Goal: Communication & Community: Answer question/provide support

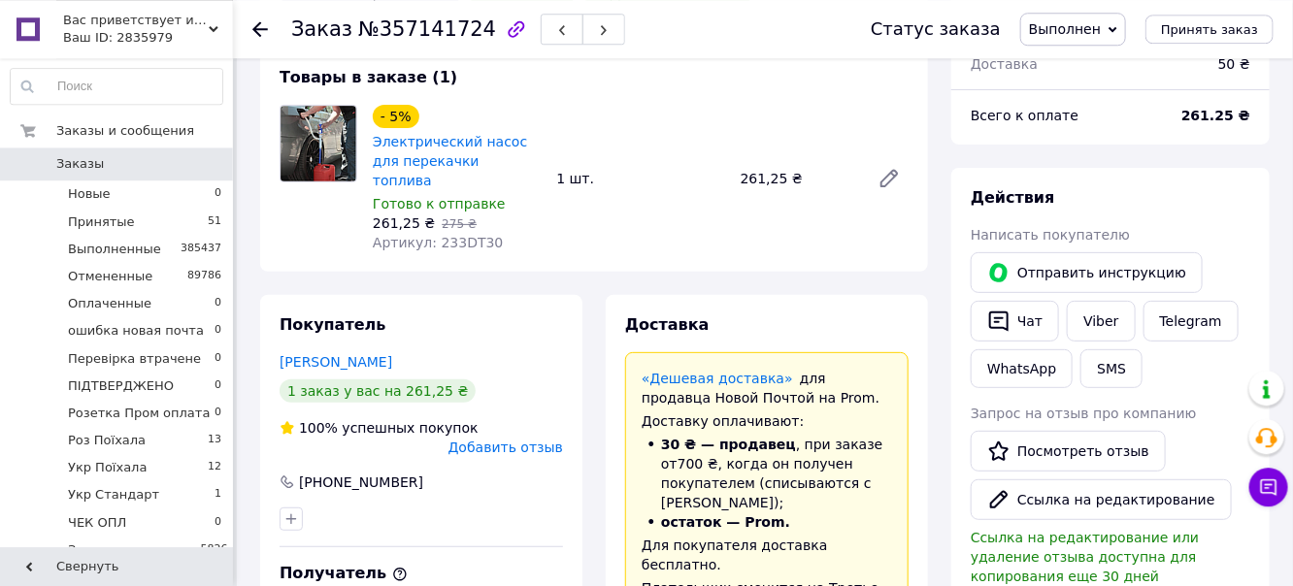
scroll to position [205, 0]
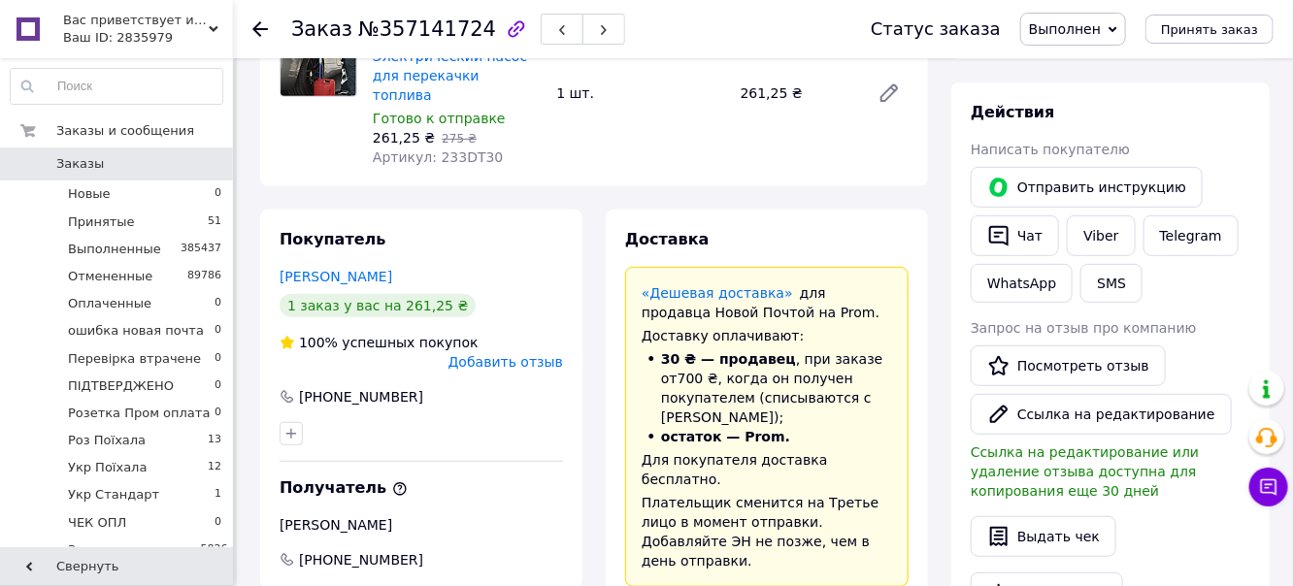
click at [532, 354] on span "Добавить отзыв" at bounding box center [505, 362] width 115 height 16
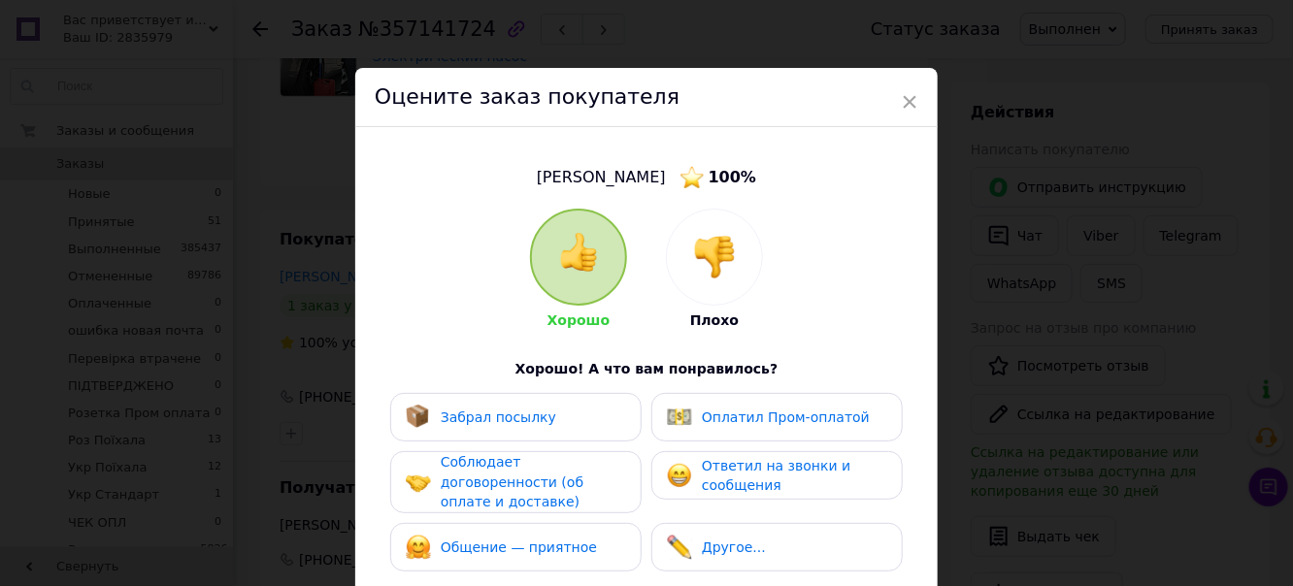
click at [732, 259] on img at bounding box center [714, 257] width 43 height 43
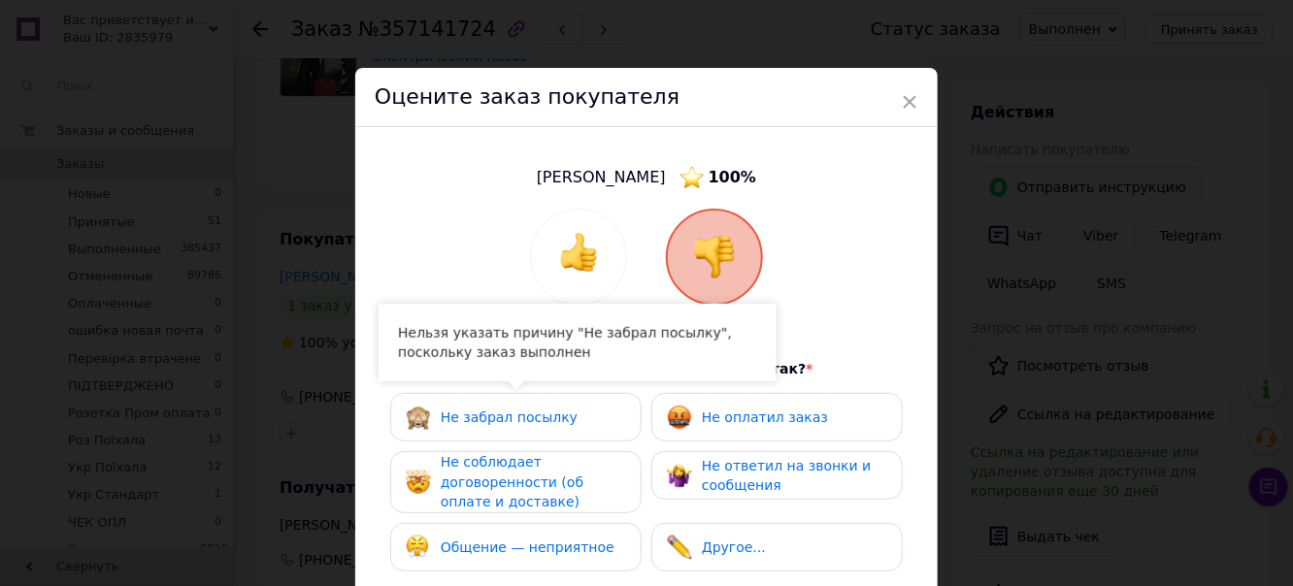
drag, startPoint x: 564, startPoint y: 480, endPoint x: 572, endPoint y: 522, distance: 43.4
click at [564, 480] on span "Не соблюдает договоренности (об оплате и доставке)" at bounding box center [512, 481] width 143 height 55
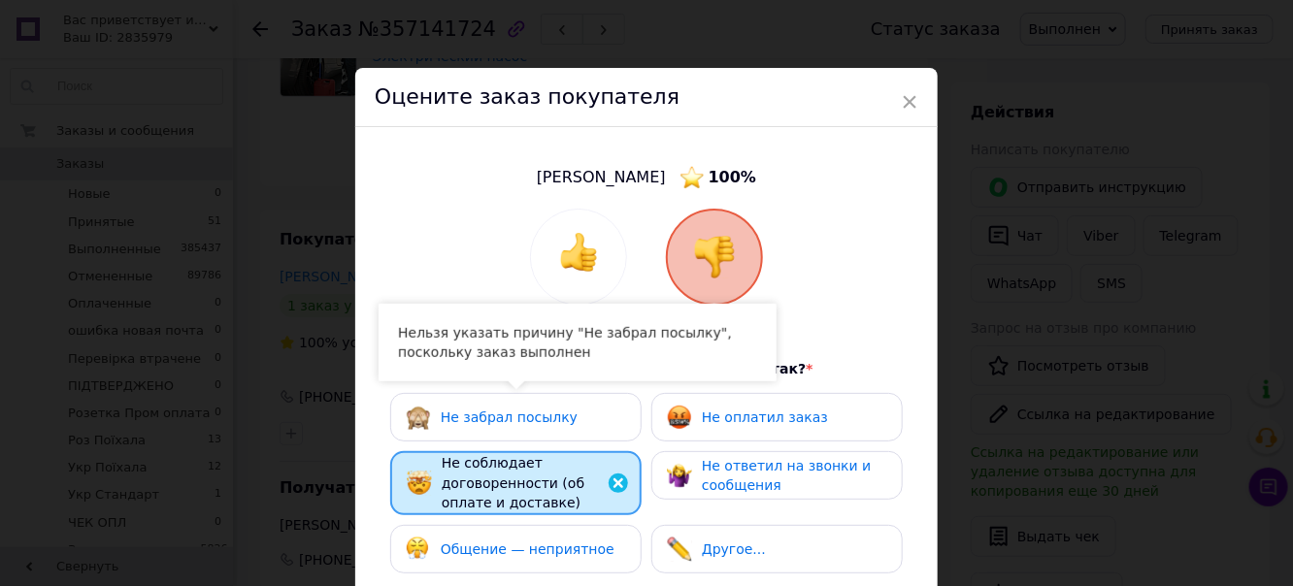
drag, startPoint x: 574, startPoint y: 532, endPoint x: 761, endPoint y: 501, distance: 189.9
click at [615, 530] on div "Общение — неприятное" at bounding box center [515, 549] width 251 height 49
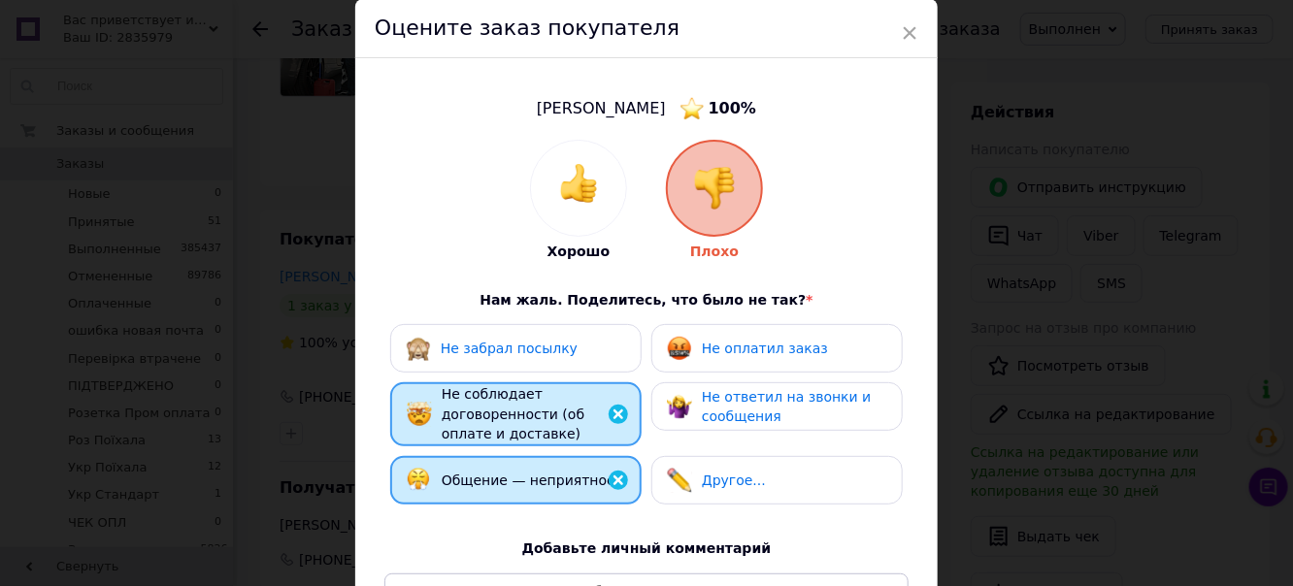
scroll to position [333, 0]
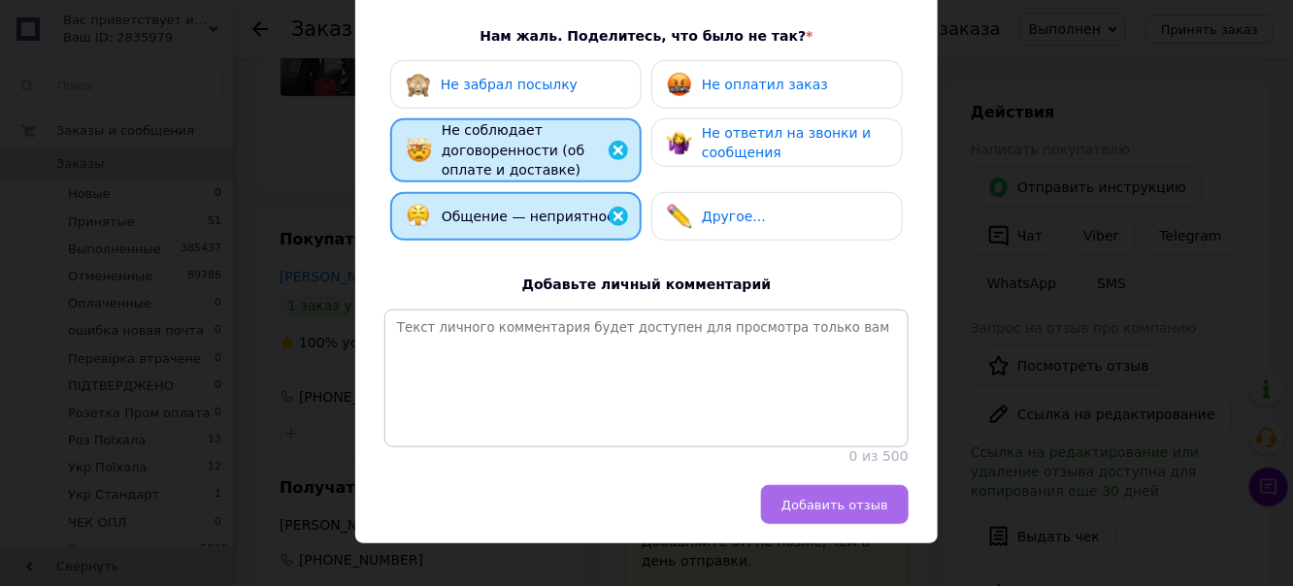
click at [865, 513] on span "Добавить отзыв" at bounding box center [834, 505] width 107 height 15
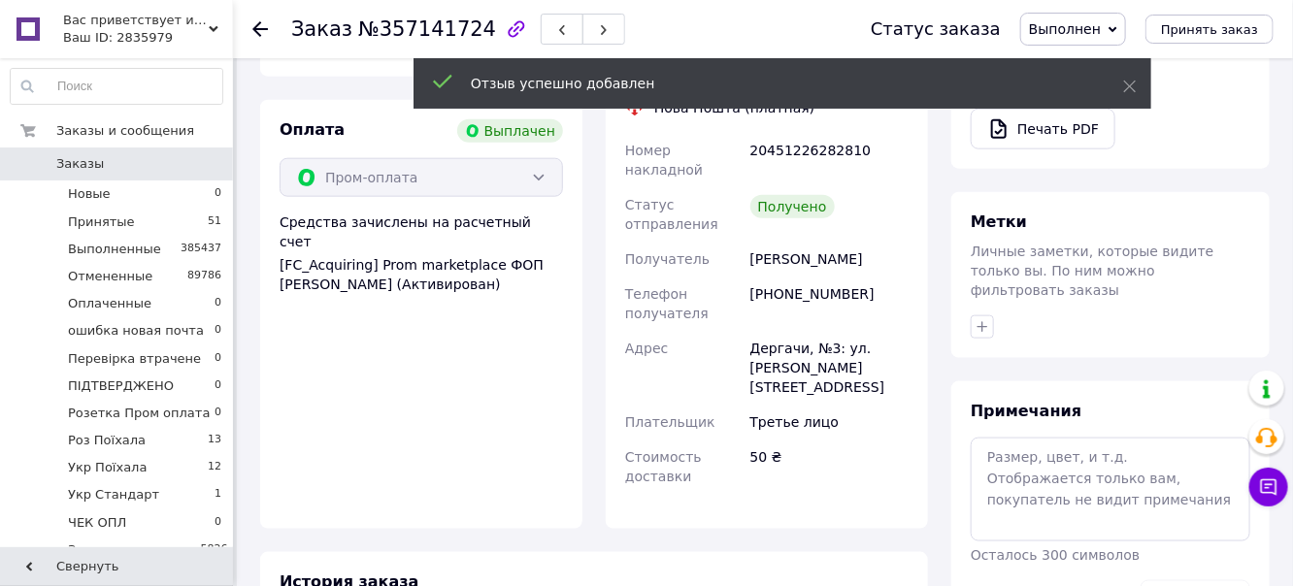
scroll to position [205, 0]
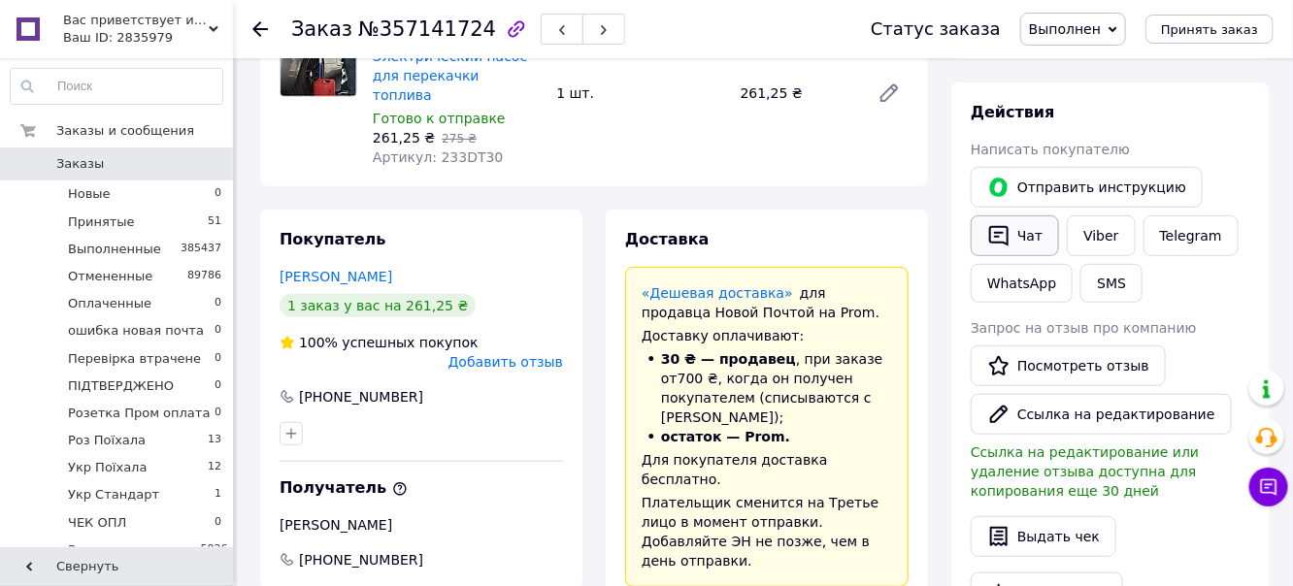
click at [1032, 241] on button "Чат" at bounding box center [1015, 235] width 88 height 41
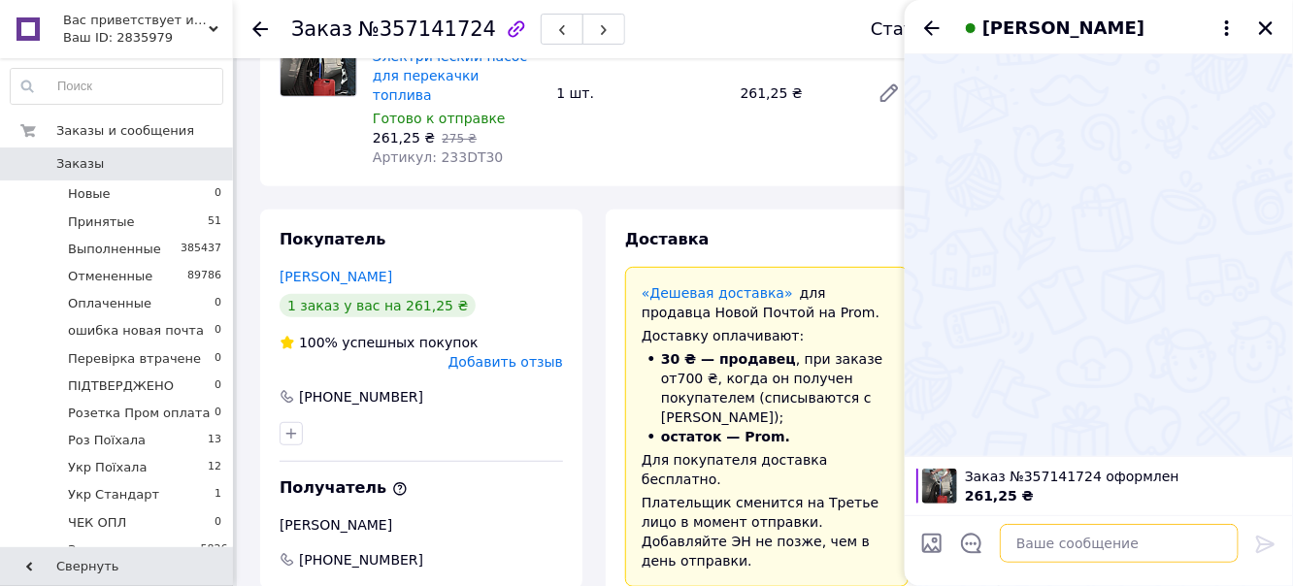
click at [1039, 538] on textarea at bounding box center [1119, 543] width 239 height 39
paste textarea "Доброго дня! Вибачте будь ласка за те що не змогли якісно виконати замовлення. …"
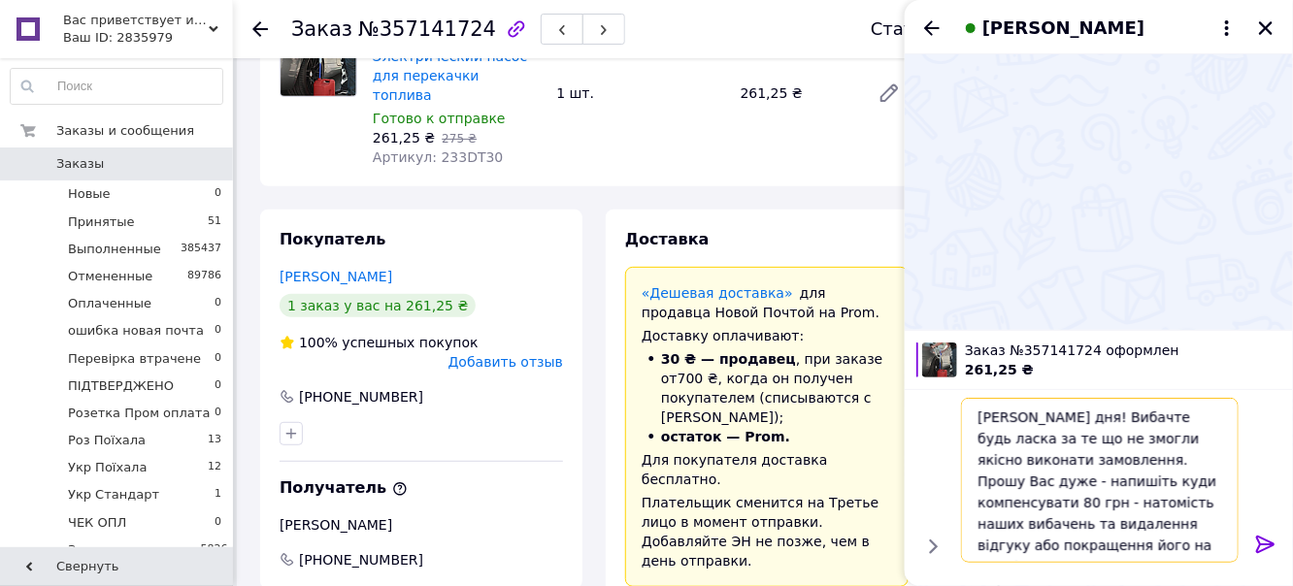
click at [1211, 483] on textarea "Тетяна Доброго дня! Вибачте будь ласка за те що не змогли якісно виконати замов…" at bounding box center [1100, 480] width 278 height 165
type textarea "Тетяна Доброго дня! Вибачте будь ласка за те що не змогли якісно виконати замов…"
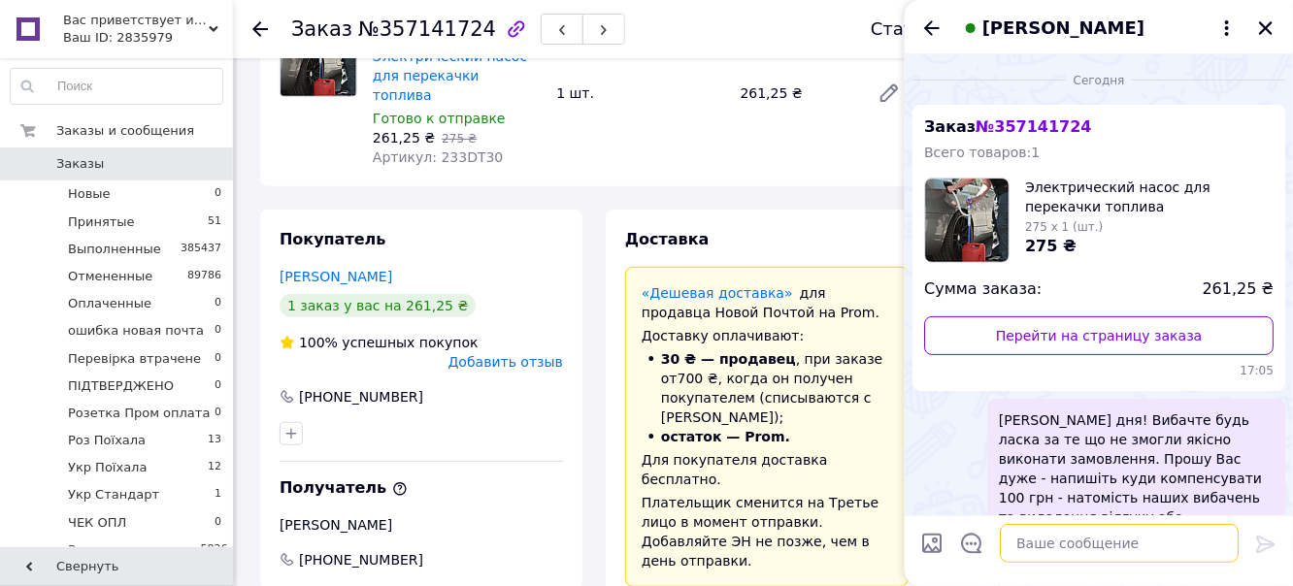
paste textarea "Пробачте нам будь ласка та підіть на зустріч. Ми точно не хотіли Вас засмутити."
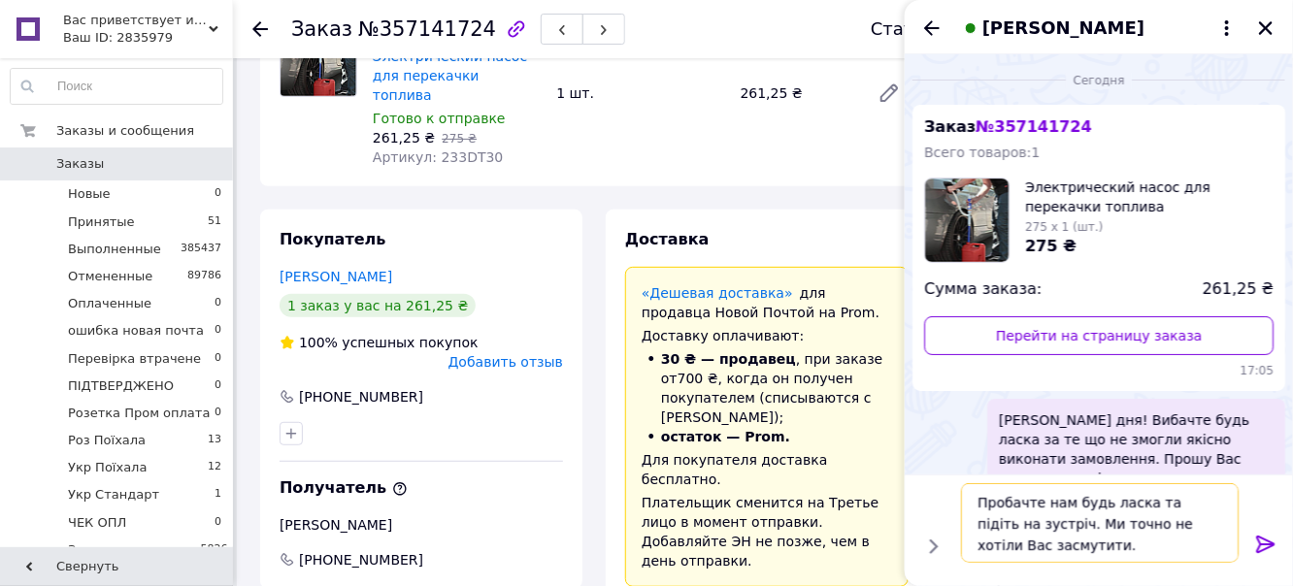
type textarea "Пробачте нам будь ласка та підіть на зустріч. Ми точно не хотіли Вас засмутити."
click at [1267, 544] on icon at bounding box center [1265, 544] width 18 height 17
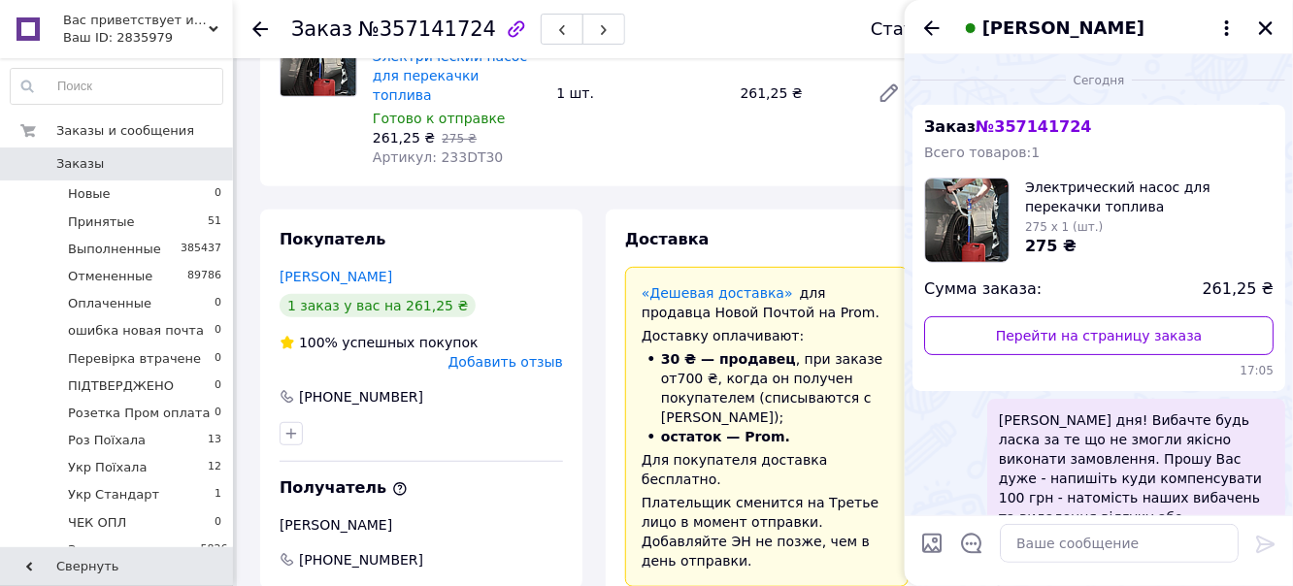
scroll to position [141, 0]
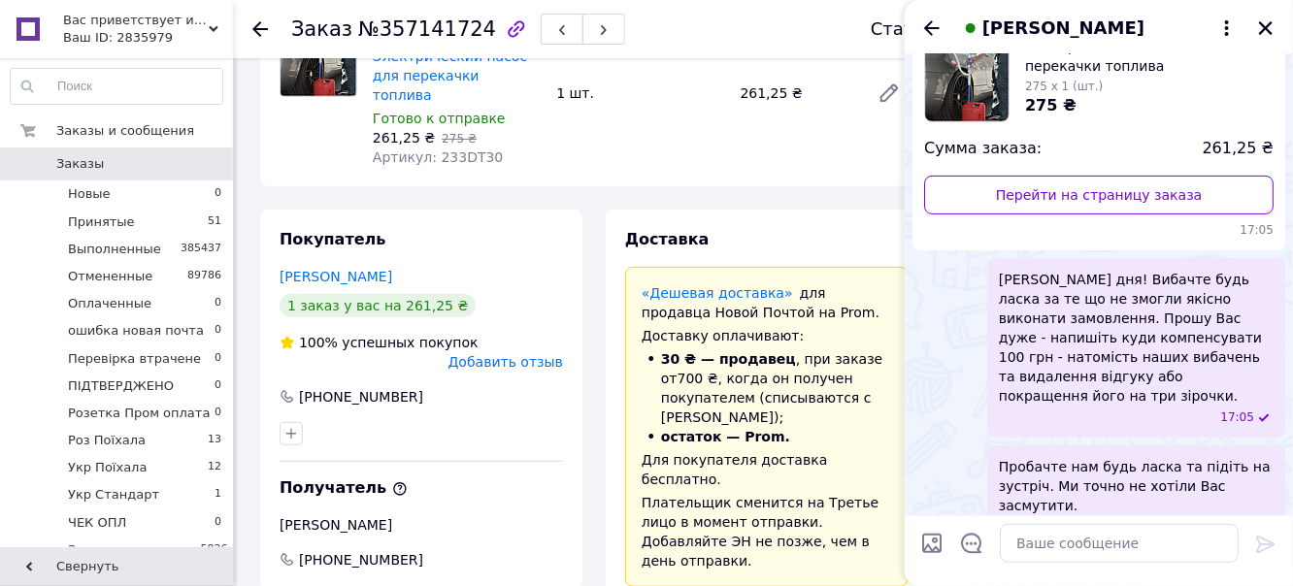
click at [217, 28] on use at bounding box center [214, 29] width 10 height 6
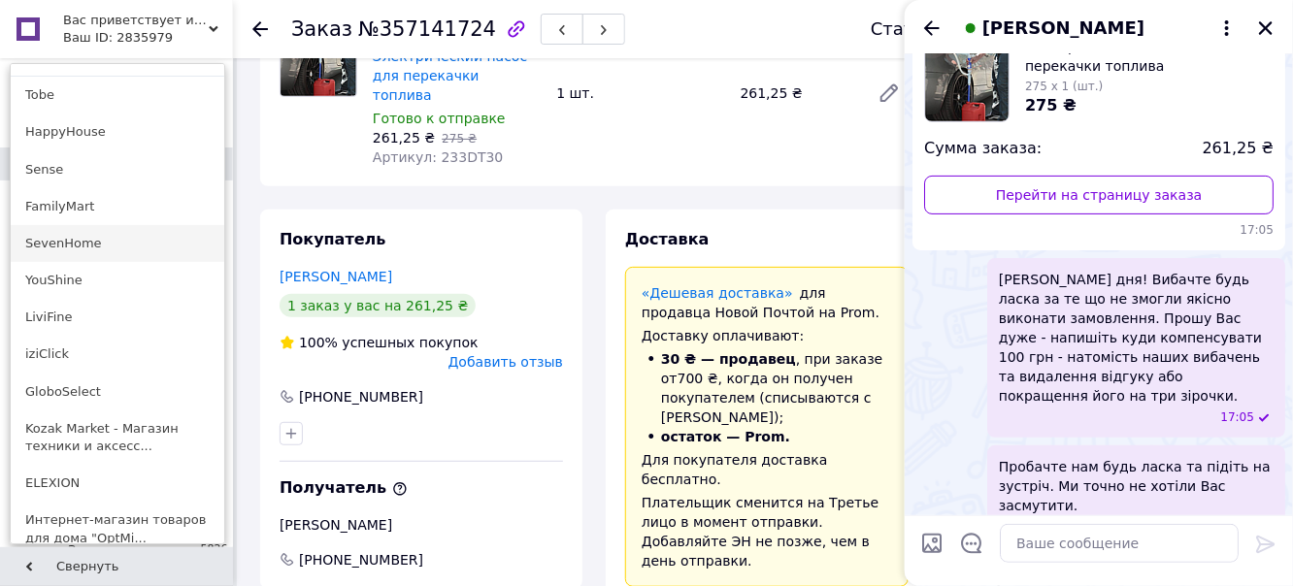
scroll to position [196, 0]
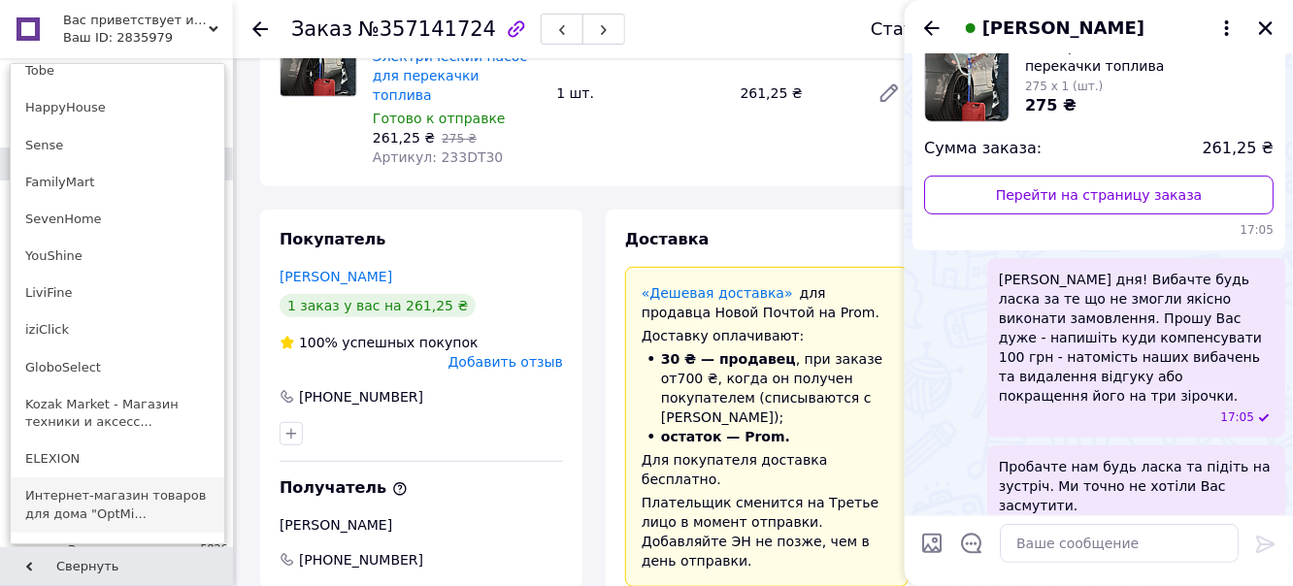
click at [120, 478] on link "Интернет-магазин товаров для дома "OptMi..." at bounding box center [118, 505] width 214 height 54
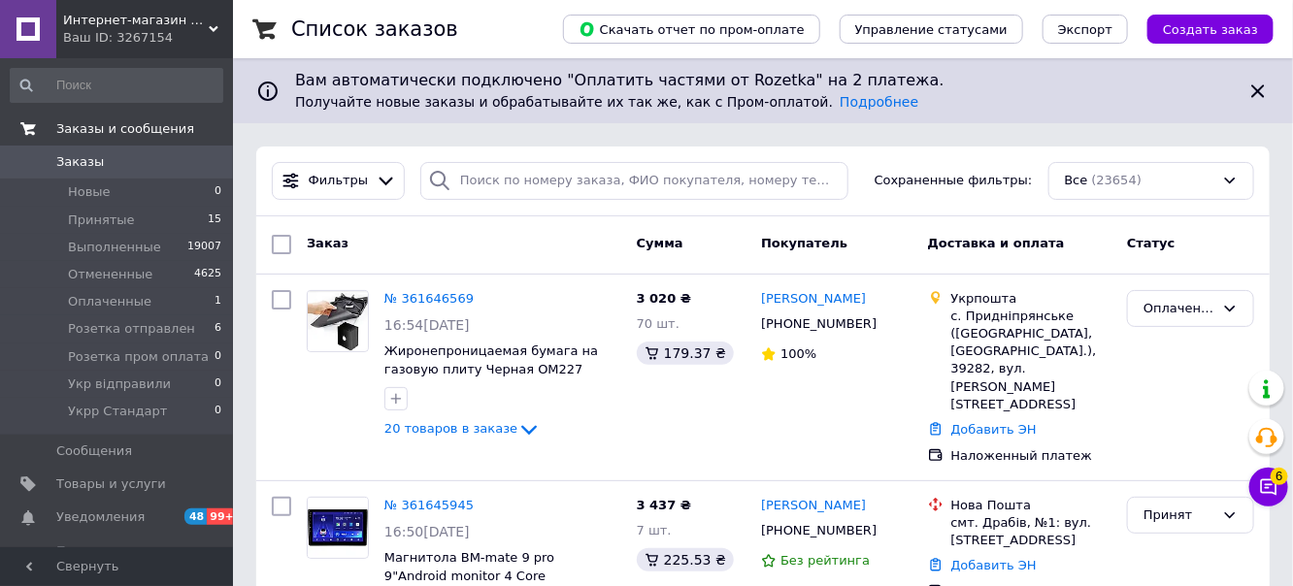
click at [165, 129] on span "Заказы и сообщения" at bounding box center [125, 128] width 138 height 17
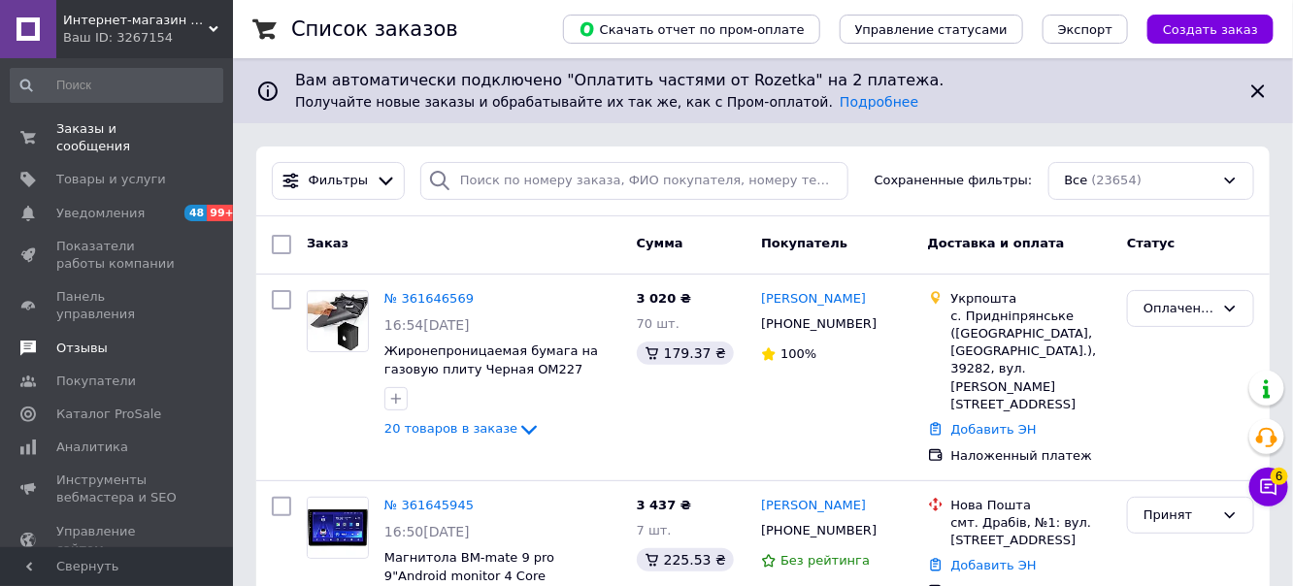
click at [97, 340] on span "Отзывы" at bounding box center [81, 348] width 51 height 17
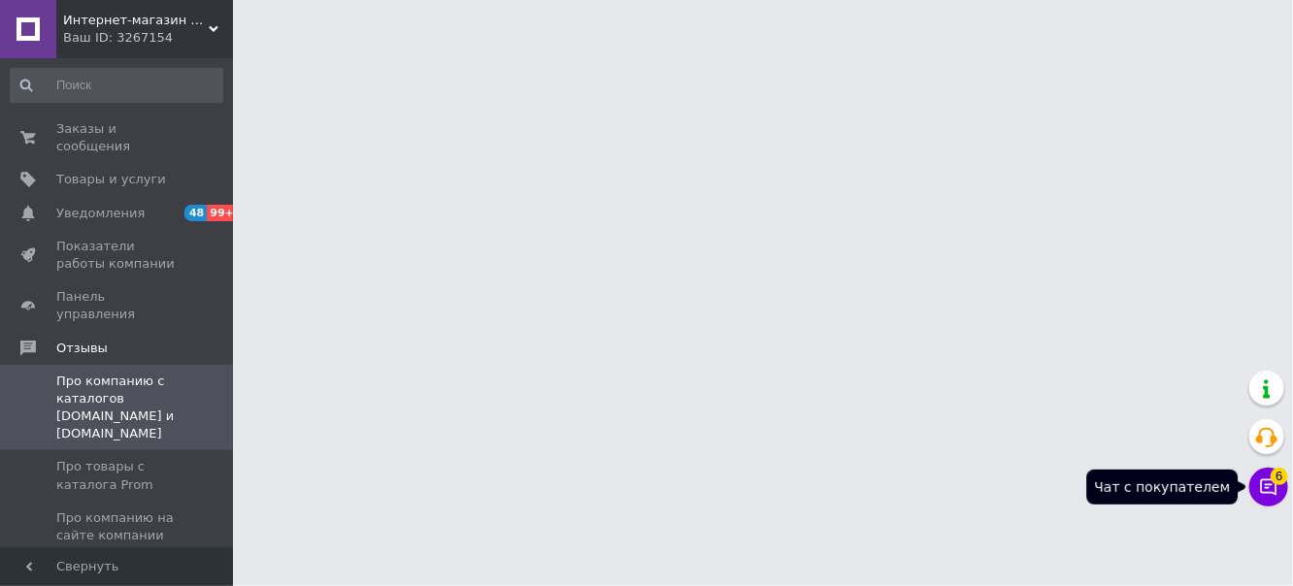
click at [1258, 488] on button "Чат с покупателем 6" at bounding box center [1268, 487] width 39 height 39
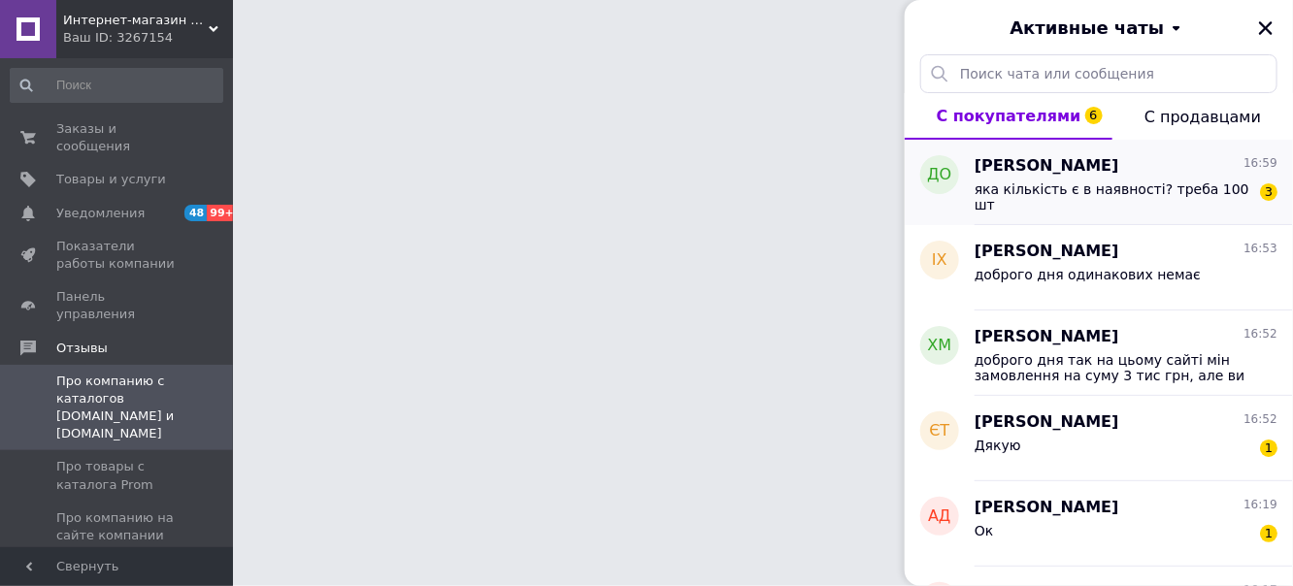
click at [1189, 204] on div "яка кількість є в наявності? треба 100 шт" at bounding box center [1113, 197] width 276 height 31
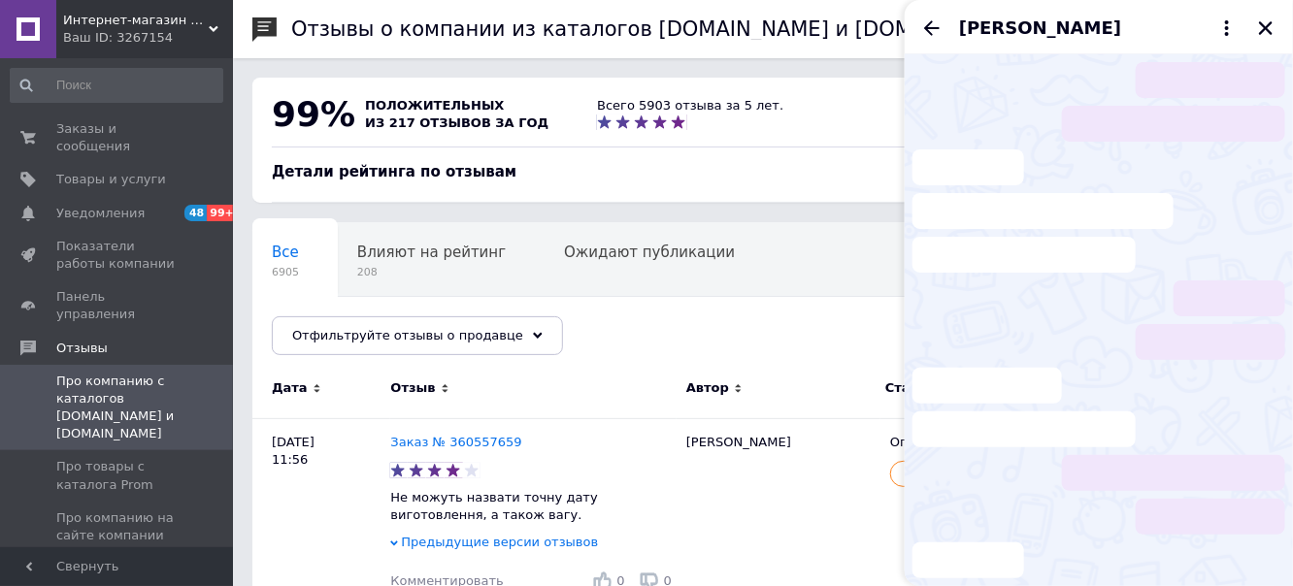
scroll to position [23, 0]
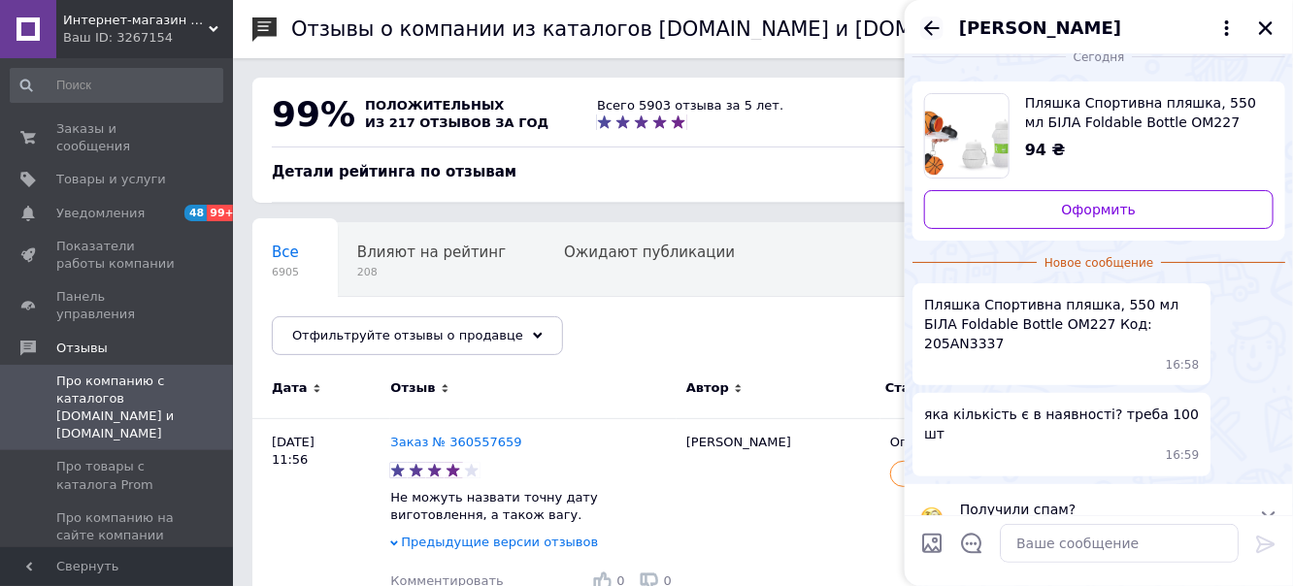
click at [928, 26] on icon "Назад" at bounding box center [932, 27] width 16 height 15
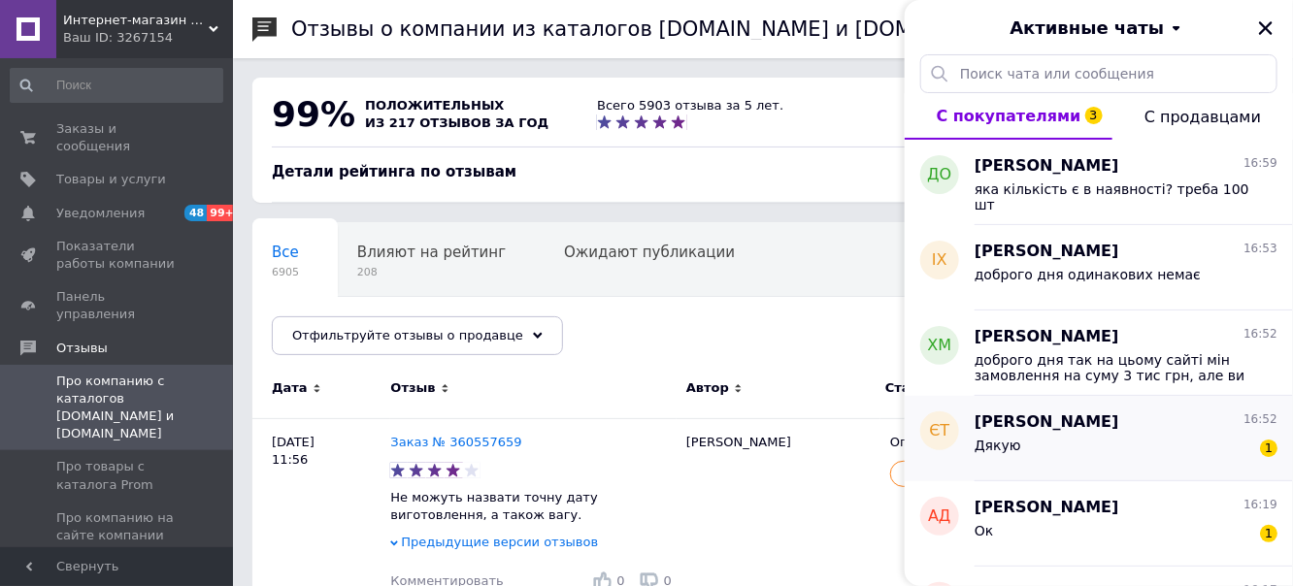
click at [1082, 426] on div "Євген Танчук 16:52" at bounding box center [1126, 423] width 303 height 22
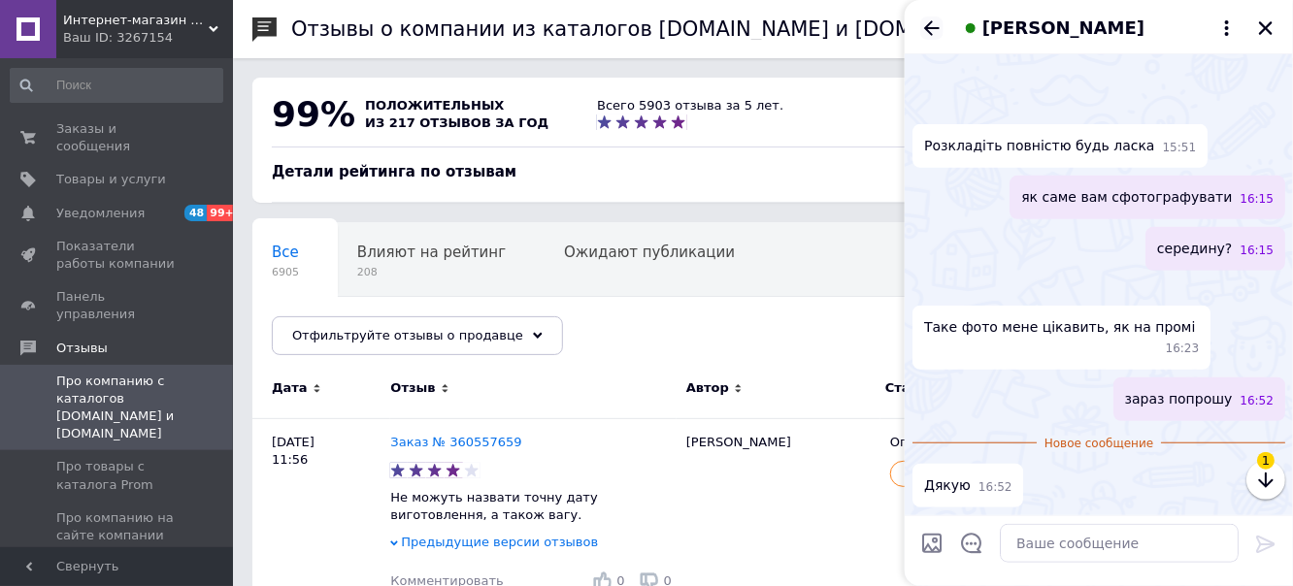
scroll to position [1393, 0]
click at [936, 32] on icon "Назад" at bounding box center [931, 28] width 23 height 23
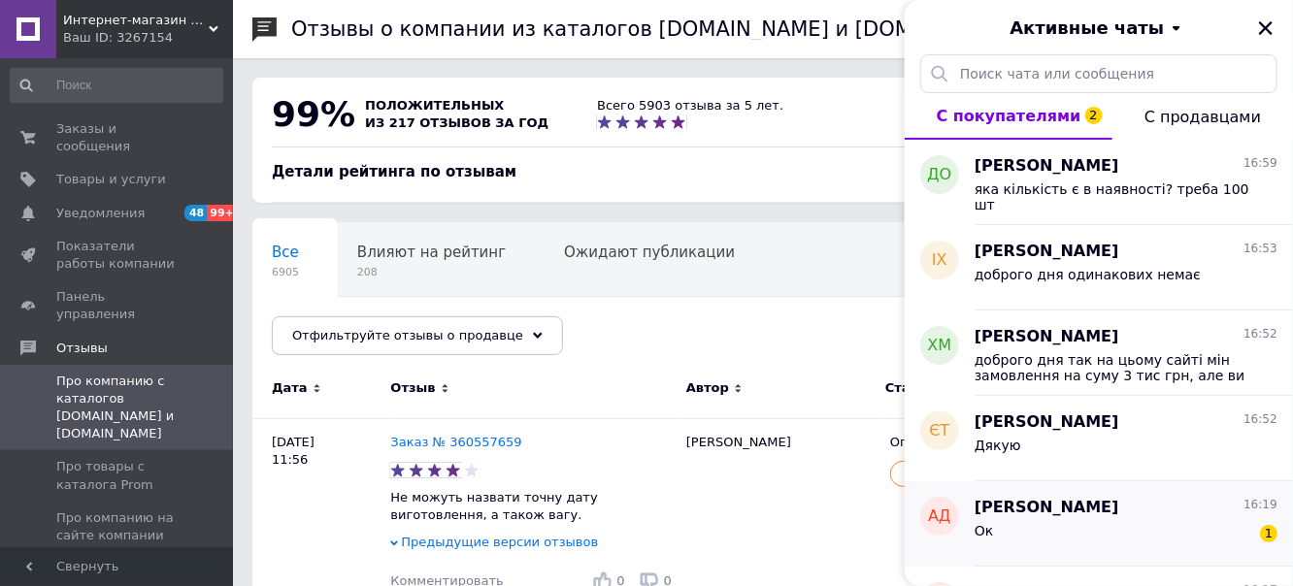
click at [1136, 528] on div "Ок 1" at bounding box center [1126, 534] width 303 height 31
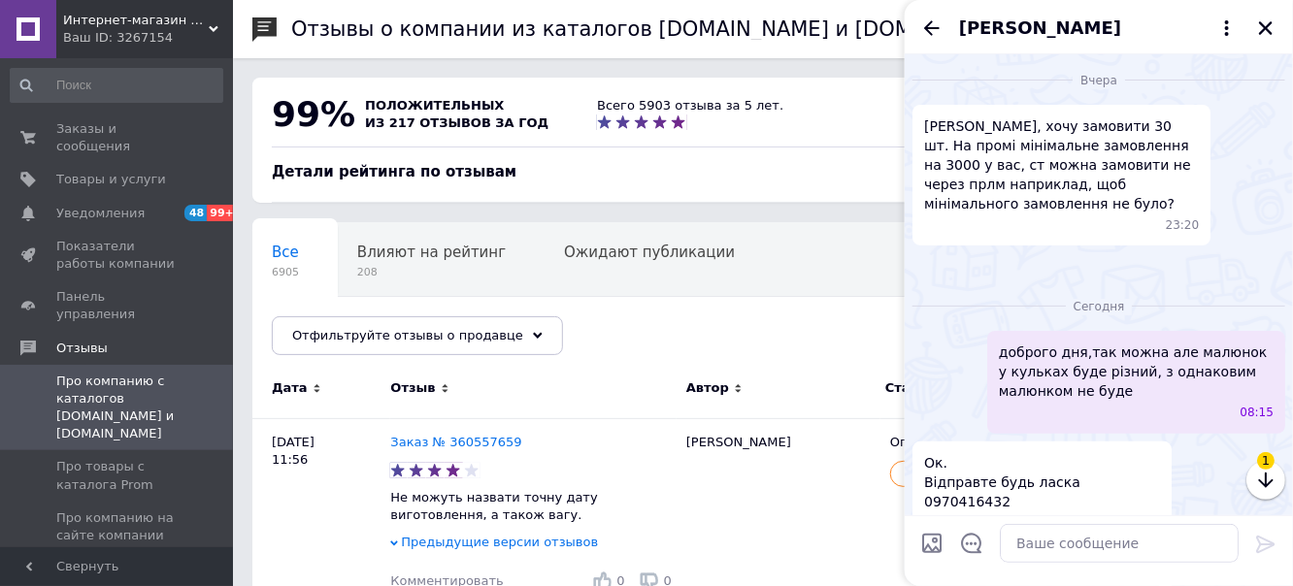
scroll to position [1316, 0]
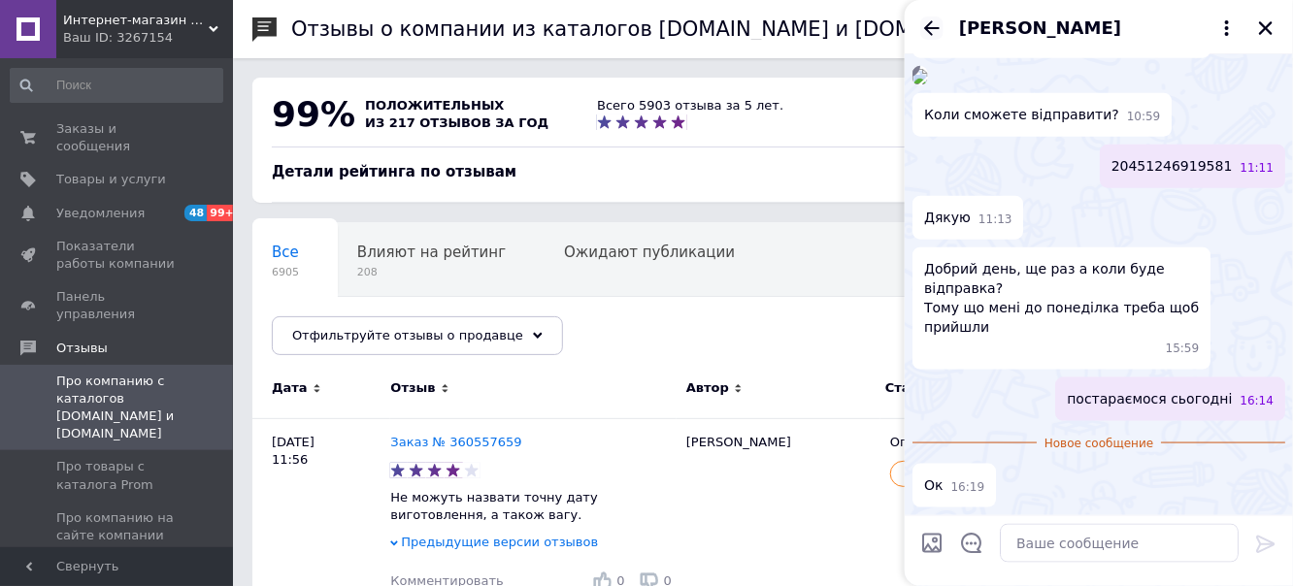
click at [931, 22] on icon "Назад" at bounding box center [932, 27] width 16 height 15
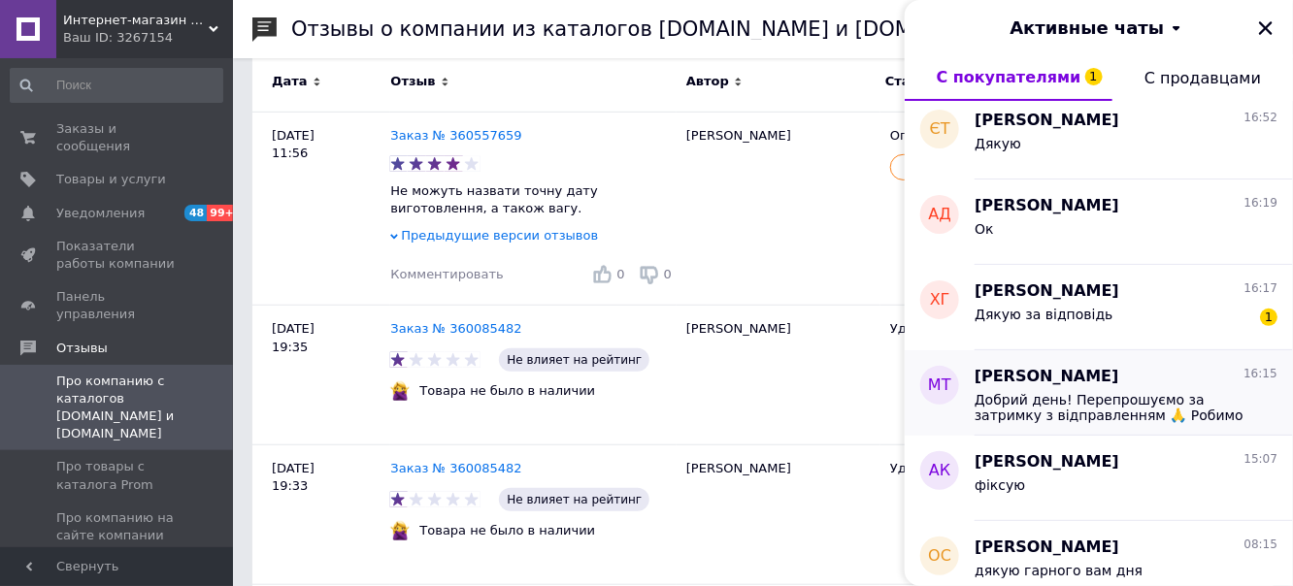
scroll to position [444, 0]
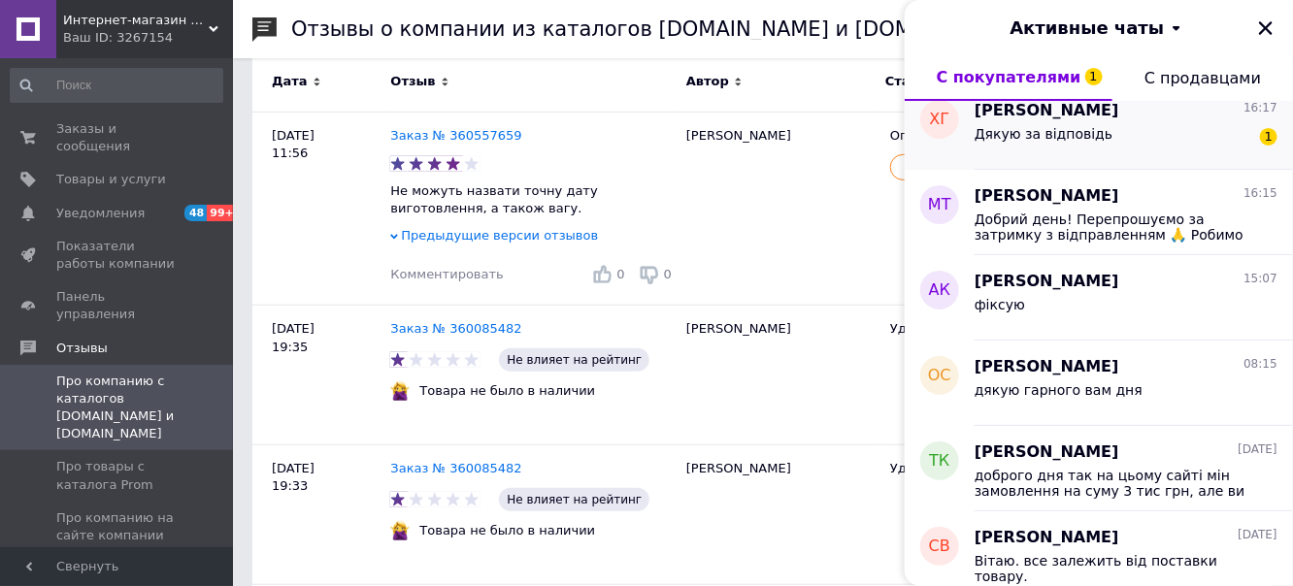
click at [1110, 145] on div "Дякую за відповідь 1" at bounding box center [1126, 137] width 303 height 31
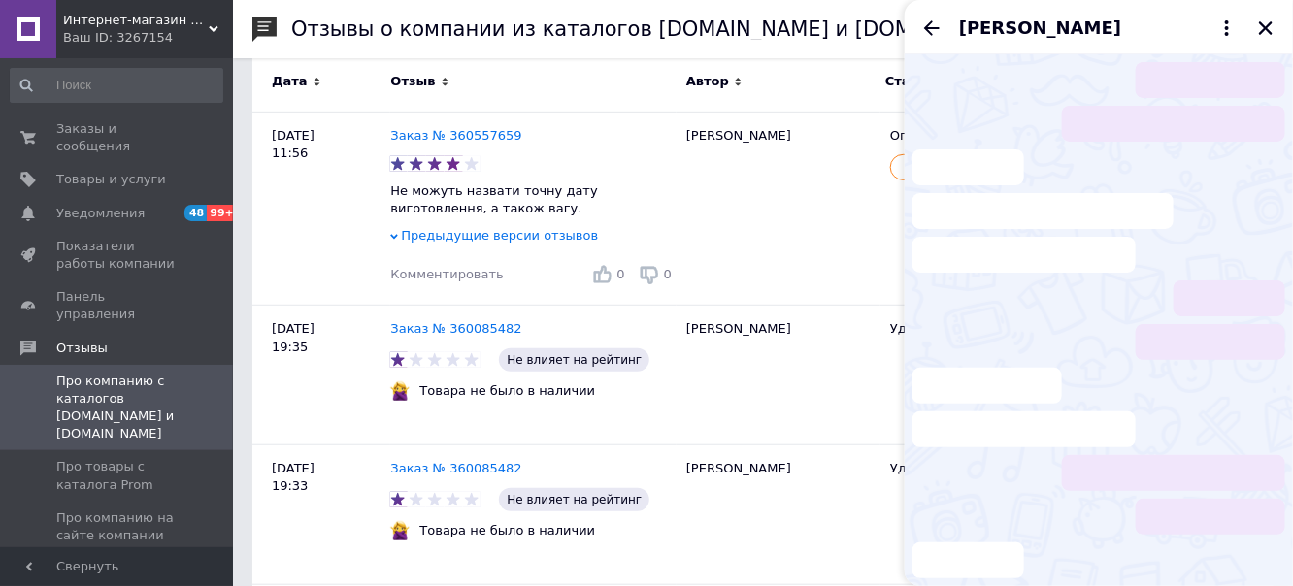
scroll to position [177, 0]
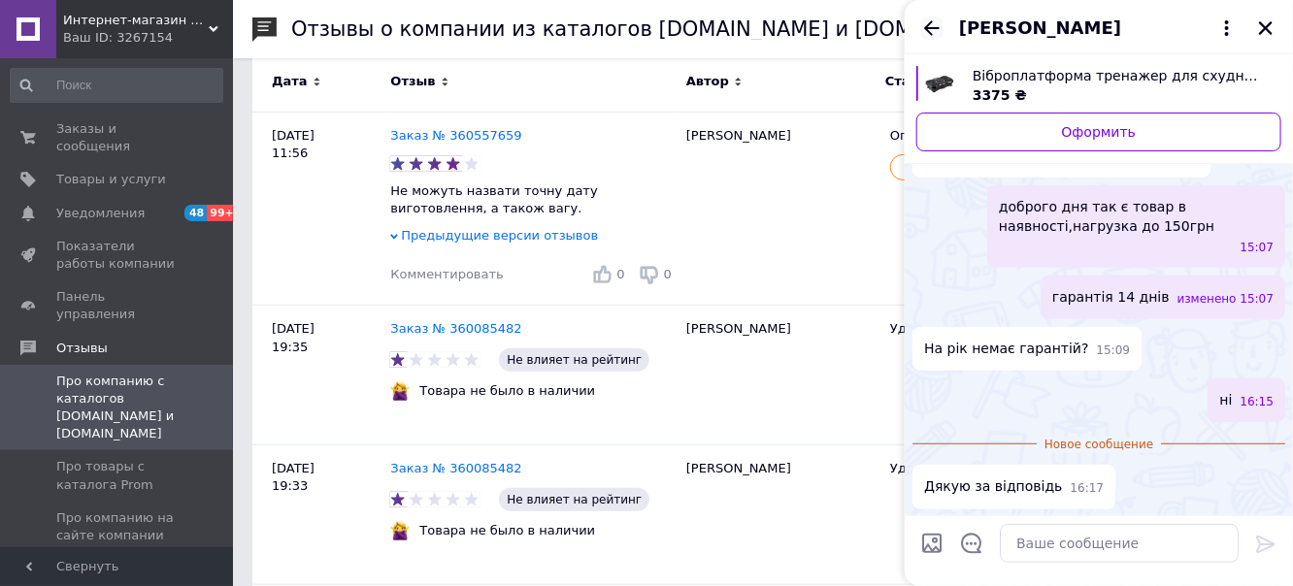
click at [935, 22] on icon "Назад" at bounding box center [931, 28] width 23 height 23
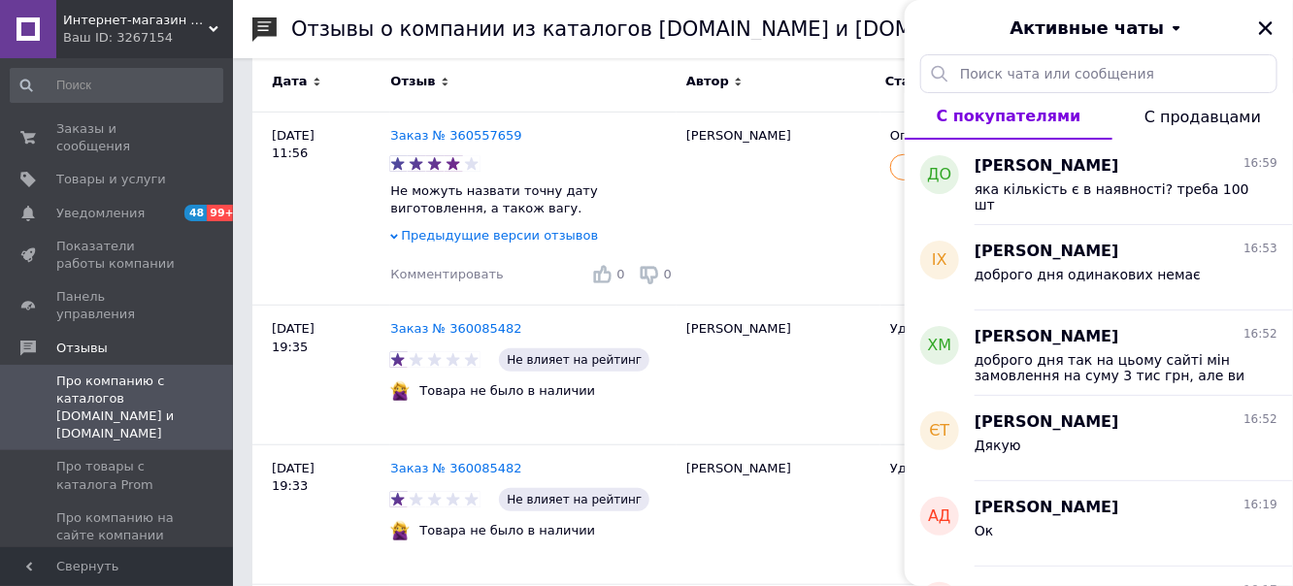
click at [217, 26] on icon at bounding box center [214, 29] width 10 height 10
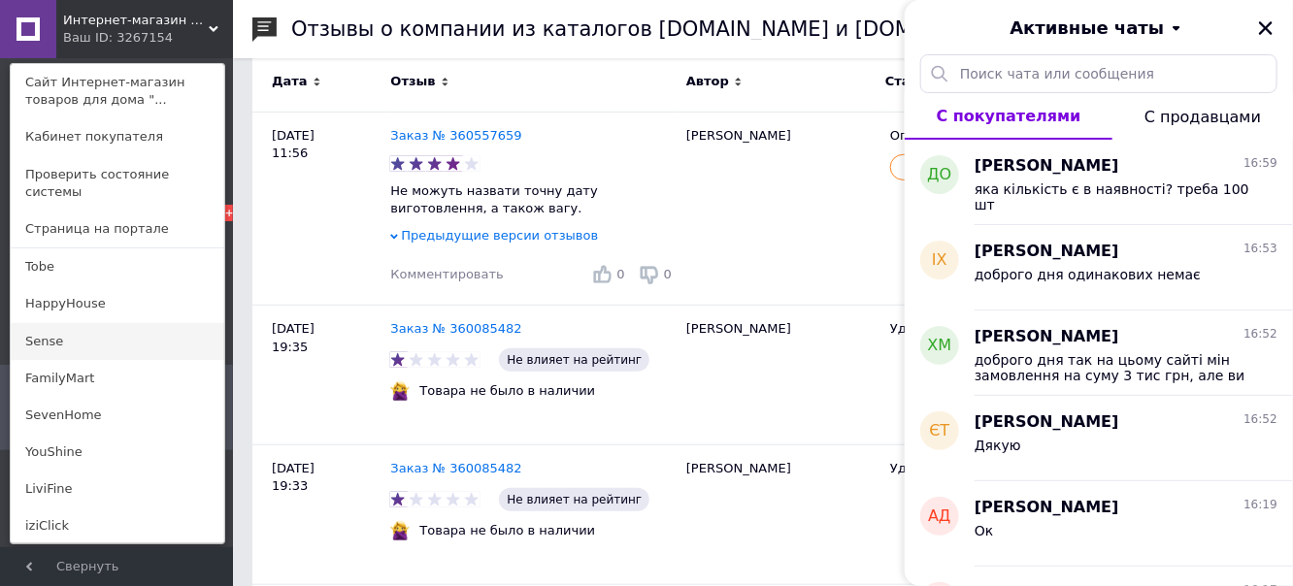
click at [148, 323] on link "Sense" at bounding box center [118, 341] width 214 height 37
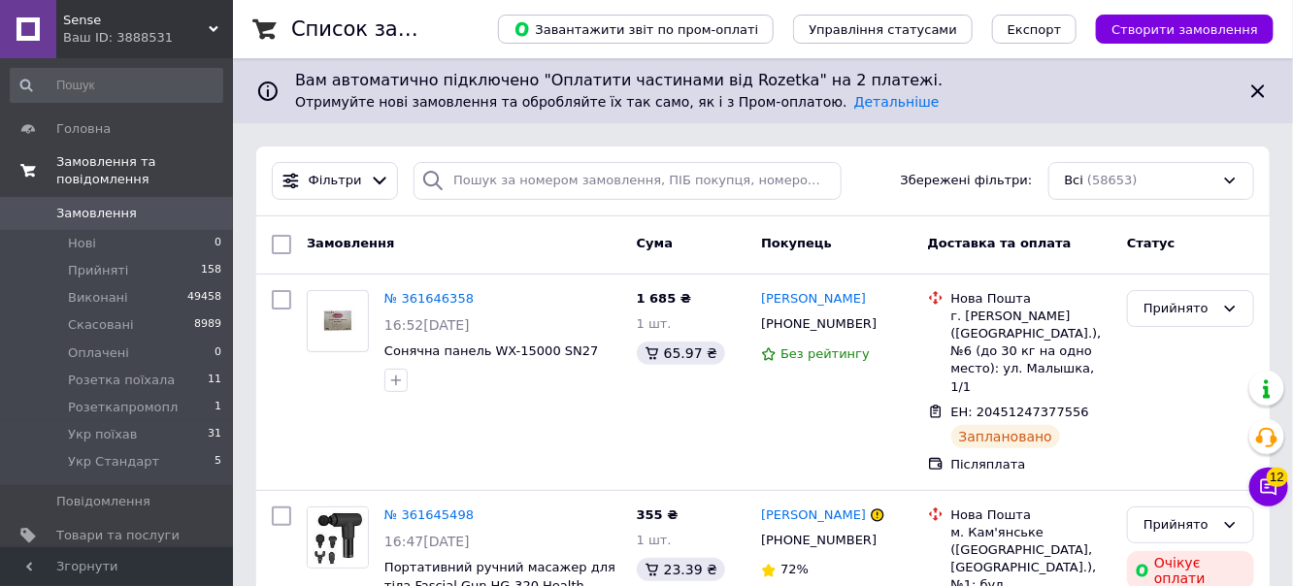
click at [164, 161] on span "Замовлення та повідомлення" at bounding box center [144, 170] width 177 height 35
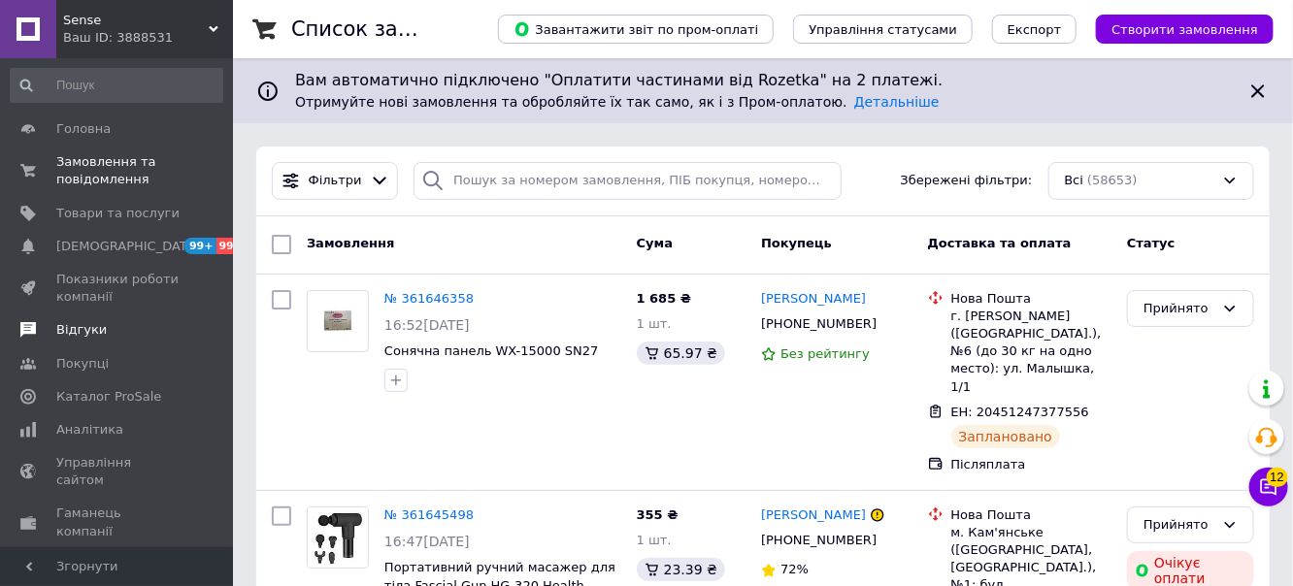
click at [91, 330] on span "Відгуки" at bounding box center [81, 329] width 50 height 17
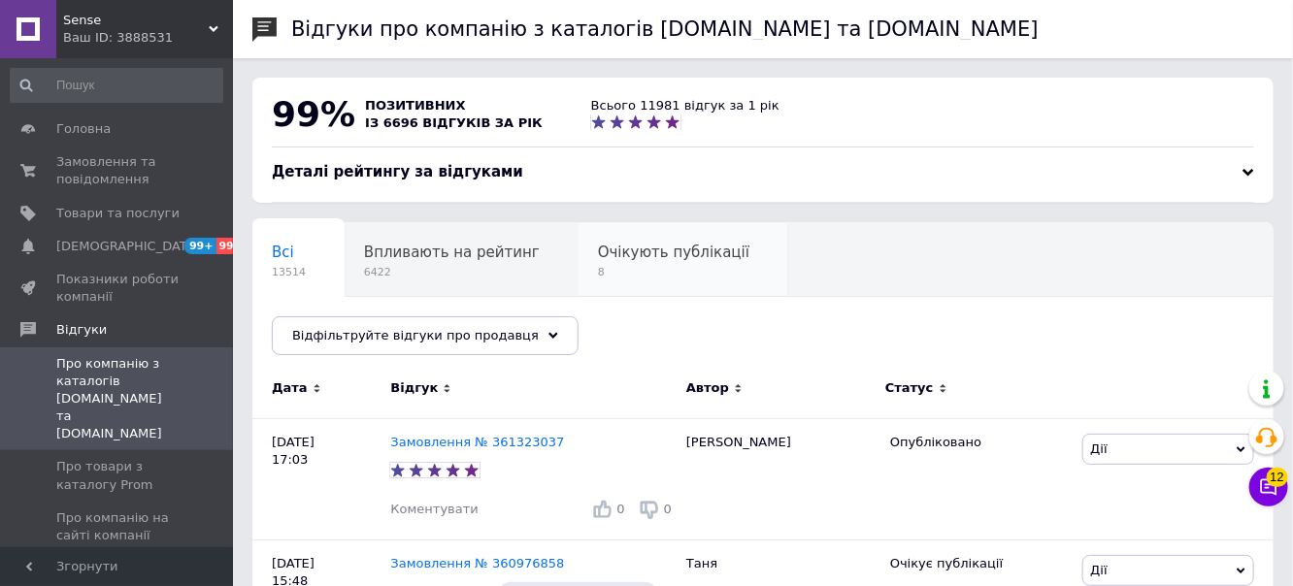
click at [644, 270] on span "8" at bounding box center [673, 272] width 151 height 15
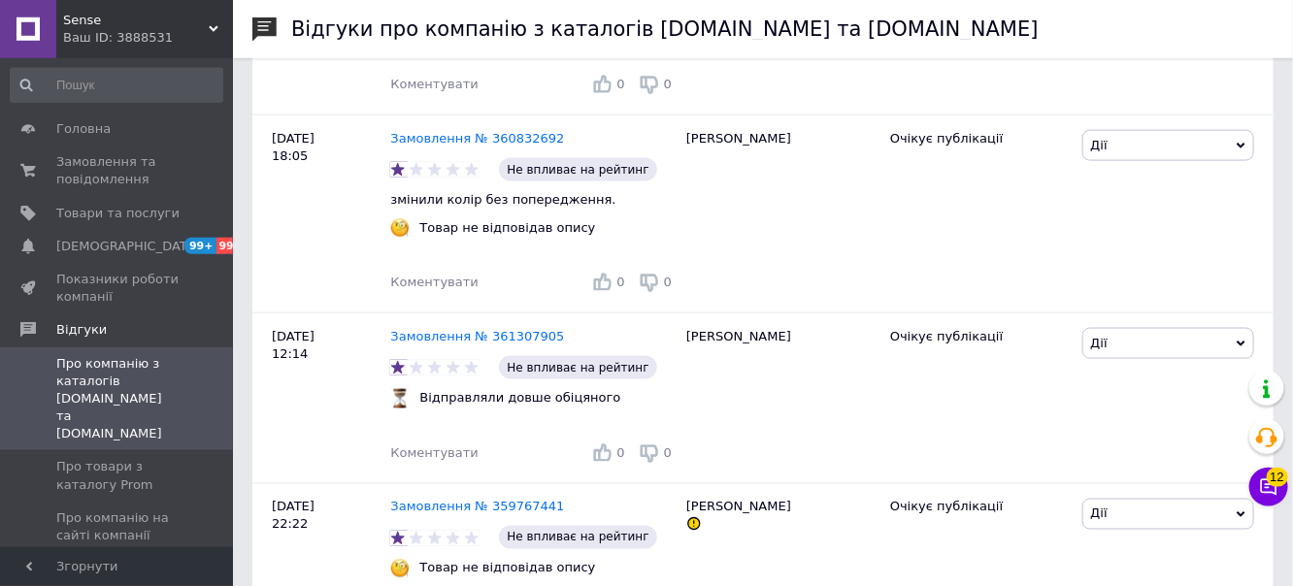
scroll to position [917, 0]
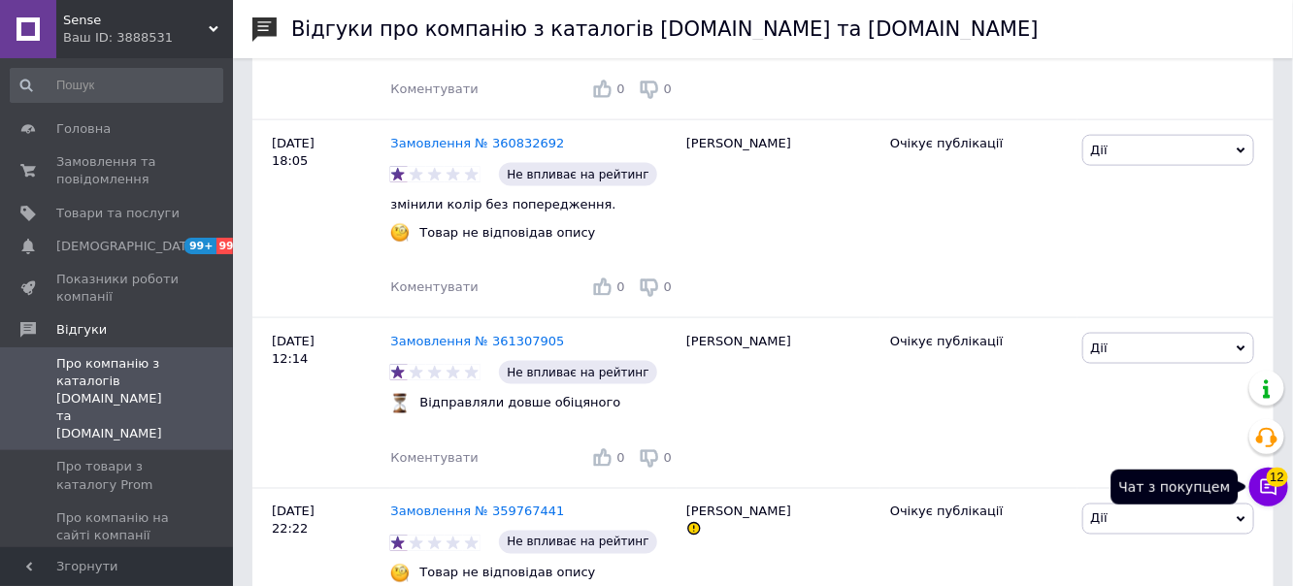
click at [1264, 482] on icon at bounding box center [1268, 487] width 19 height 19
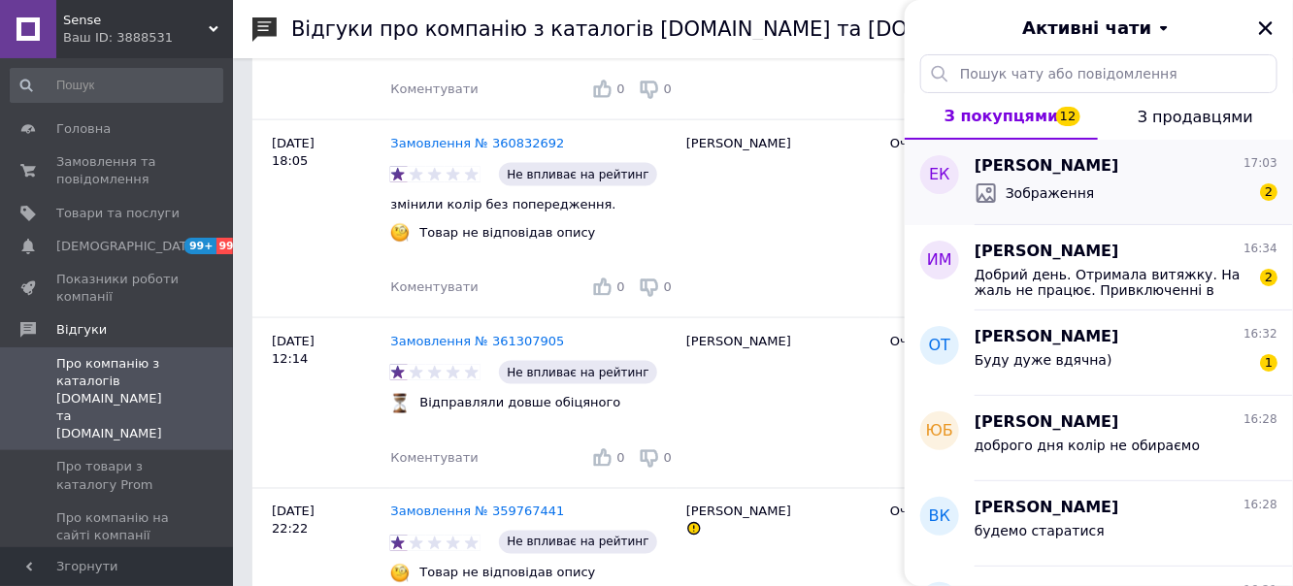
click at [1147, 188] on div "Зображення 2" at bounding box center [1126, 193] width 303 height 31
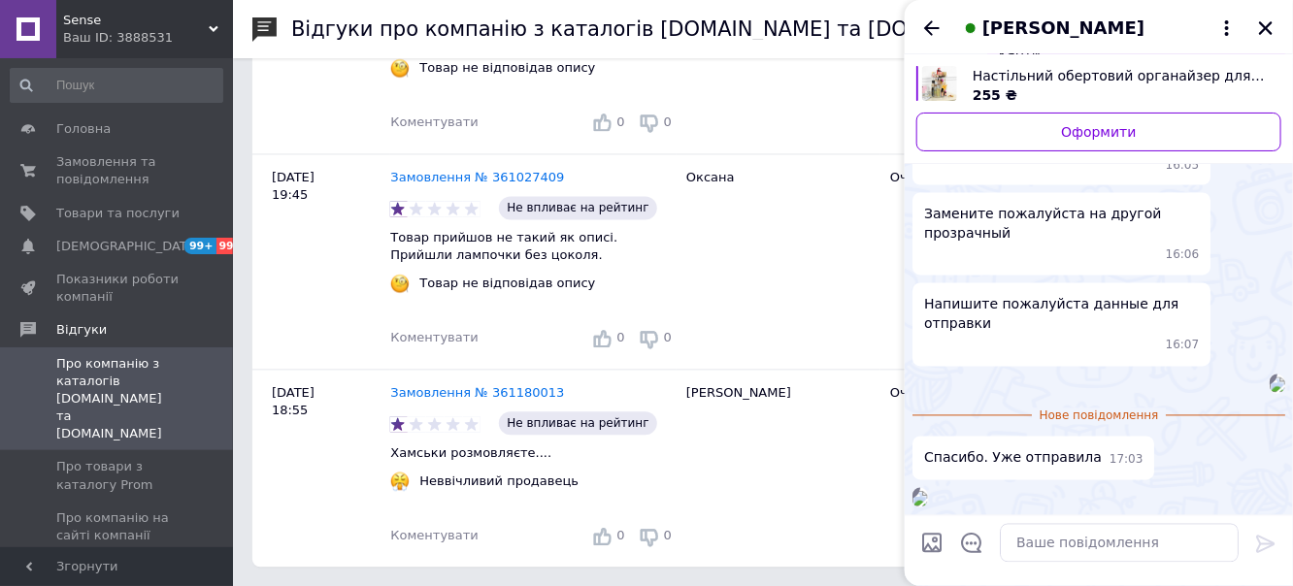
scroll to position [1719, 0]
click at [936, 26] on icon "Назад" at bounding box center [931, 28] width 23 height 23
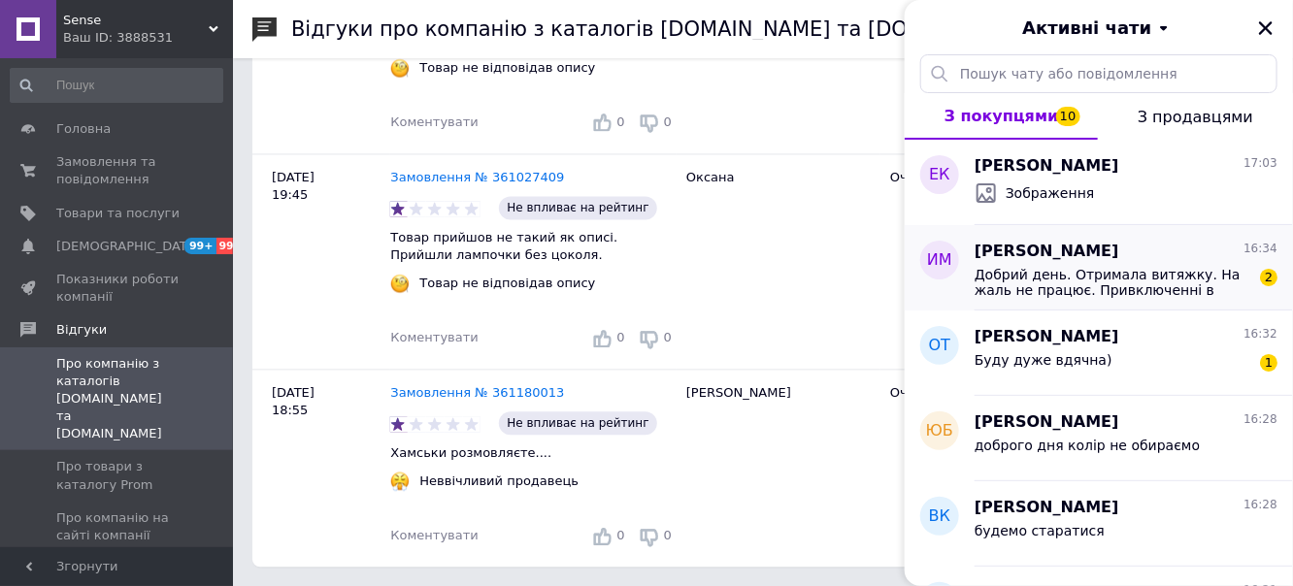
click at [1139, 287] on span "Добрий день. Отримала витяжку. На жаль не працює. Привключенні в розутке ніяких…" at bounding box center [1113, 282] width 276 height 31
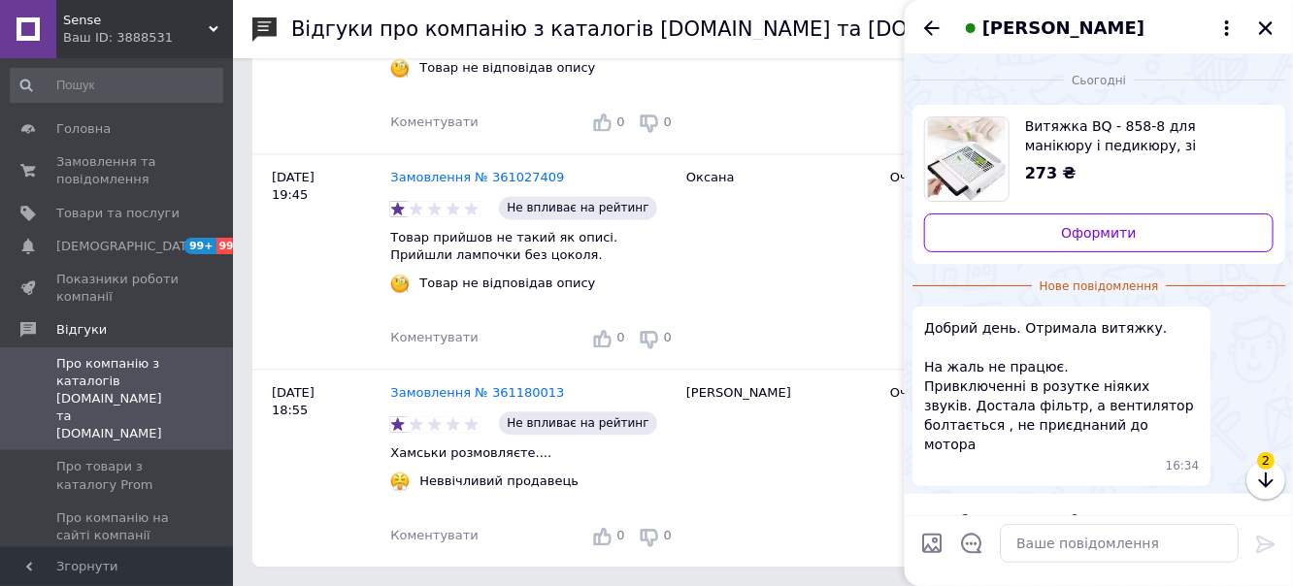
scroll to position [30, 0]
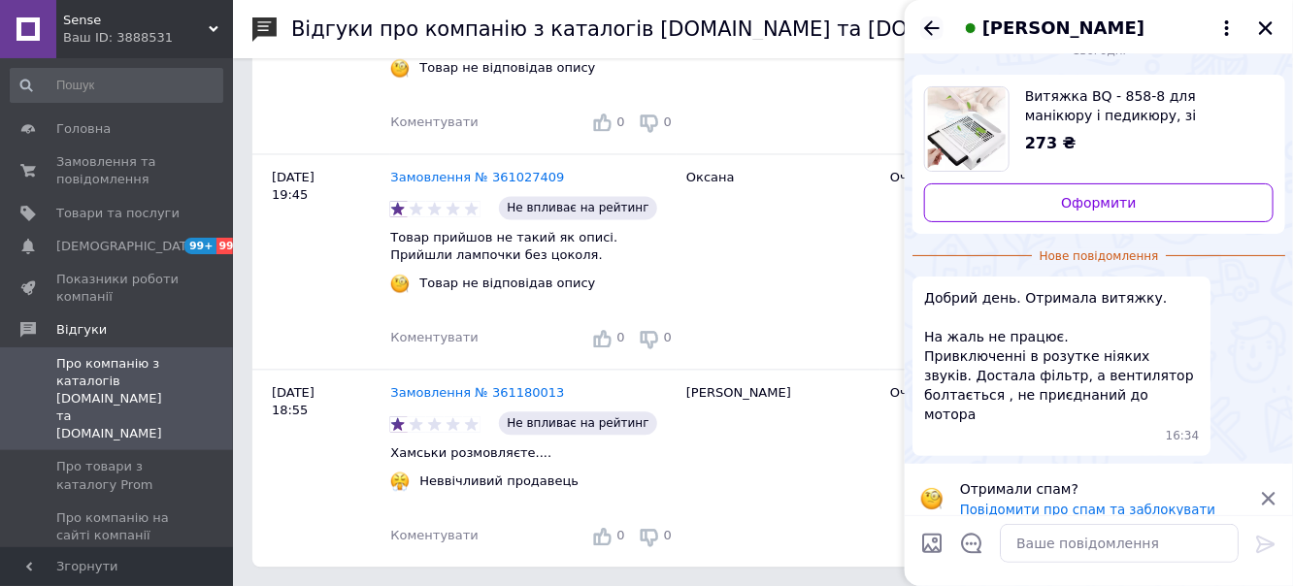
click at [938, 30] on icon "Назад" at bounding box center [931, 28] width 23 height 23
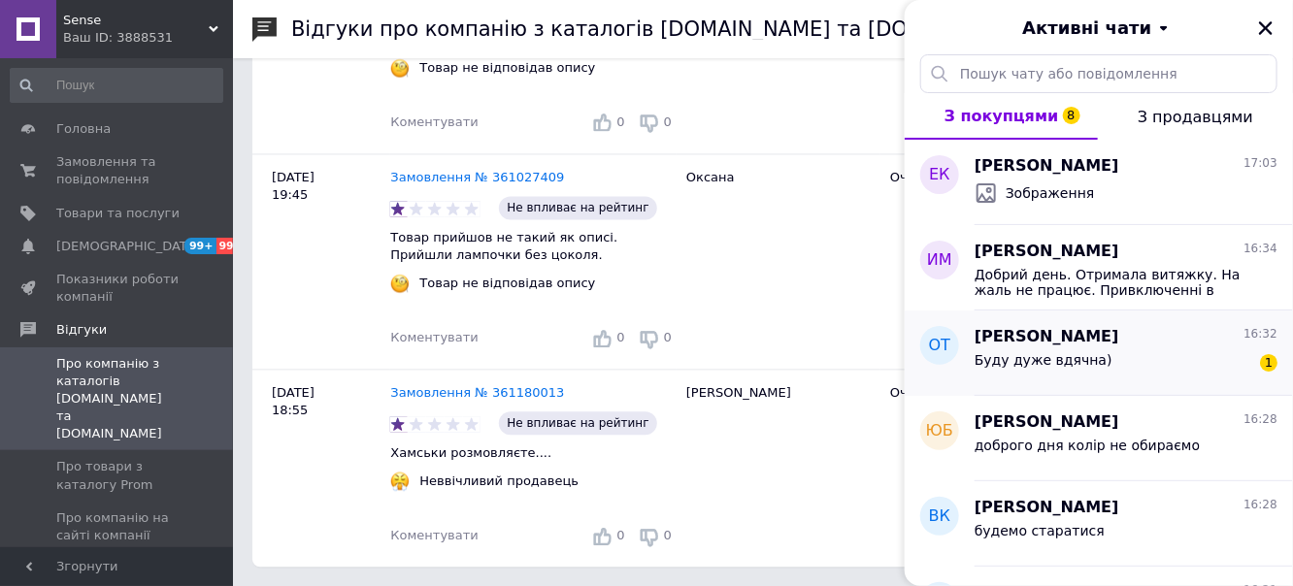
click at [1086, 343] on span "Оксана Туманенко" at bounding box center [1047, 337] width 145 height 22
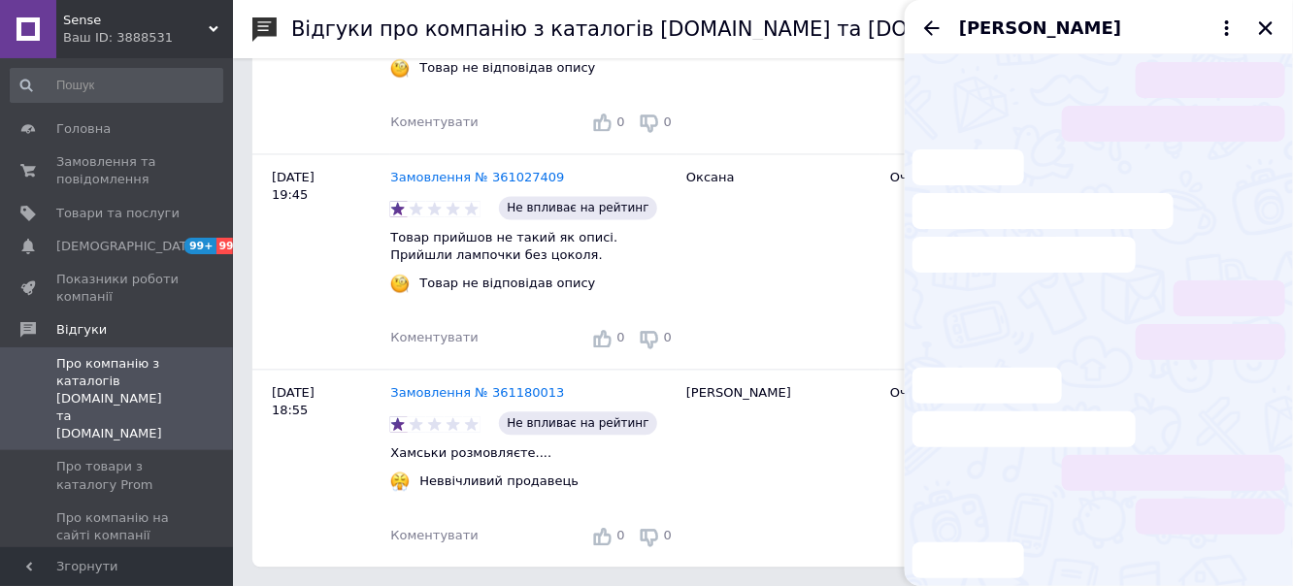
scroll to position [91, 0]
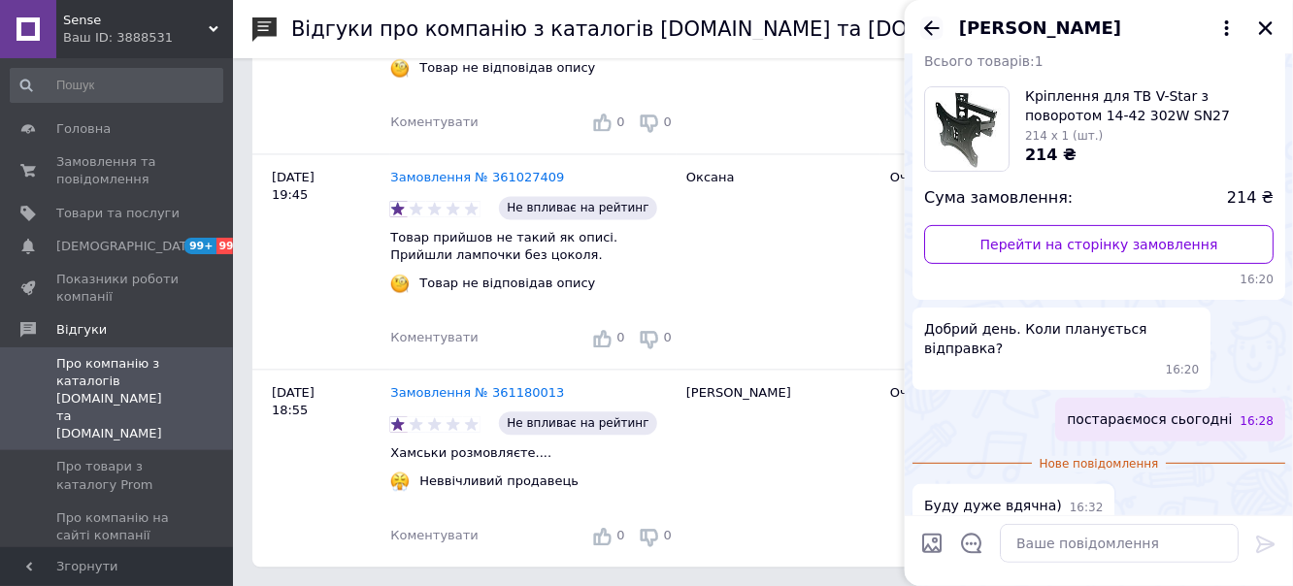
click at [935, 33] on icon "Назад" at bounding box center [931, 28] width 23 height 23
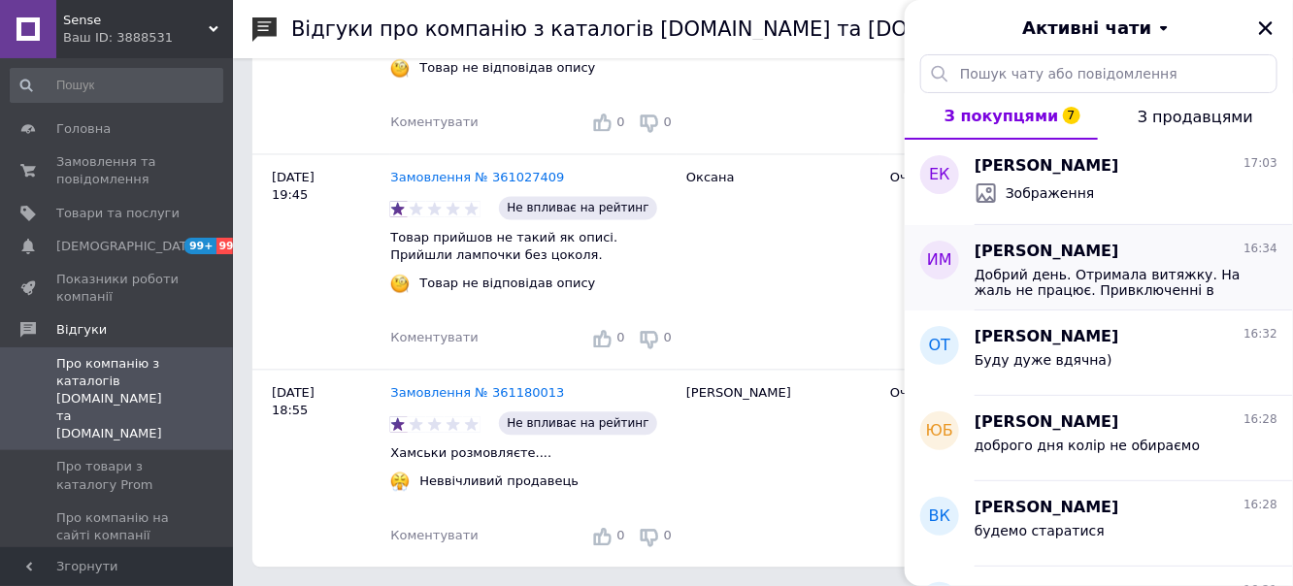
scroll to position [221, 0]
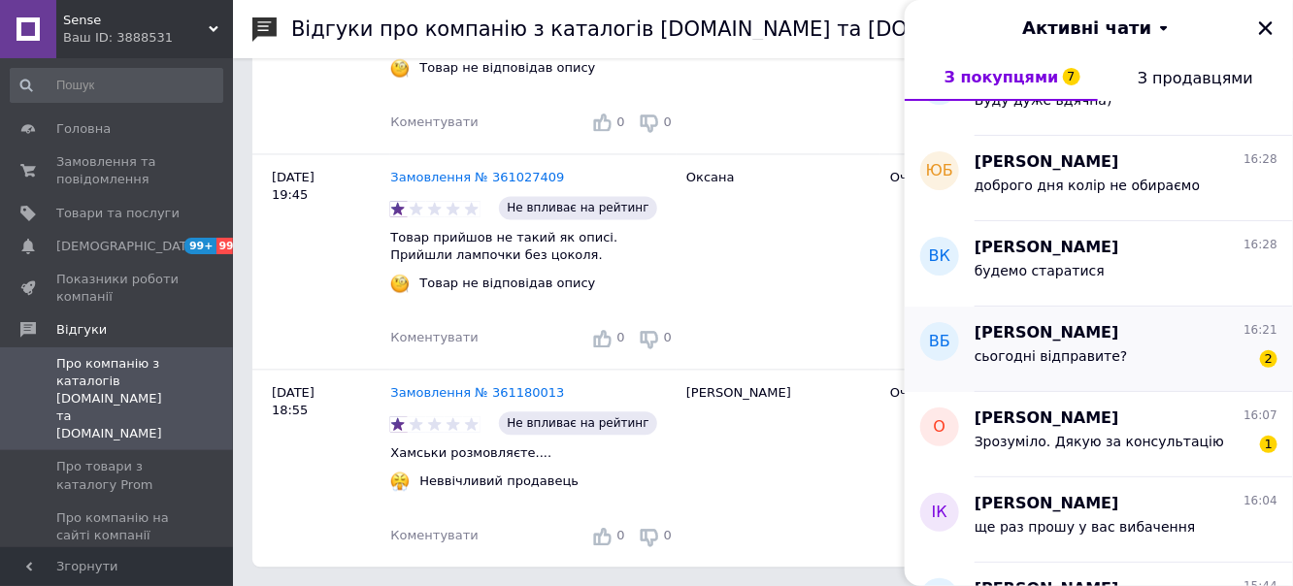
click at [1082, 331] on span "володимир болюбаш" at bounding box center [1047, 333] width 145 height 22
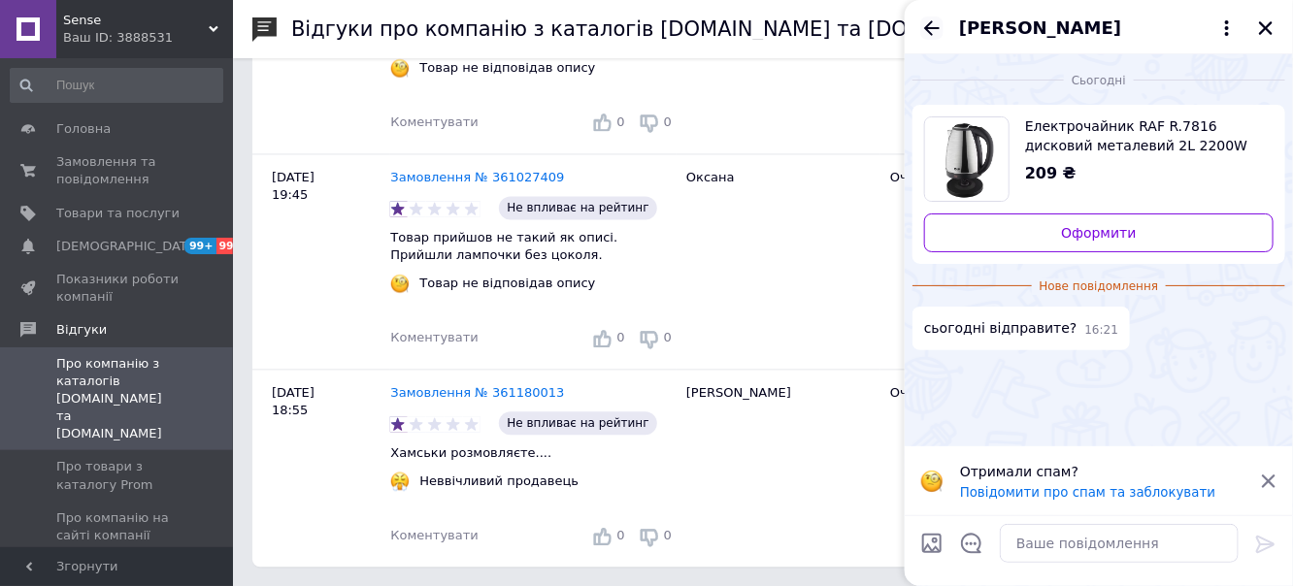
click at [930, 27] on icon "Назад" at bounding box center [932, 27] width 16 height 15
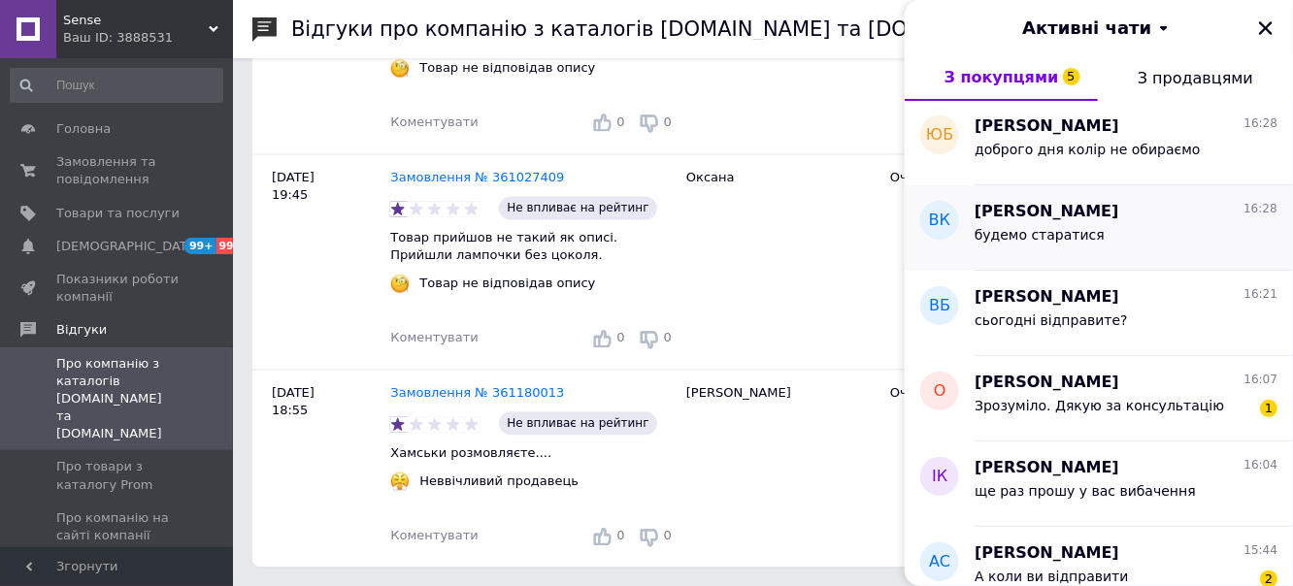
scroll to position [333, 0]
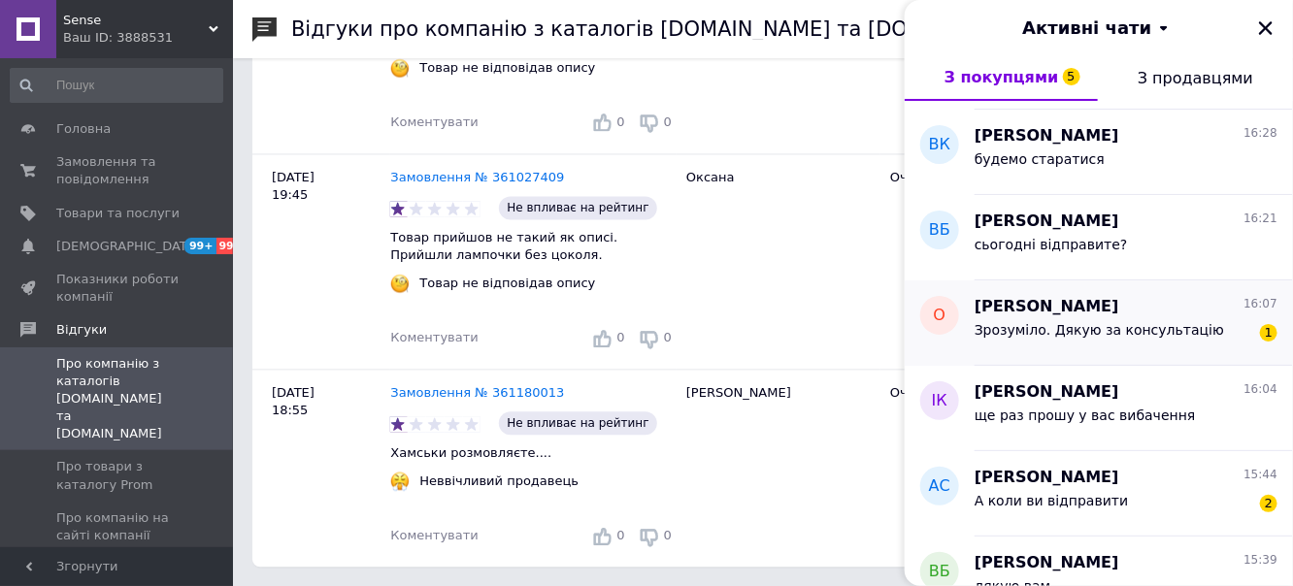
click at [1105, 329] on span "Зрозуміло. Дякую за консультацію" at bounding box center [1099, 330] width 249 height 16
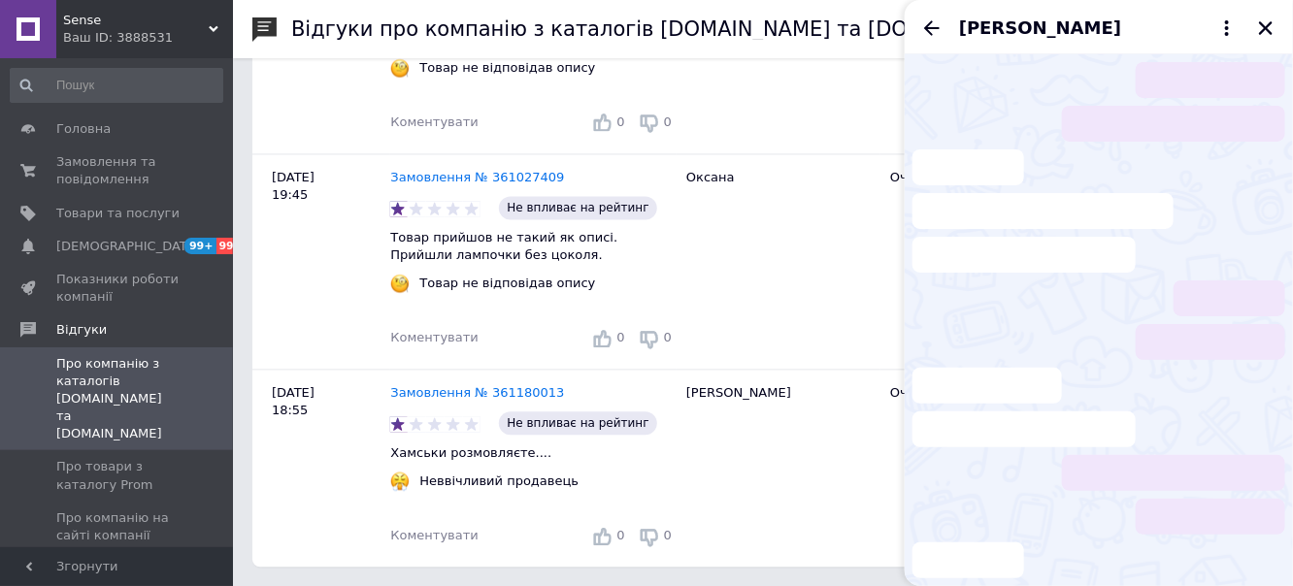
scroll to position [125, 0]
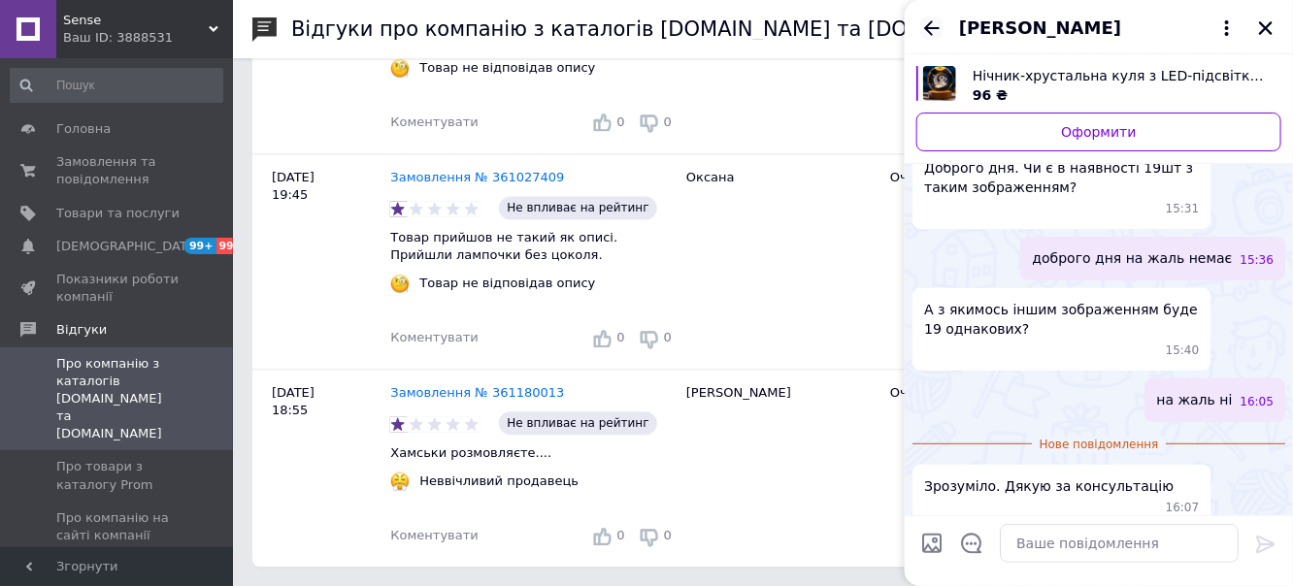
click at [933, 25] on icon "Назад" at bounding box center [931, 28] width 23 height 23
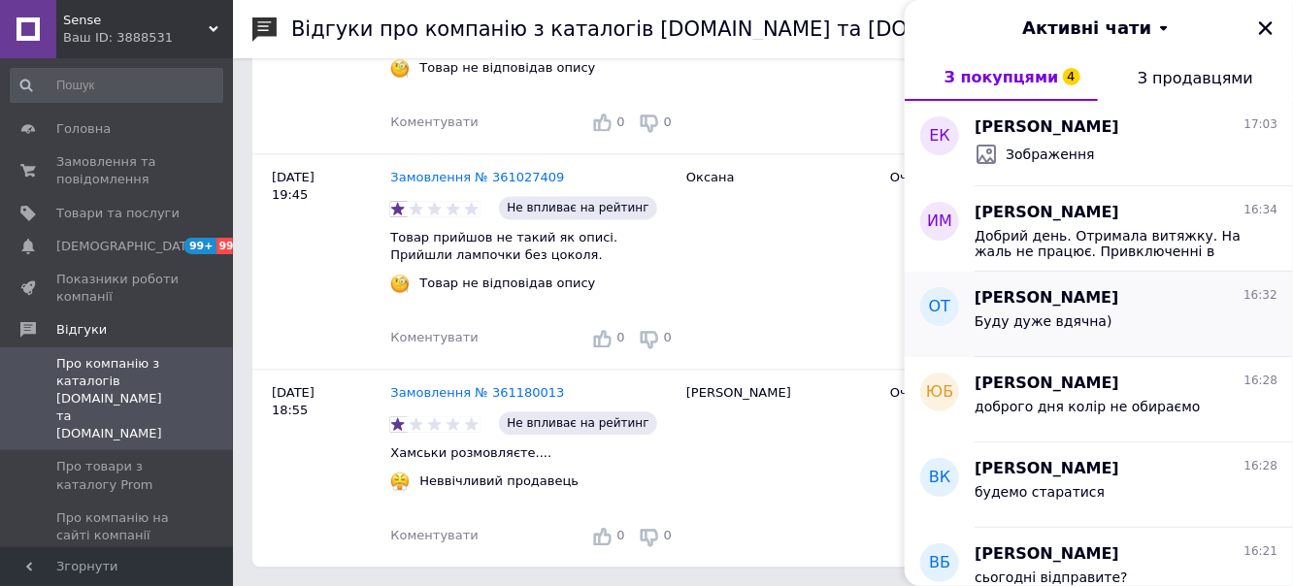
scroll to position [333, 0]
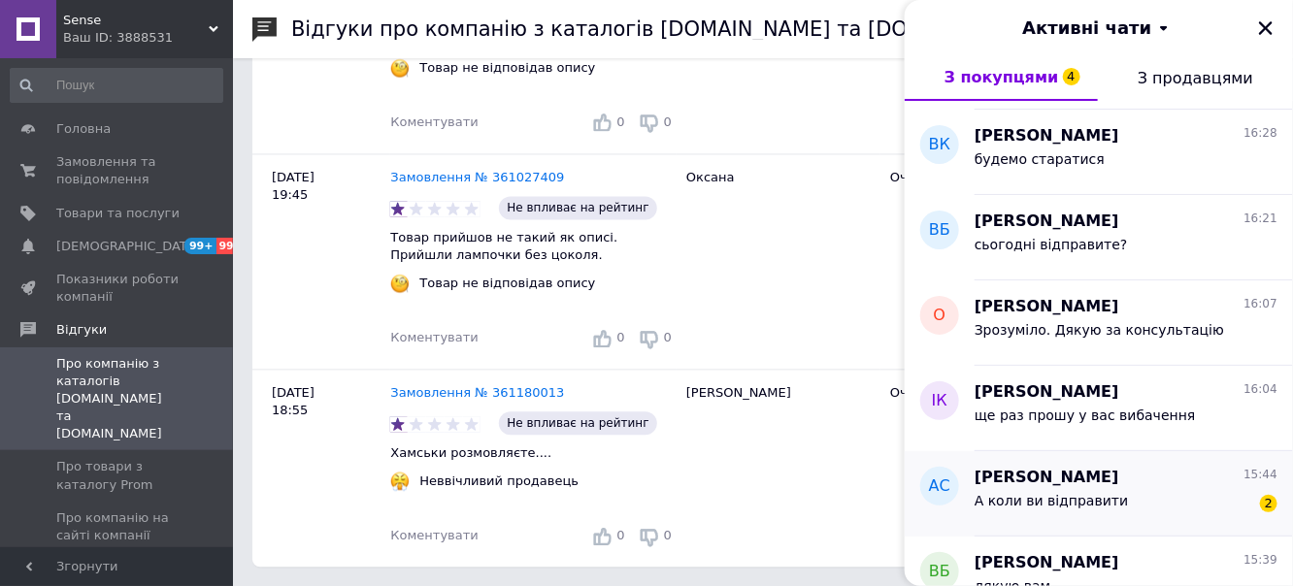
click at [1119, 467] on span "Анастасія Снісаренко" at bounding box center [1047, 478] width 145 height 22
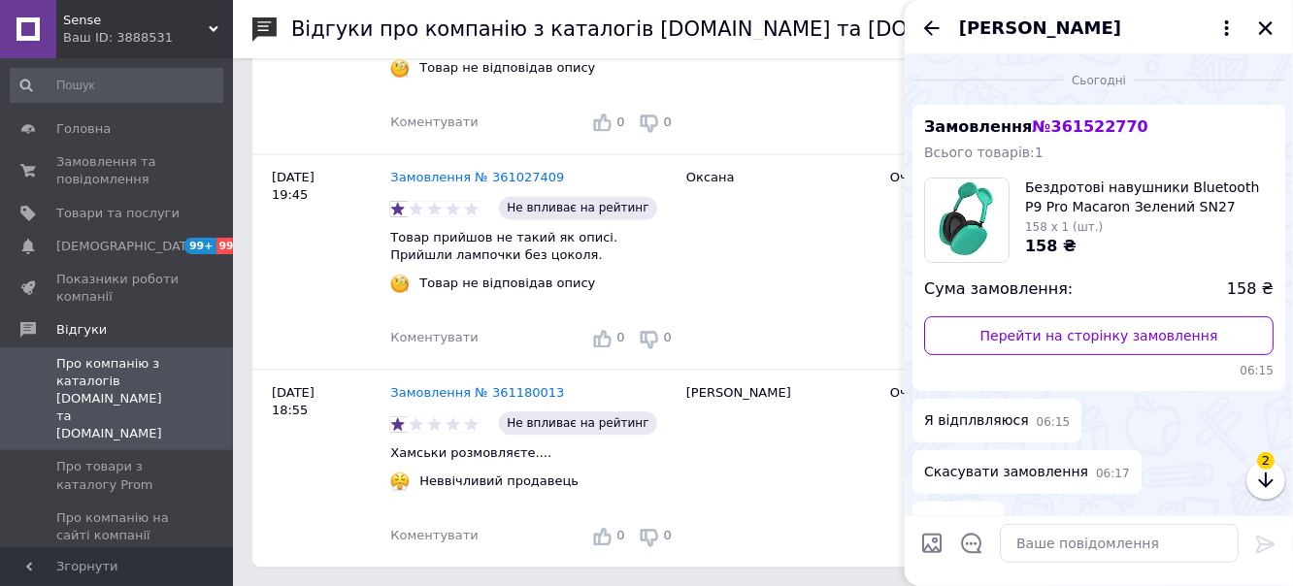
scroll to position [226, 0]
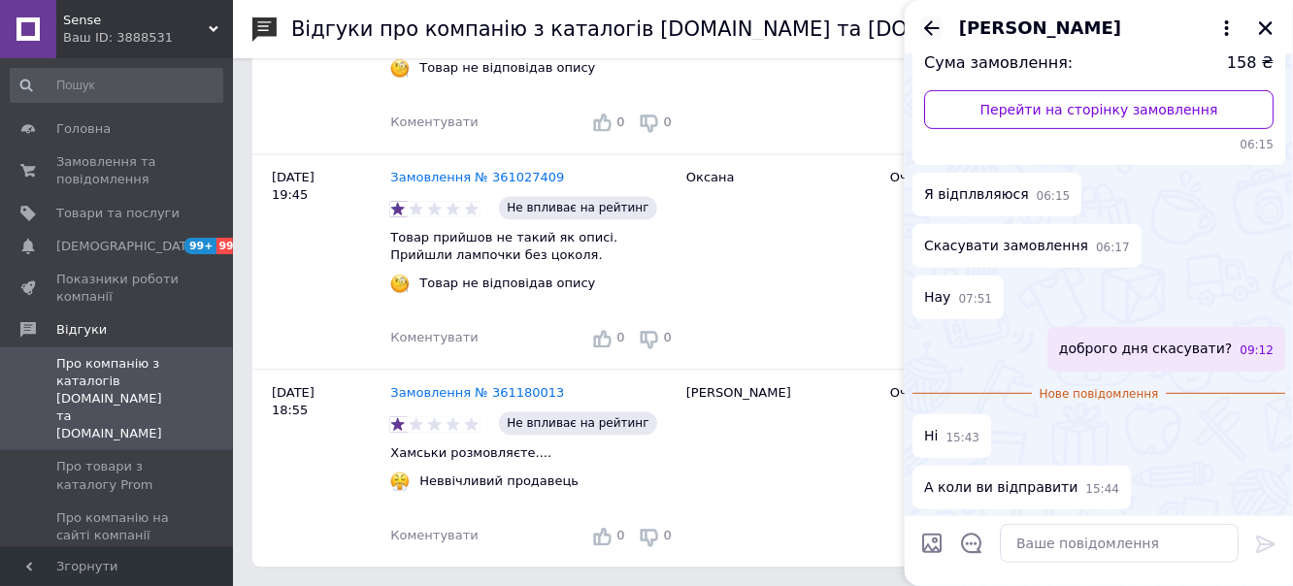
click at [930, 31] on icon "Назад" at bounding box center [931, 28] width 23 height 23
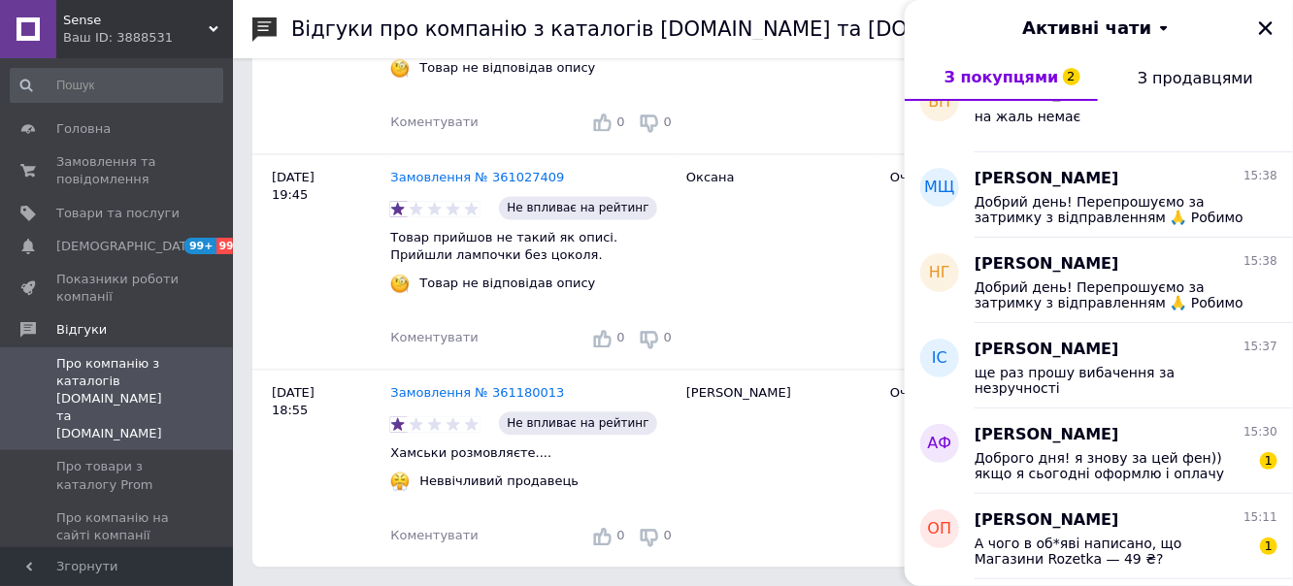
scroll to position [1110, 0]
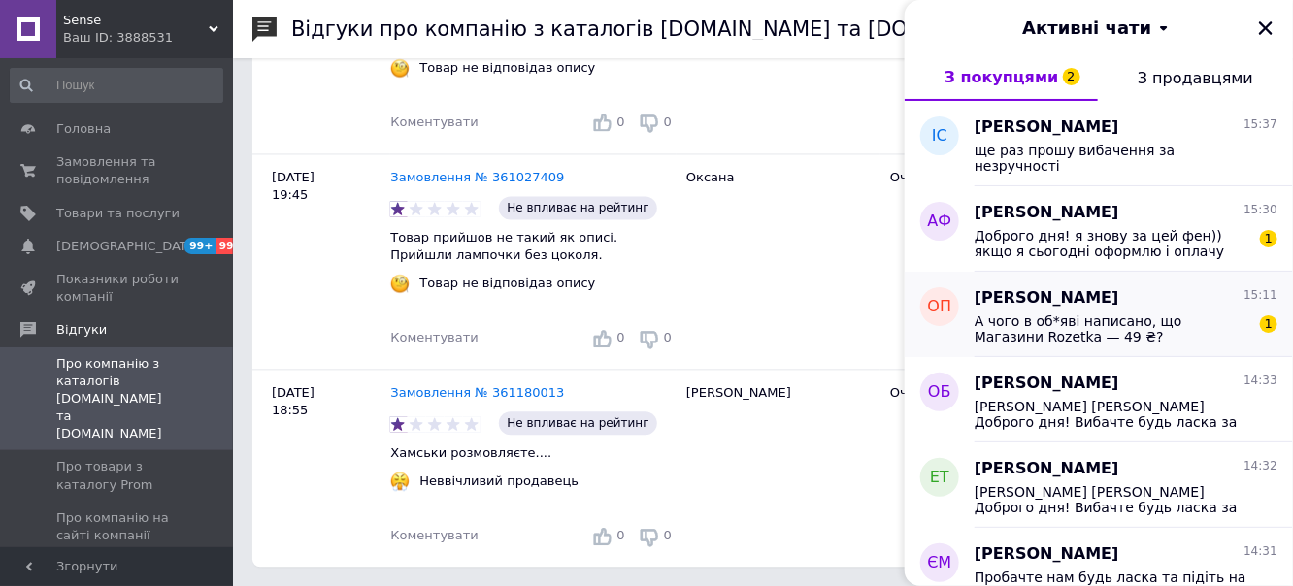
click at [1093, 310] on div "А чого в об*яві написано, що Магазини Rozetka — 49 ₴? 1" at bounding box center [1126, 327] width 303 height 35
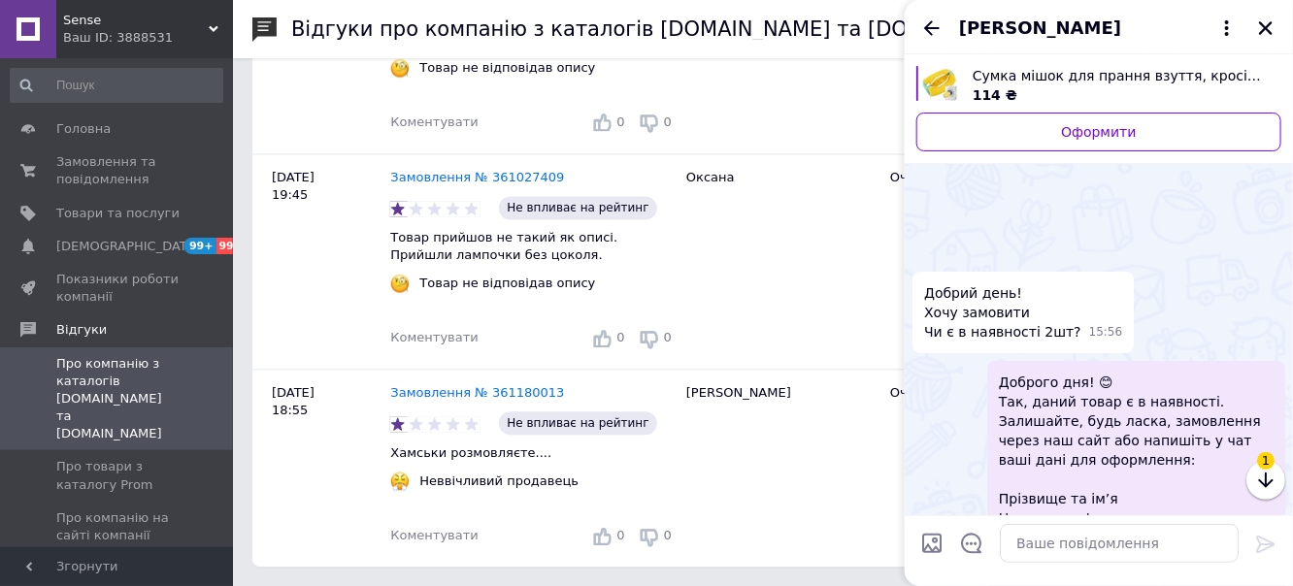
scroll to position [525, 0]
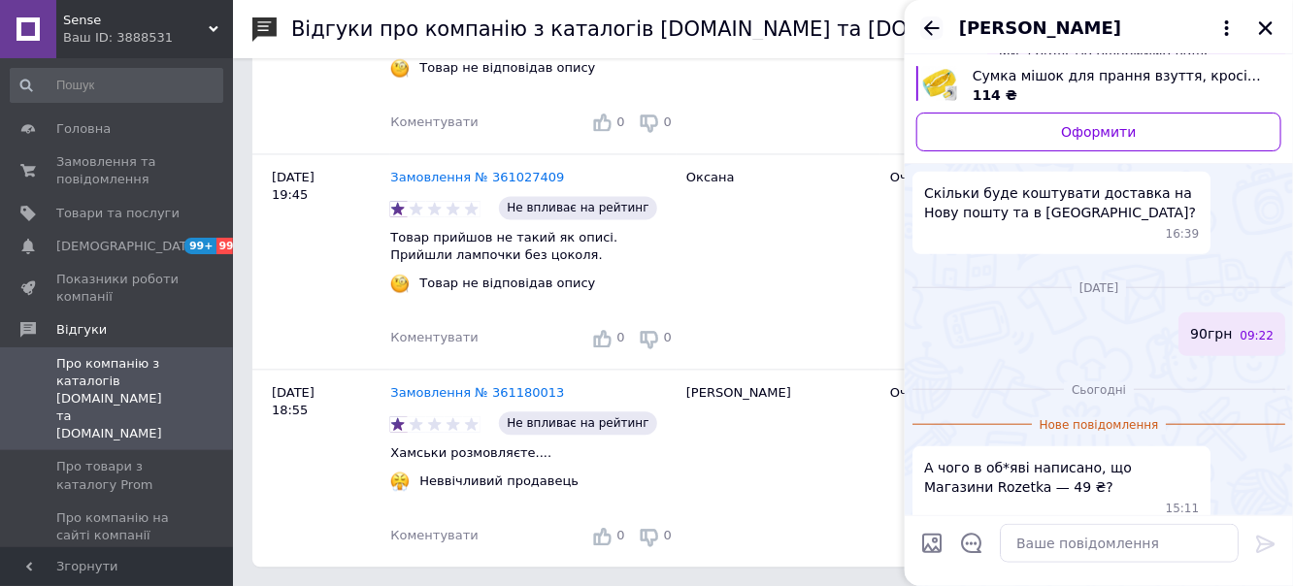
click at [934, 24] on icon "Назад" at bounding box center [931, 28] width 23 height 23
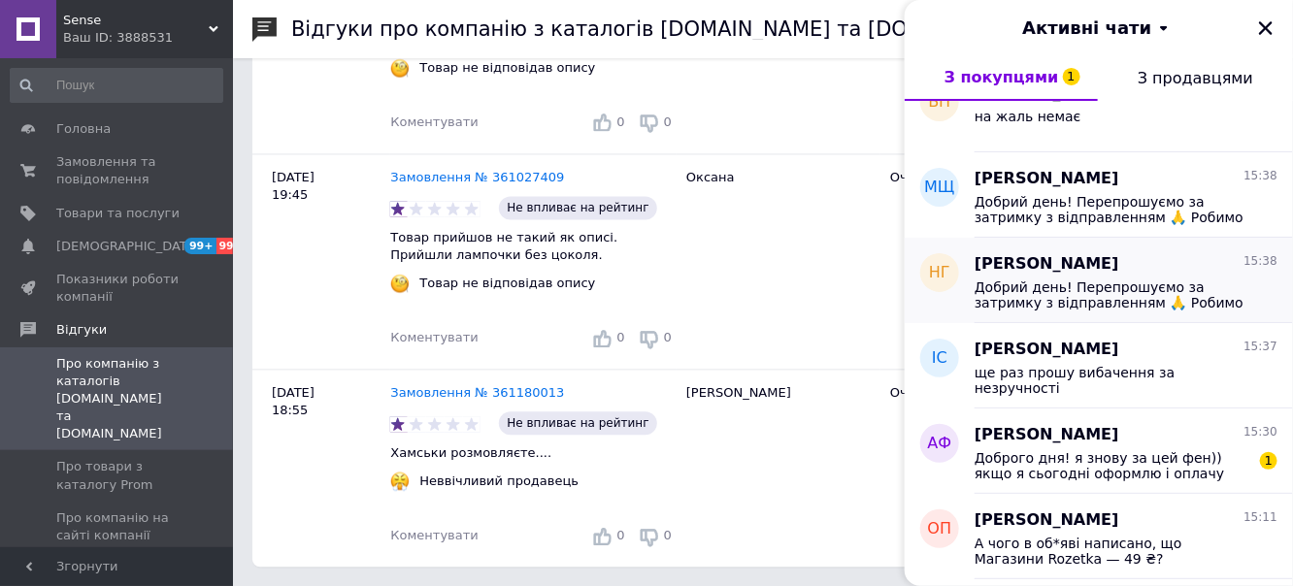
scroll to position [1110, 0]
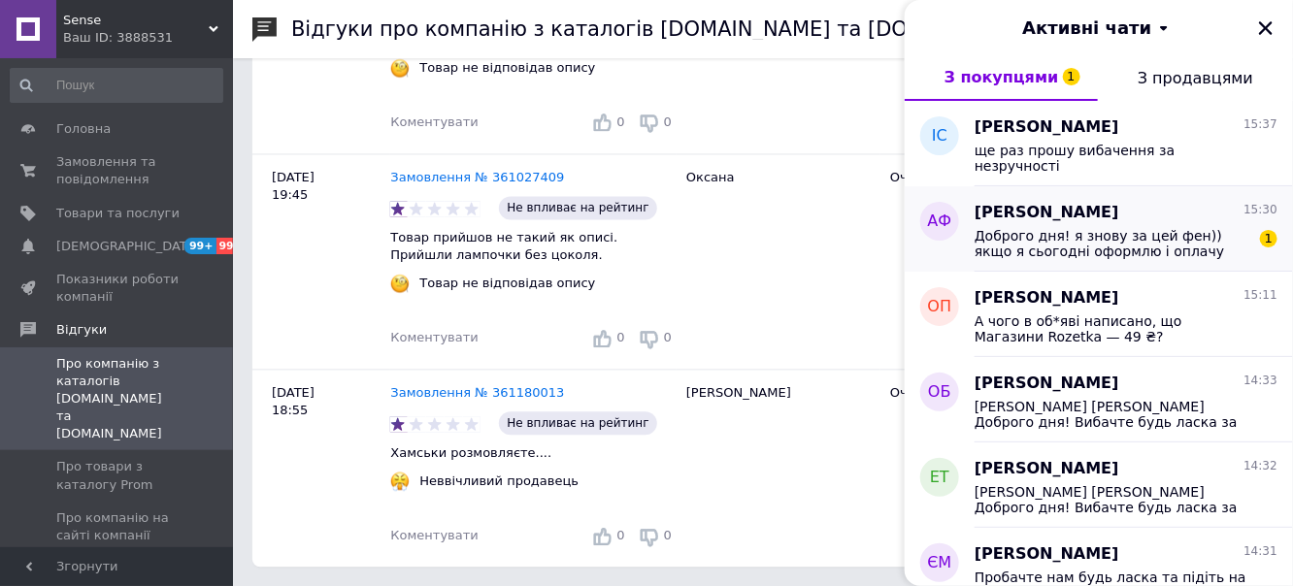
click at [1107, 239] on span "Доброго дня! я знову за цей фен)) якщо я сьогодні оформлю і оплачу зараз - мені…" at bounding box center [1113, 243] width 276 height 31
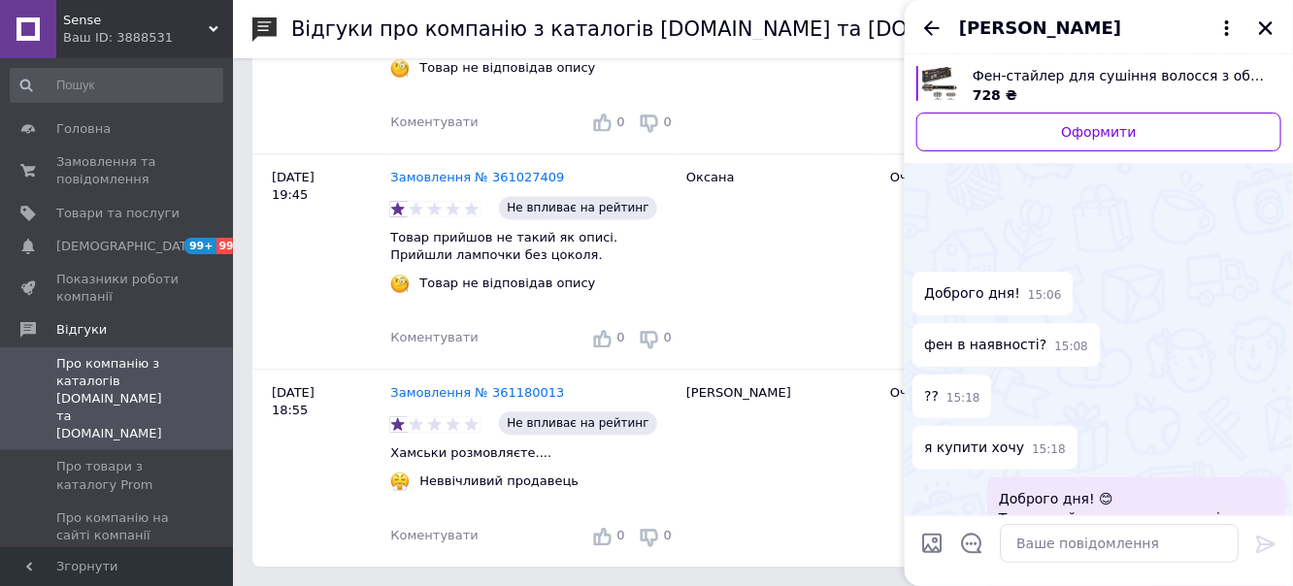
scroll to position [438, 0]
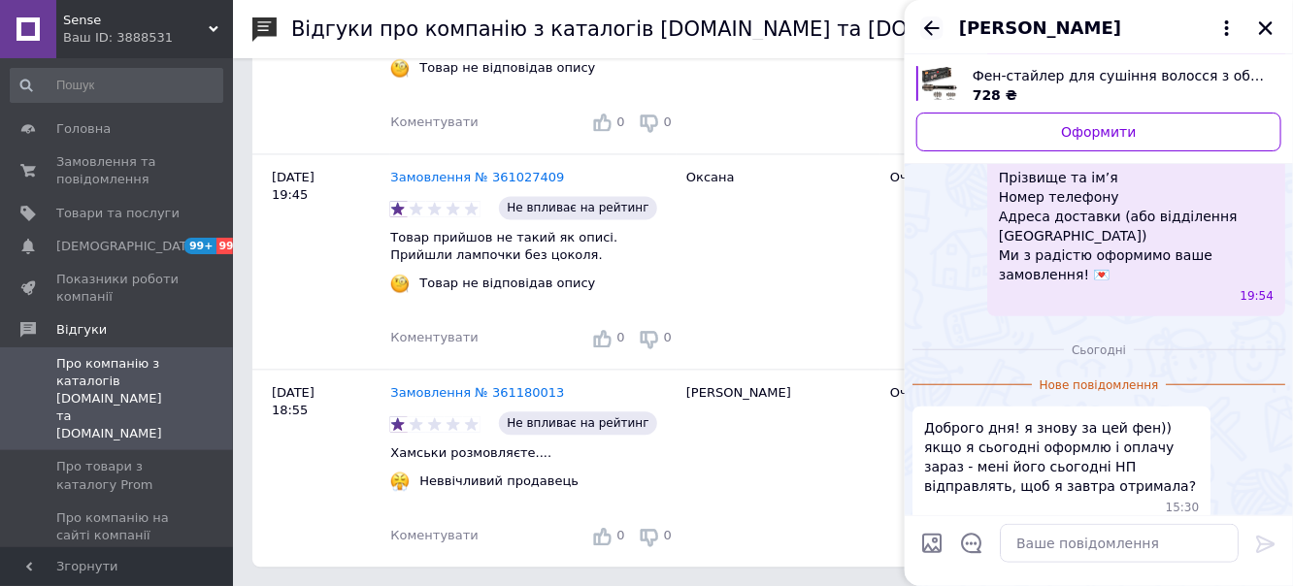
click at [930, 31] on icon "Назад" at bounding box center [931, 28] width 23 height 23
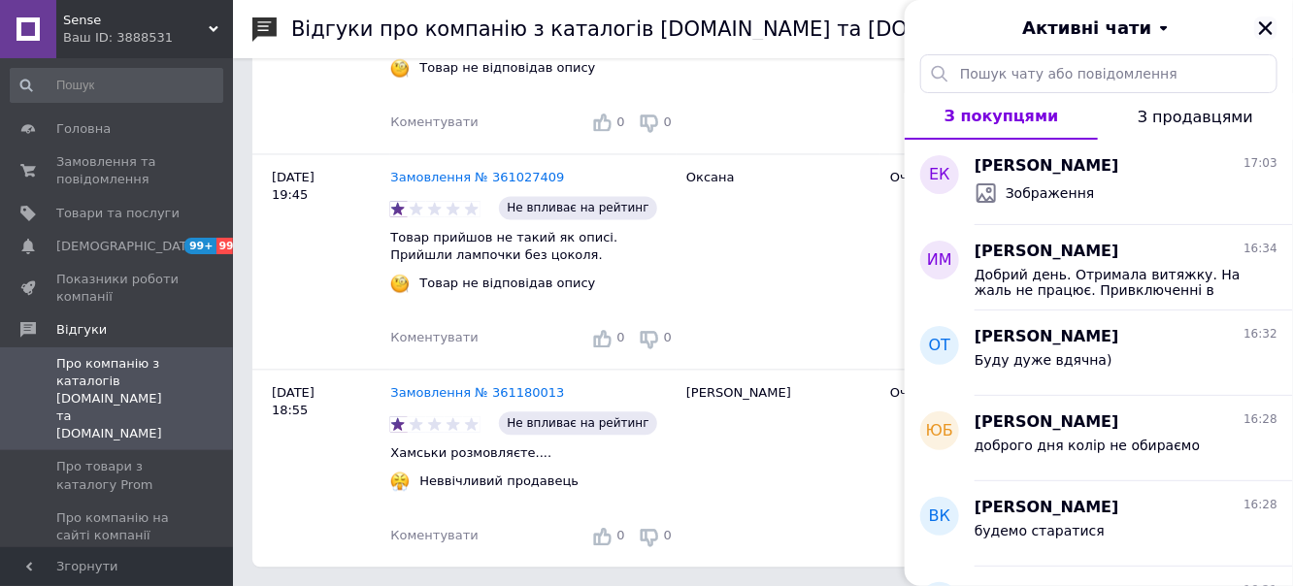
click at [1267, 26] on icon "Закрити" at bounding box center [1266, 28] width 14 height 14
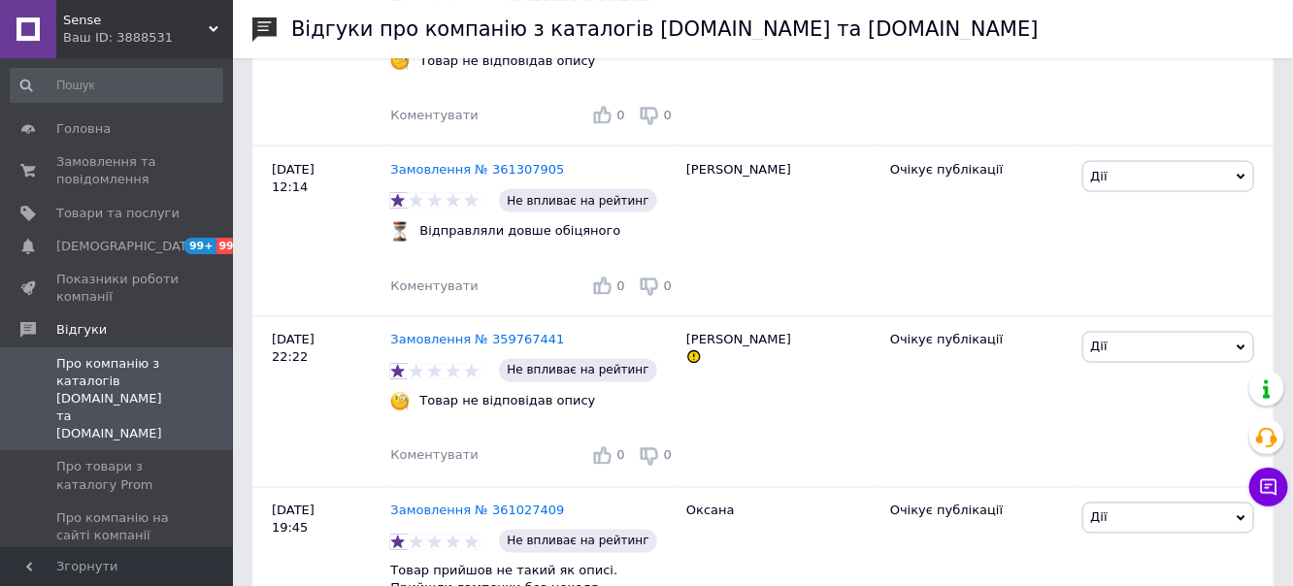
scroll to position [917, 0]
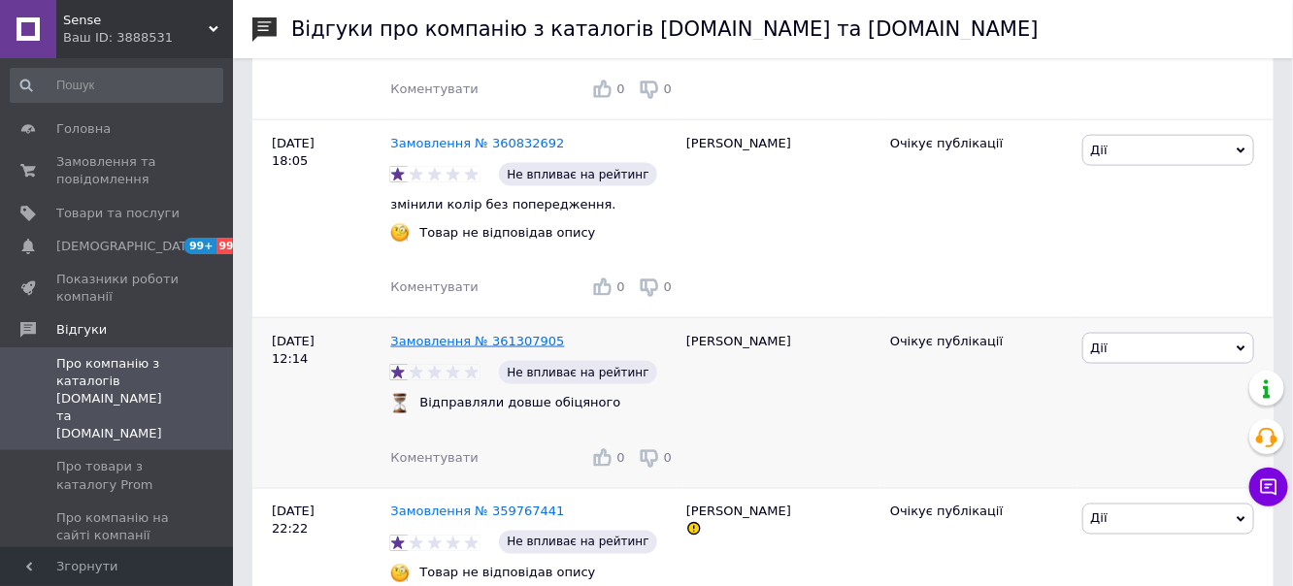
click at [492, 343] on link "Замовлення № 361307905" at bounding box center [477, 341] width 174 height 15
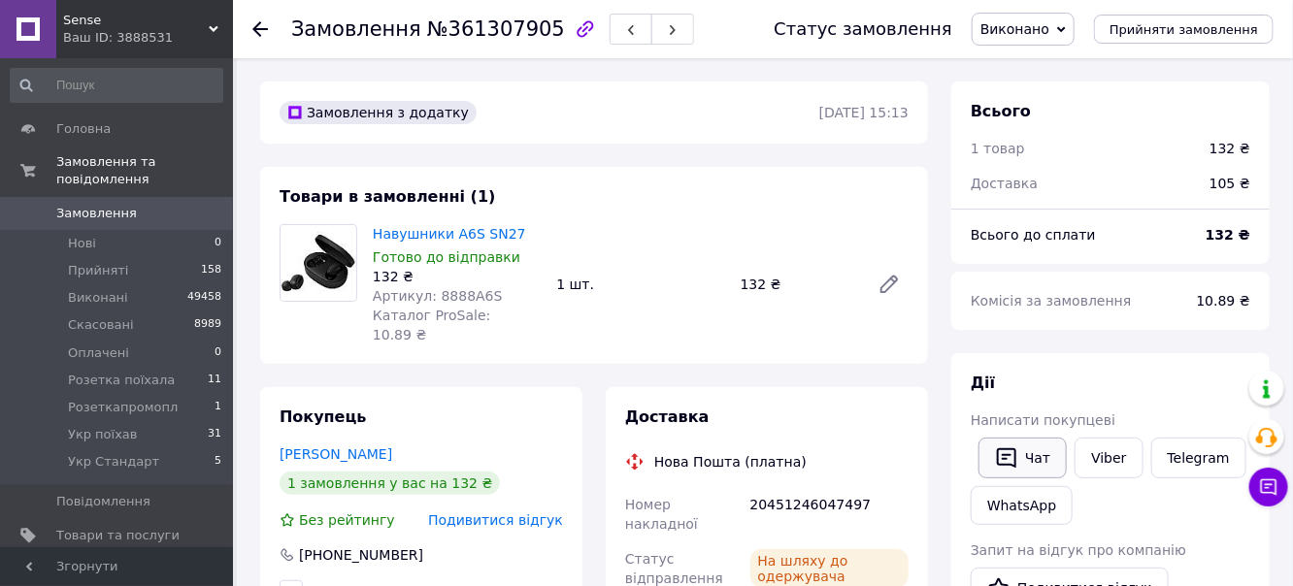
click at [1022, 455] on button "Чат" at bounding box center [1022, 458] width 88 height 41
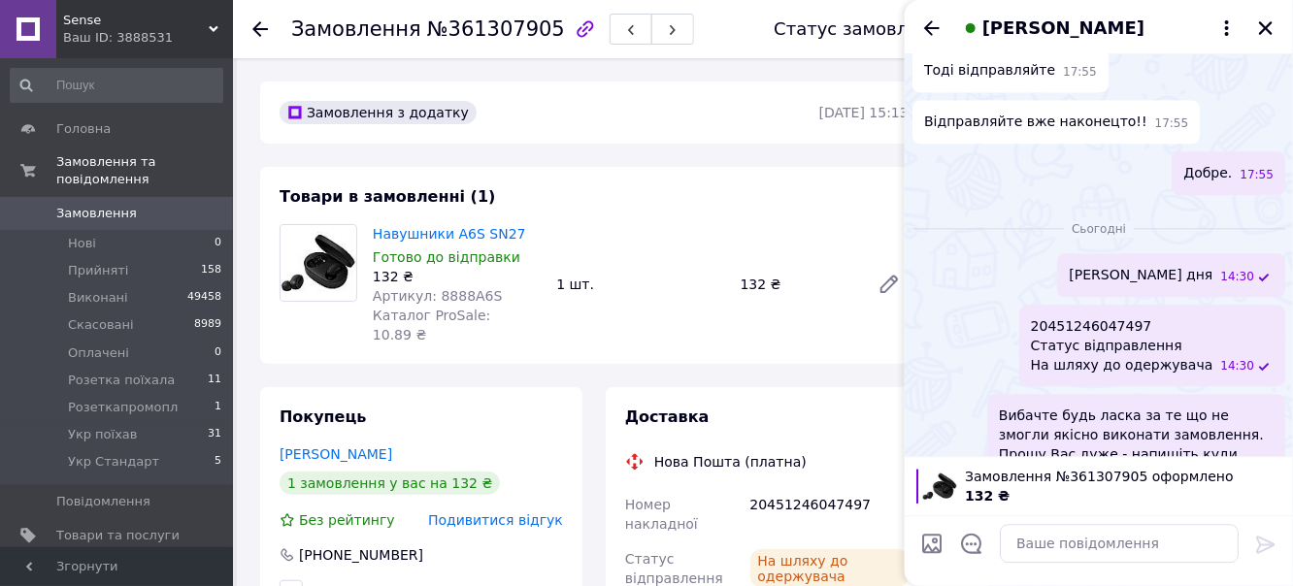
scroll to position [1722, 0]
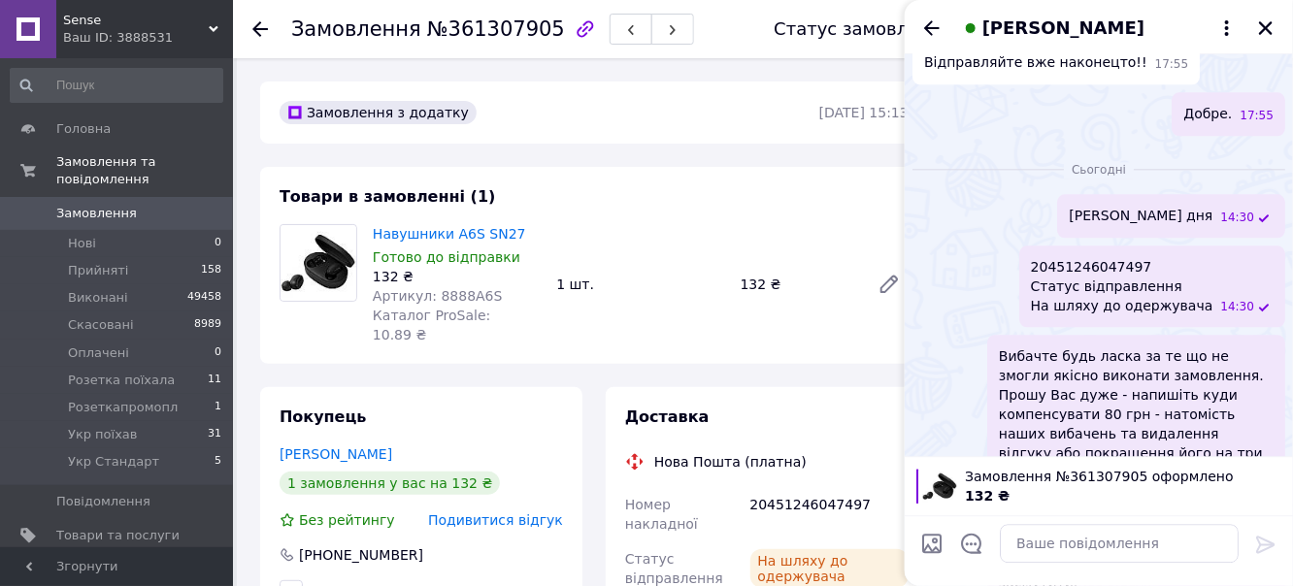
click at [257, 29] on use at bounding box center [260, 29] width 16 height 16
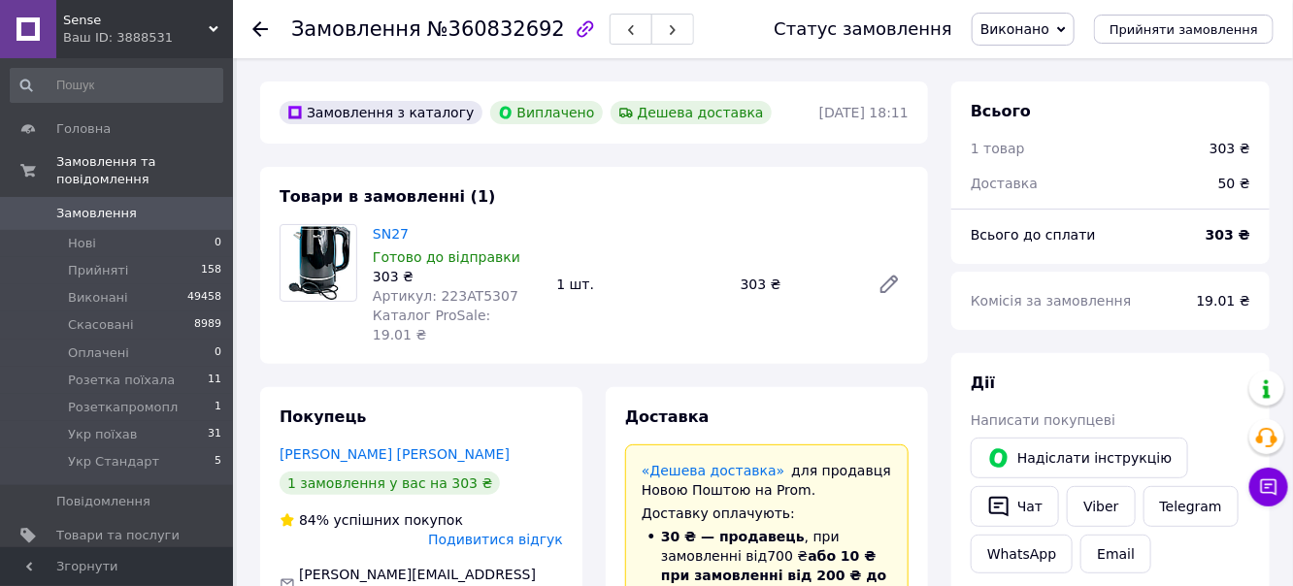
scroll to position [128, 0]
click at [1096, 504] on link "Viber" at bounding box center [1101, 506] width 68 height 41
click at [261, 28] on use at bounding box center [260, 29] width 16 height 16
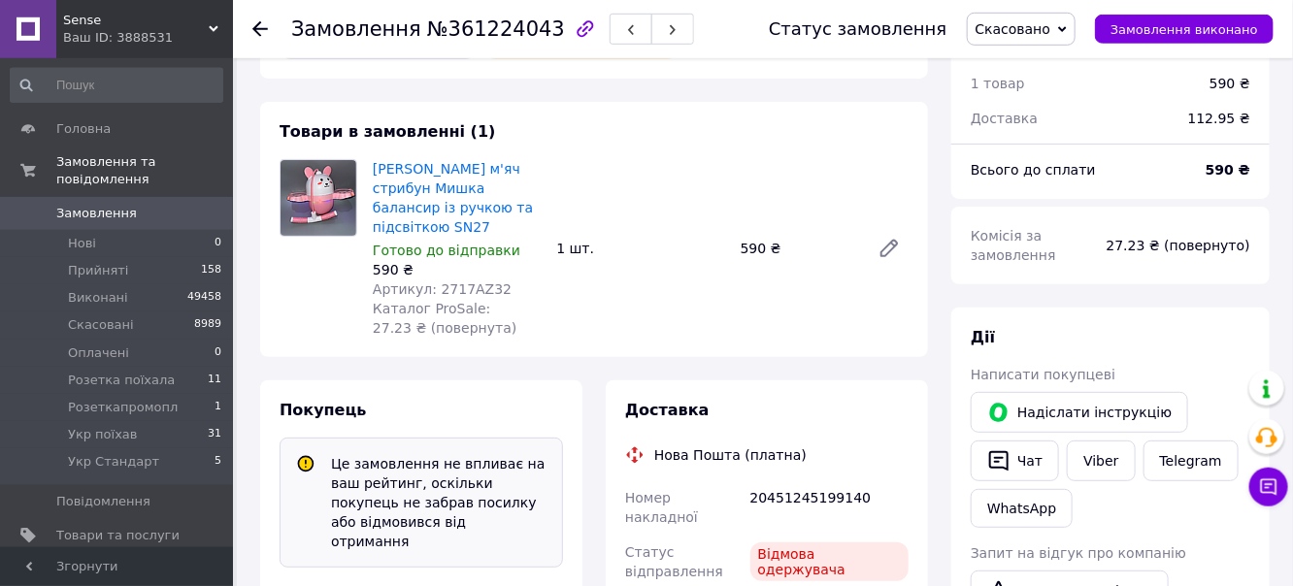
scroll to position [410, 0]
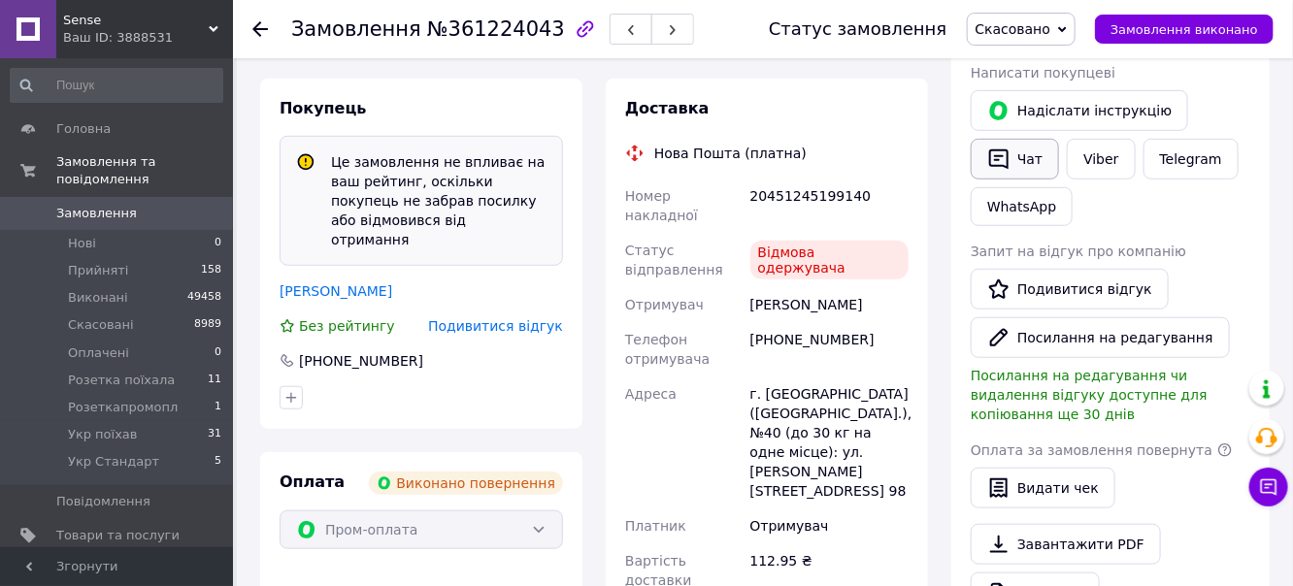
click at [1030, 164] on button "Чат" at bounding box center [1015, 159] width 88 height 41
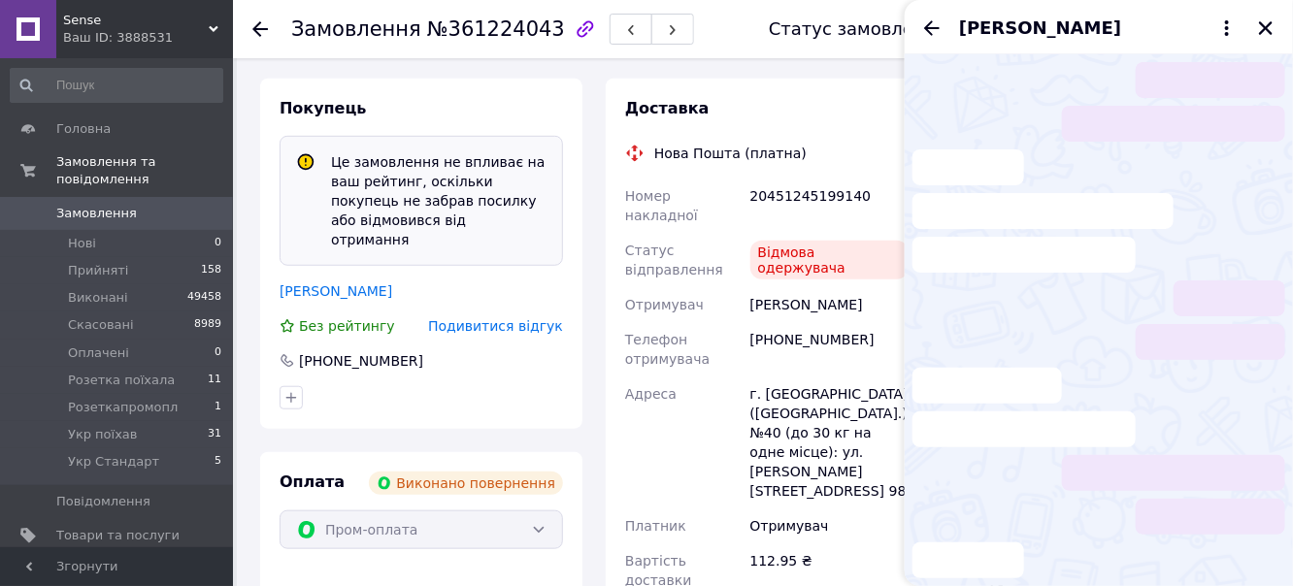
scroll to position [109, 0]
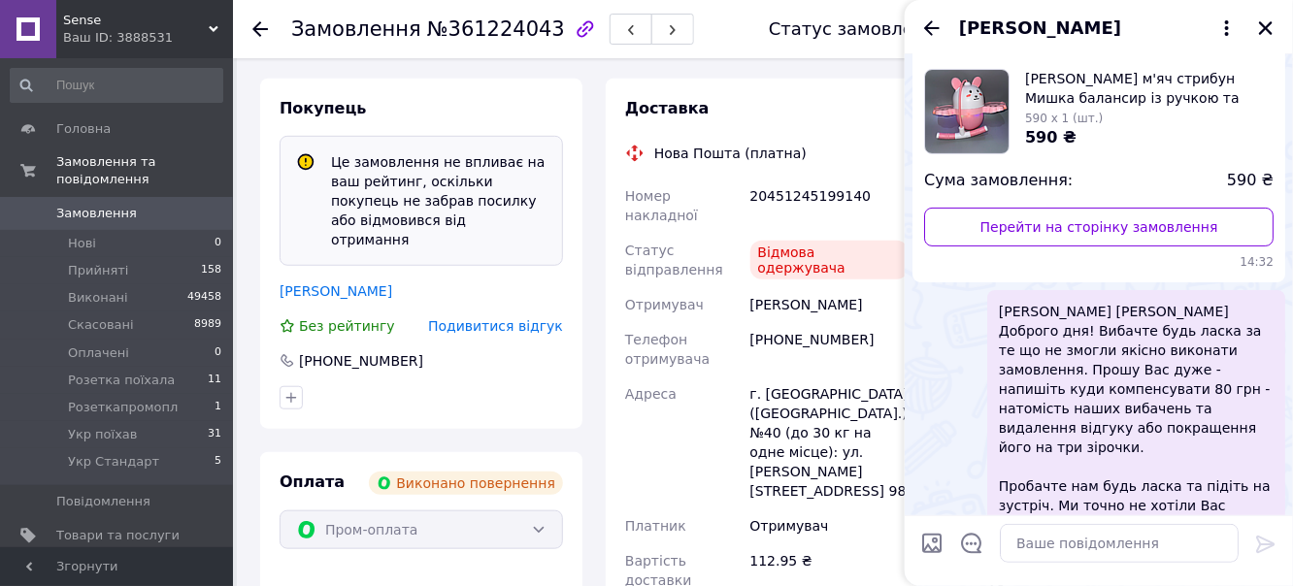
click at [928, 537] on input "Завантажити файли" at bounding box center [931, 543] width 23 height 23
type input "C:\fakepath\Знімок екрана [DATE] 185932.png"
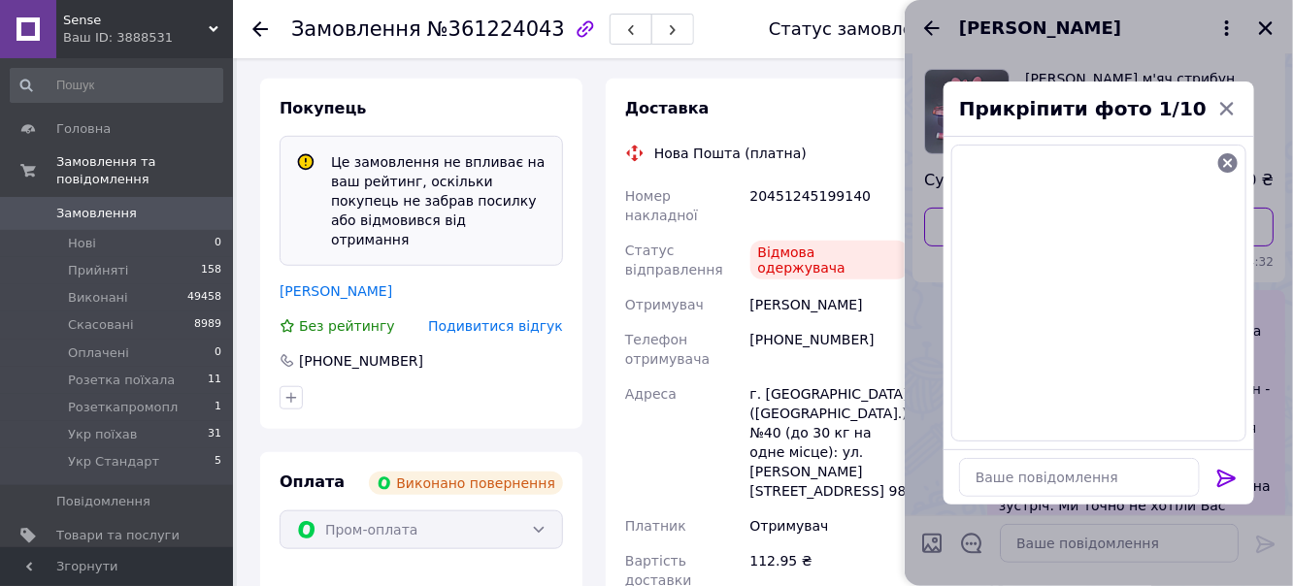
click at [1228, 477] on icon at bounding box center [1226, 478] width 23 height 23
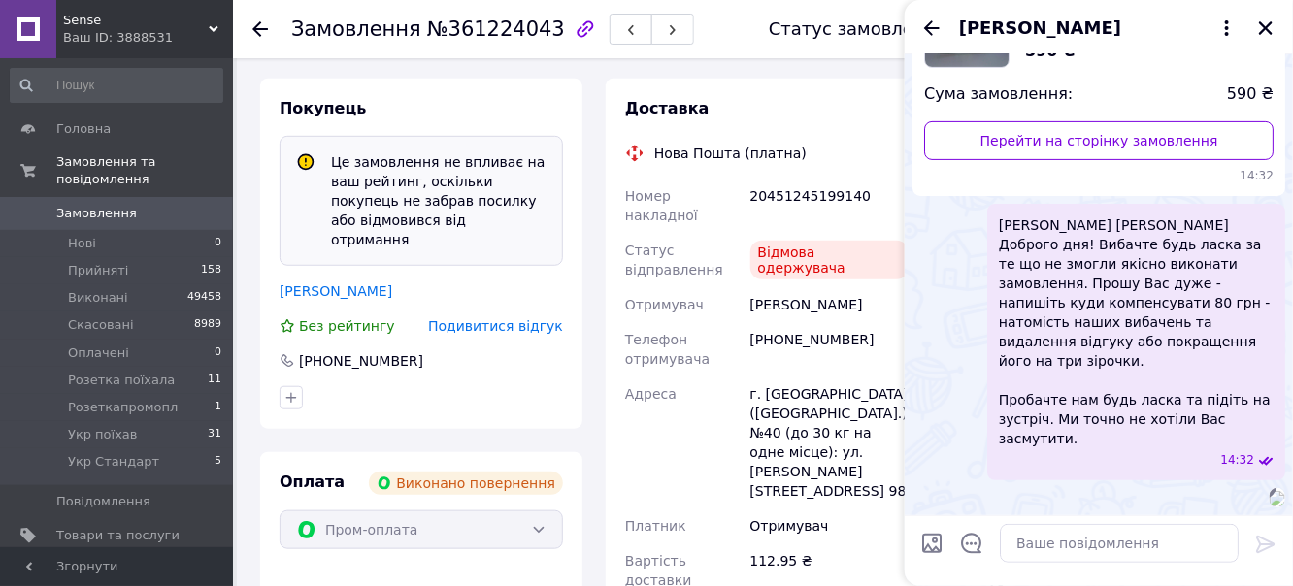
scroll to position [235, 0]
click at [1082, 540] on textarea at bounding box center [1119, 543] width 239 height 39
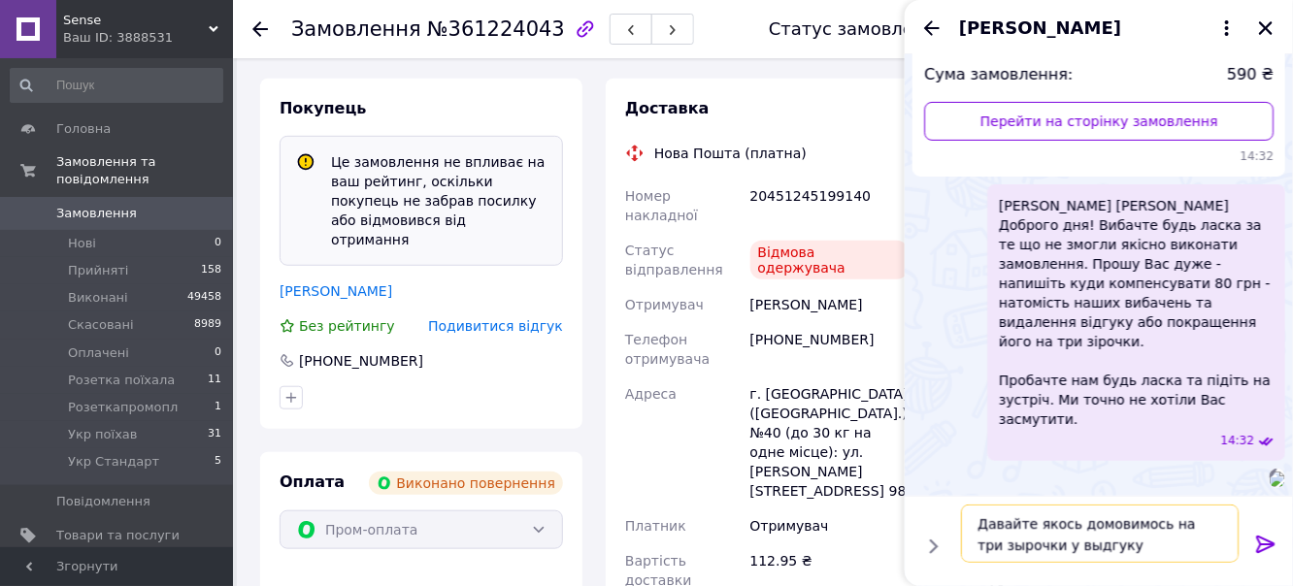
click at [991, 544] on textarea "Давайте якось домовимось на три зырочки у выдгуку" at bounding box center [1100, 534] width 278 height 58
drag, startPoint x: 1053, startPoint y: 544, endPoint x: 1064, endPoint y: 542, distance: 10.9
click at [1055, 544] on textarea "Давайте якось домовимось на три зірочки у выдгуку" at bounding box center [1100, 534] width 278 height 58
click at [1112, 551] on textarea "Давайте якось домовимось на три зірочки у відгуку" at bounding box center [1100, 534] width 278 height 58
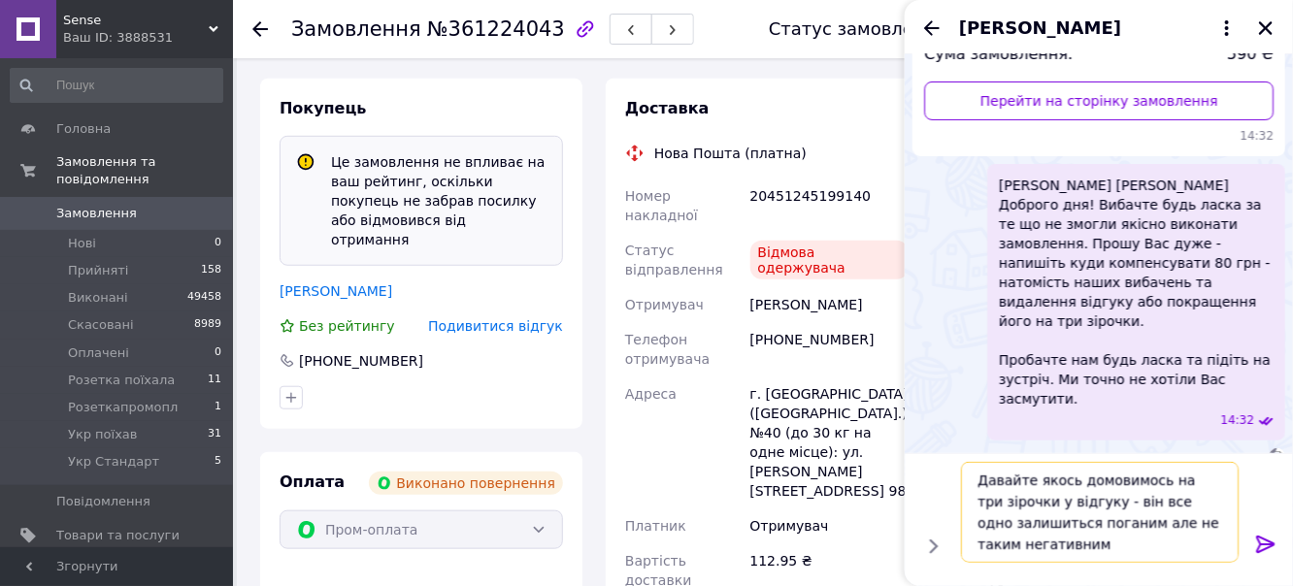
type textarea "Давайте якось домовимось на три зірочки у відгуку - він все одно залишиться пог…"
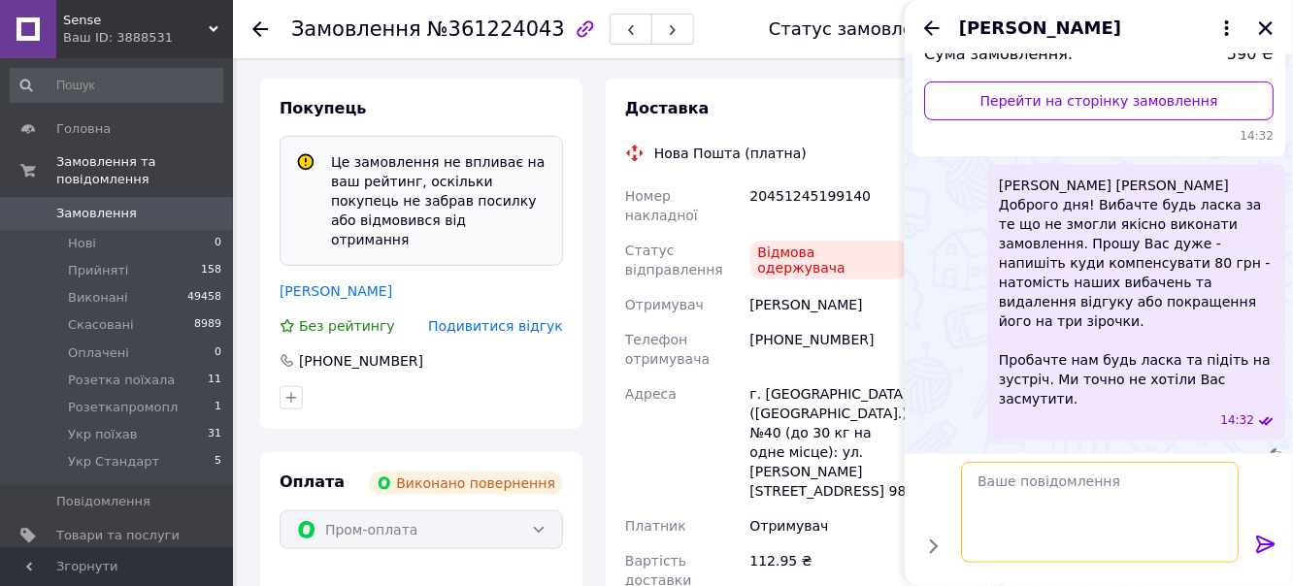
scroll to position [344, 0]
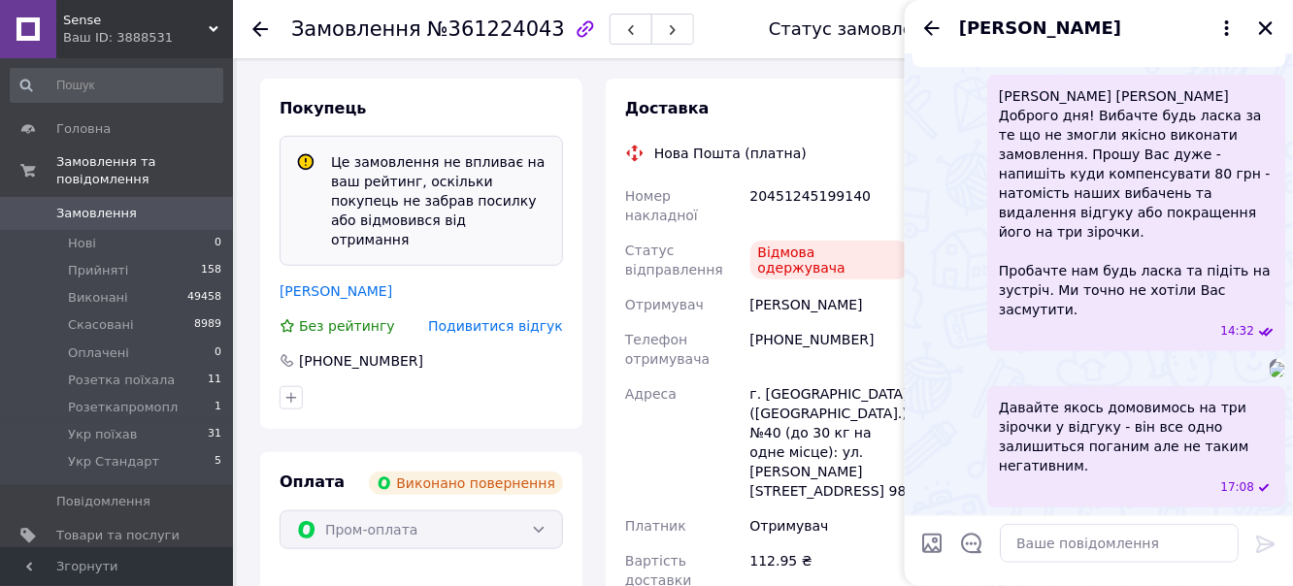
click at [263, 31] on icon at bounding box center [260, 29] width 16 height 16
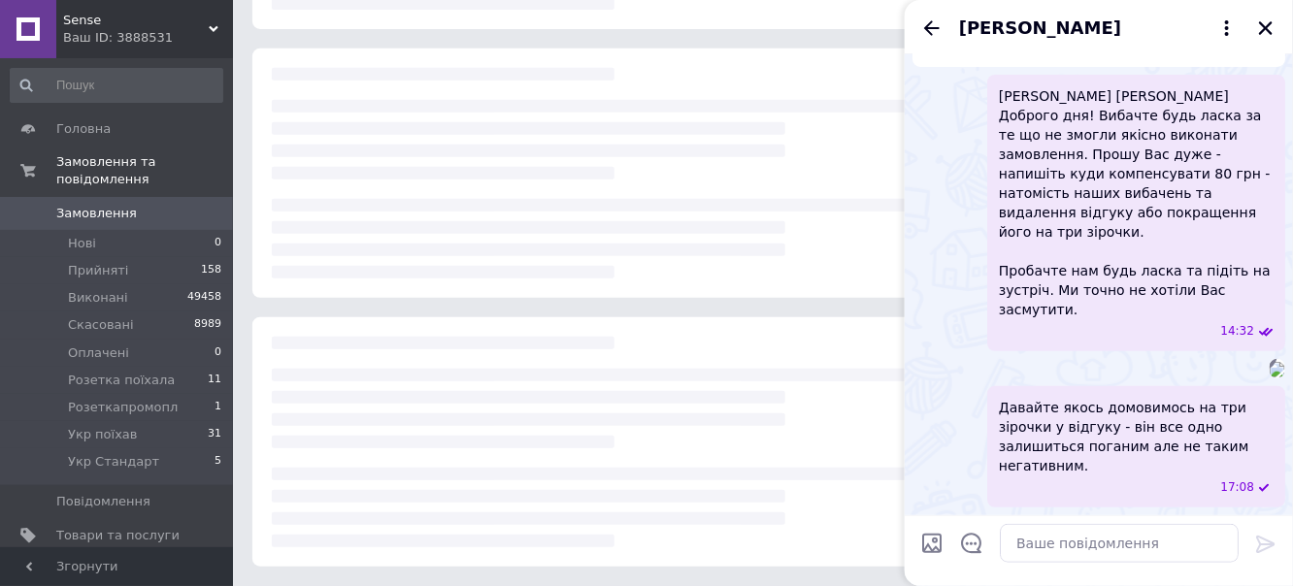
scroll to position [300, 0]
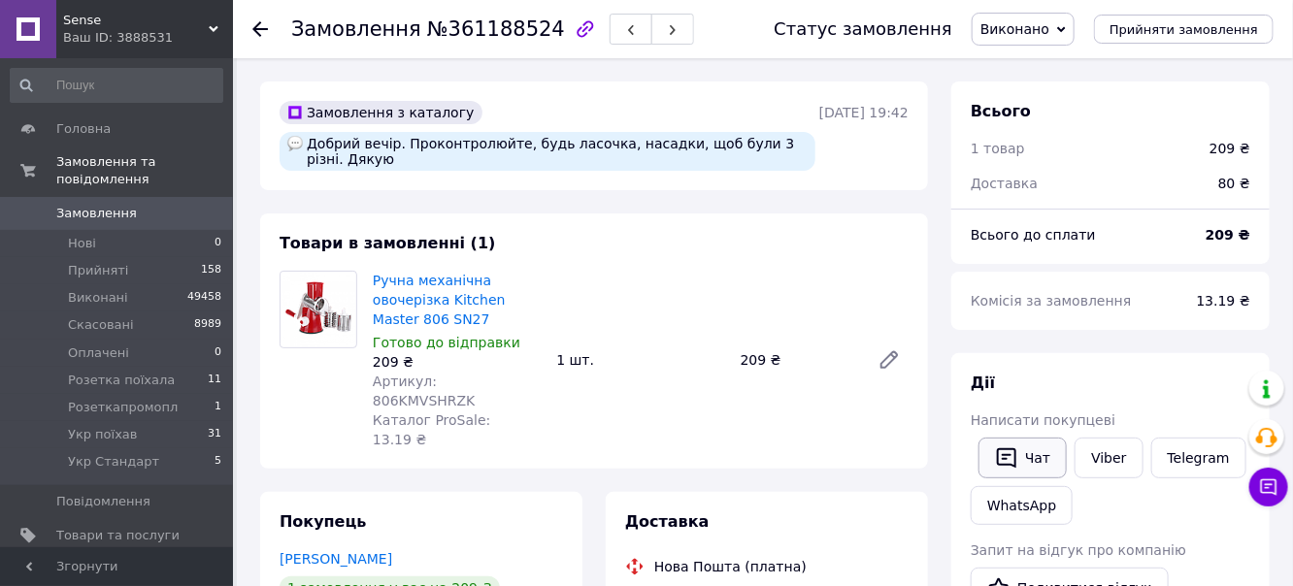
click at [1018, 452] on icon "button" at bounding box center [1006, 458] width 23 height 23
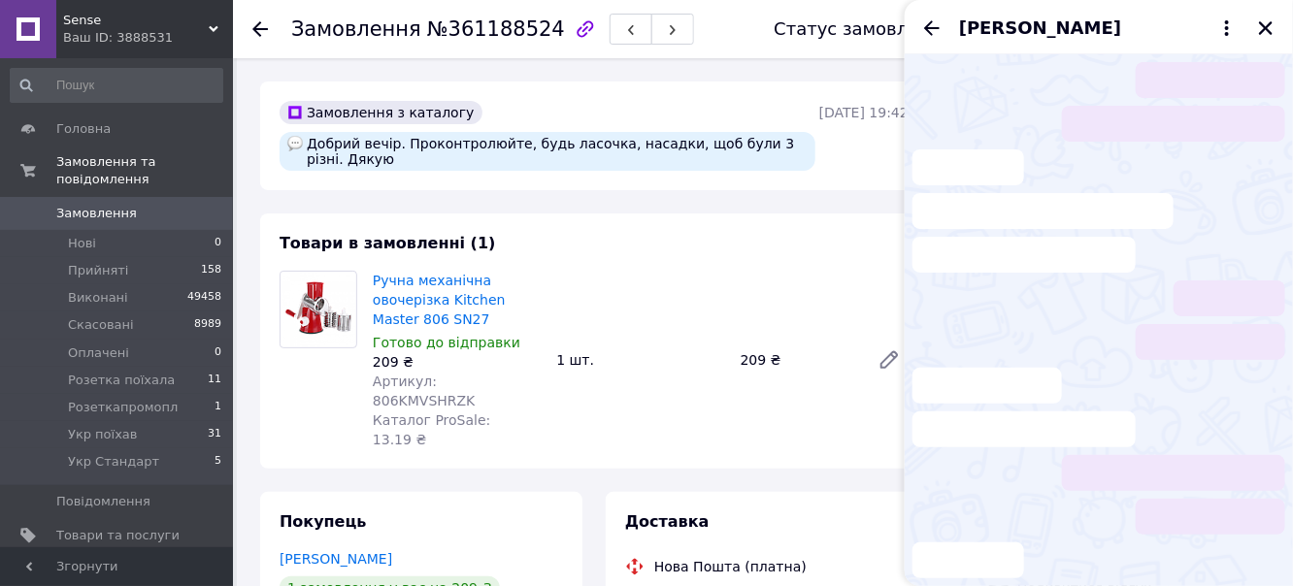
scroll to position [109, 0]
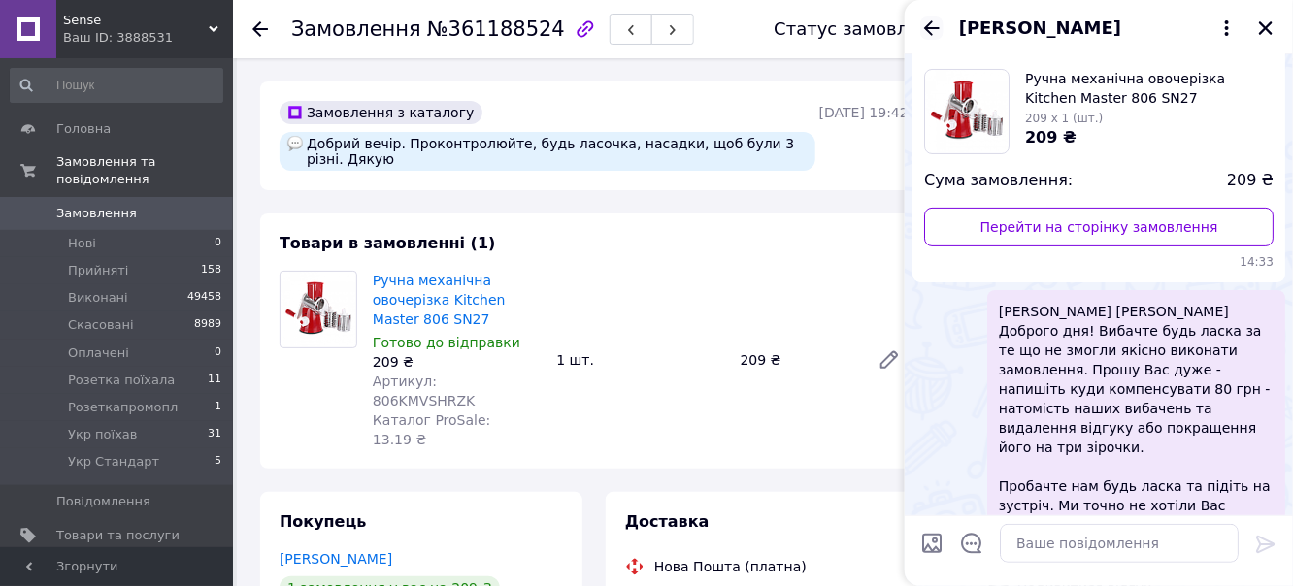
click at [930, 24] on icon "Назад" at bounding box center [932, 27] width 16 height 15
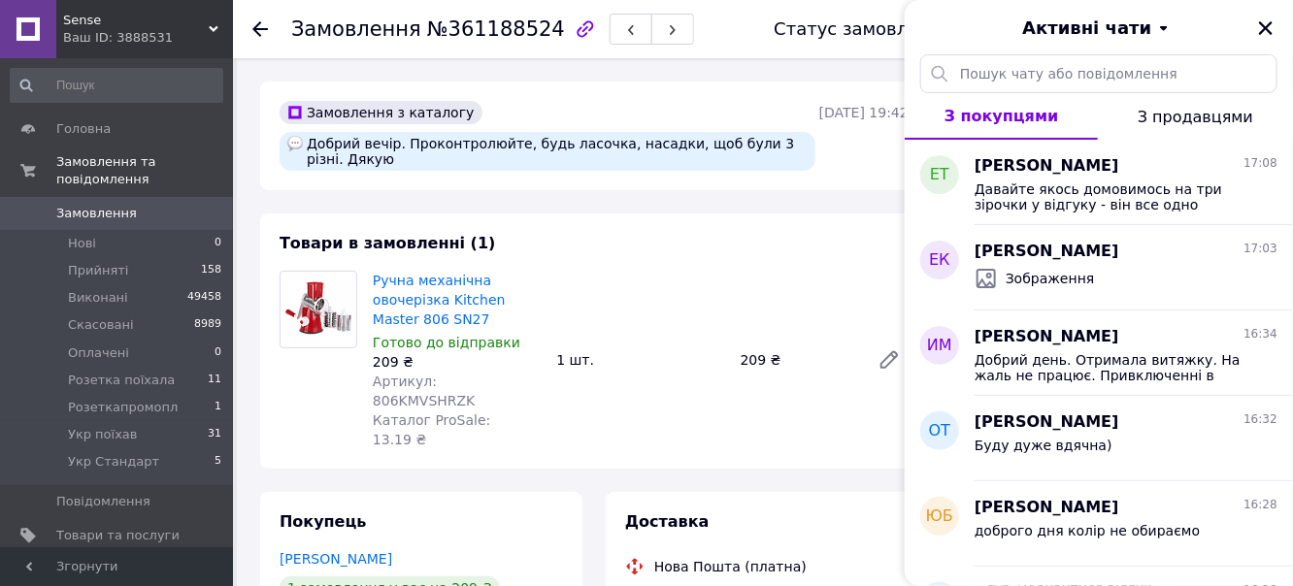
click at [262, 23] on icon at bounding box center [260, 29] width 16 height 16
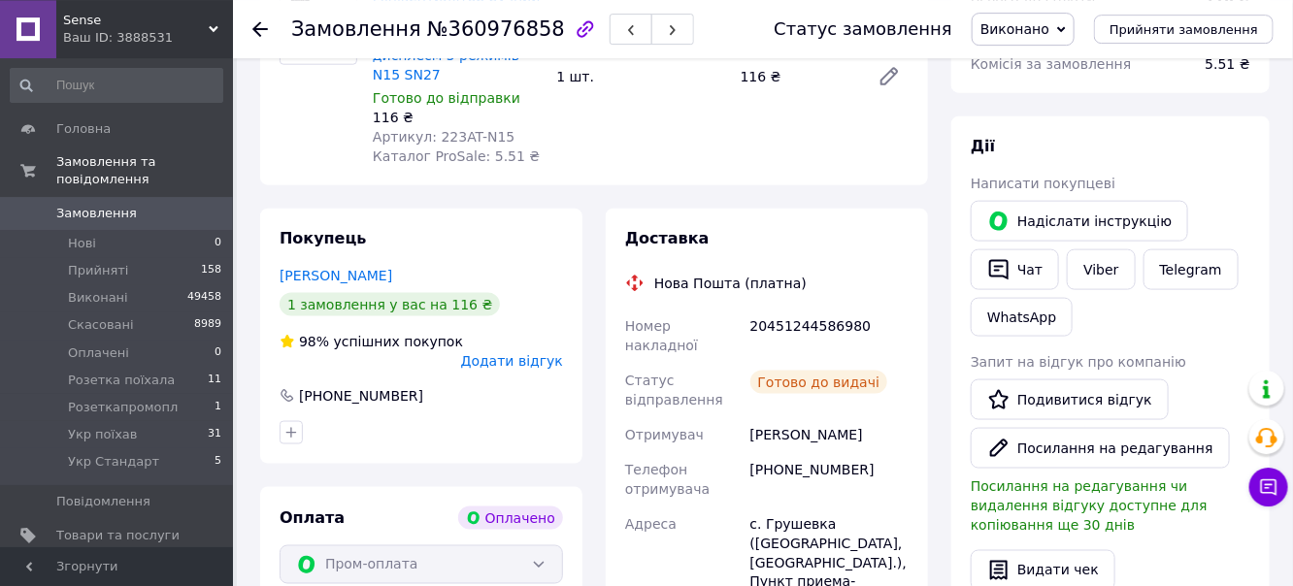
scroll to position [819, 0]
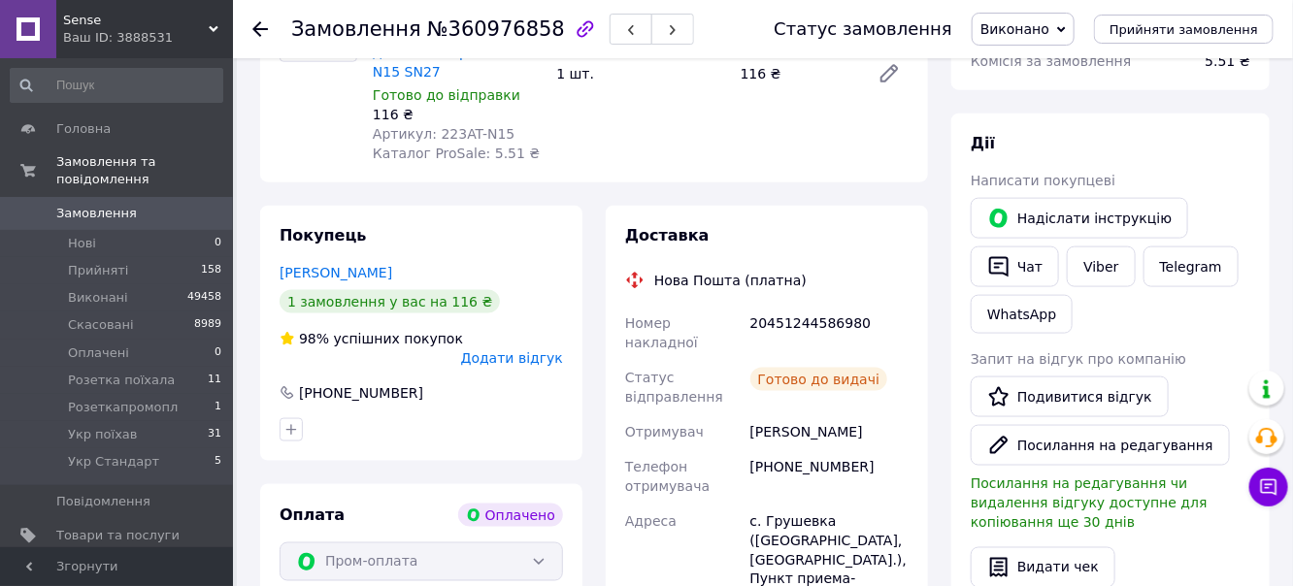
click at [527, 350] on span "Додати відгук" at bounding box center [512, 358] width 102 height 16
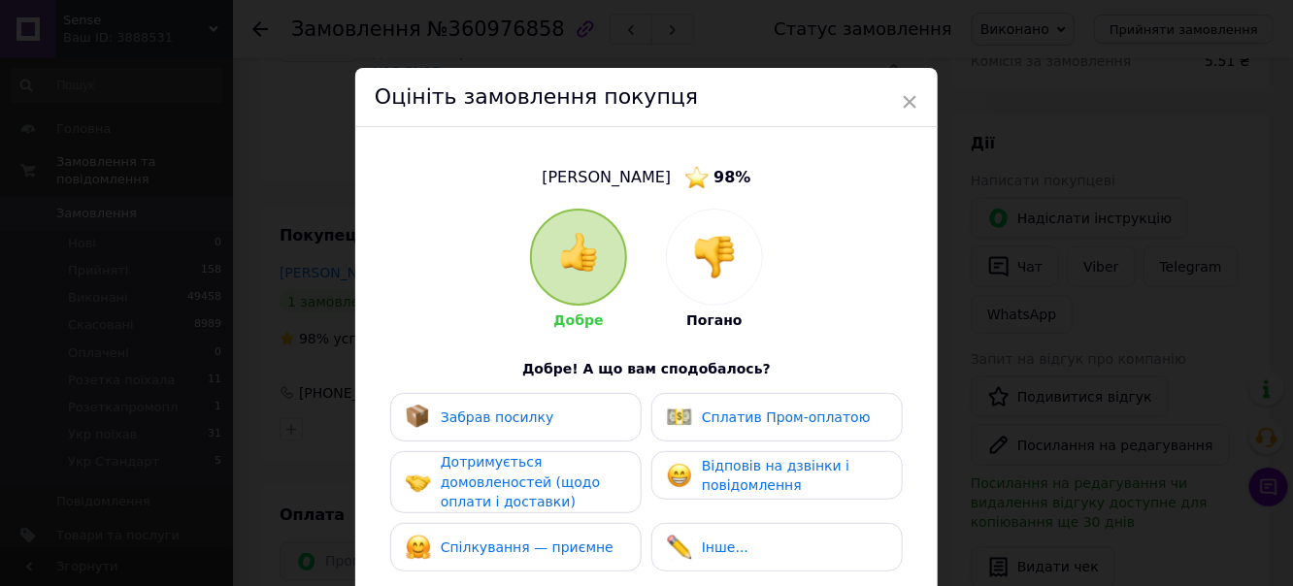
click at [695, 254] on img at bounding box center [714, 257] width 43 height 43
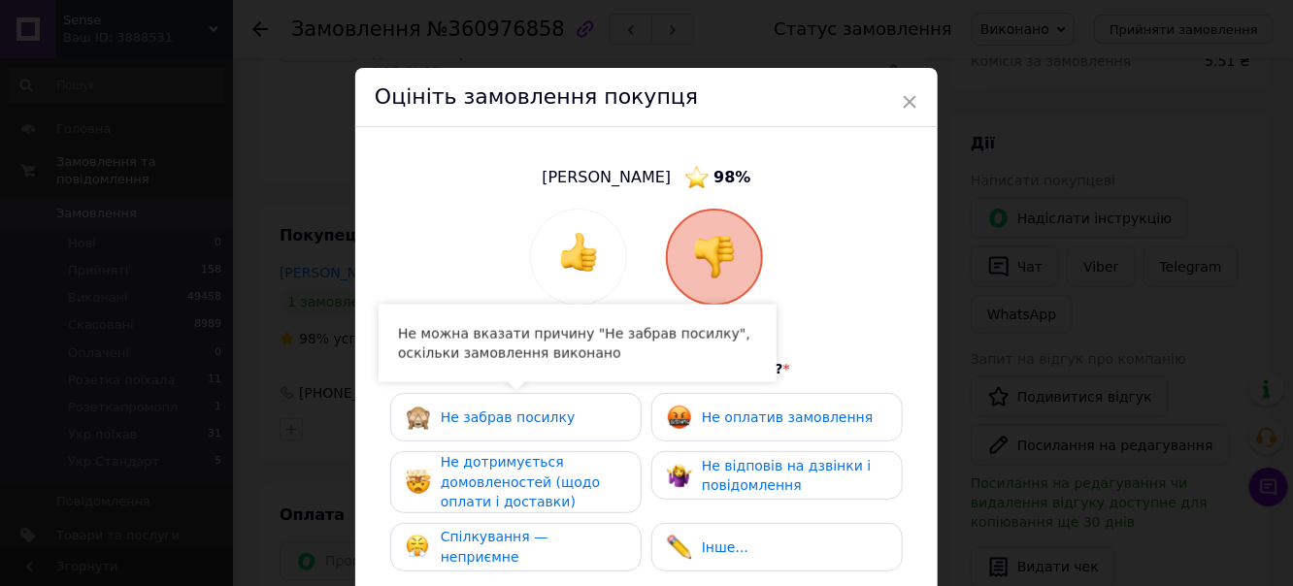
drag, startPoint x: 552, startPoint y: 474, endPoint x: 562, endPoint y: 535, distance: 61.9
click at [555, 484] on span "Не дотримується домовленостей (щодо оплати і доставки)" at bounding box center [520, 481] width 159 height 55
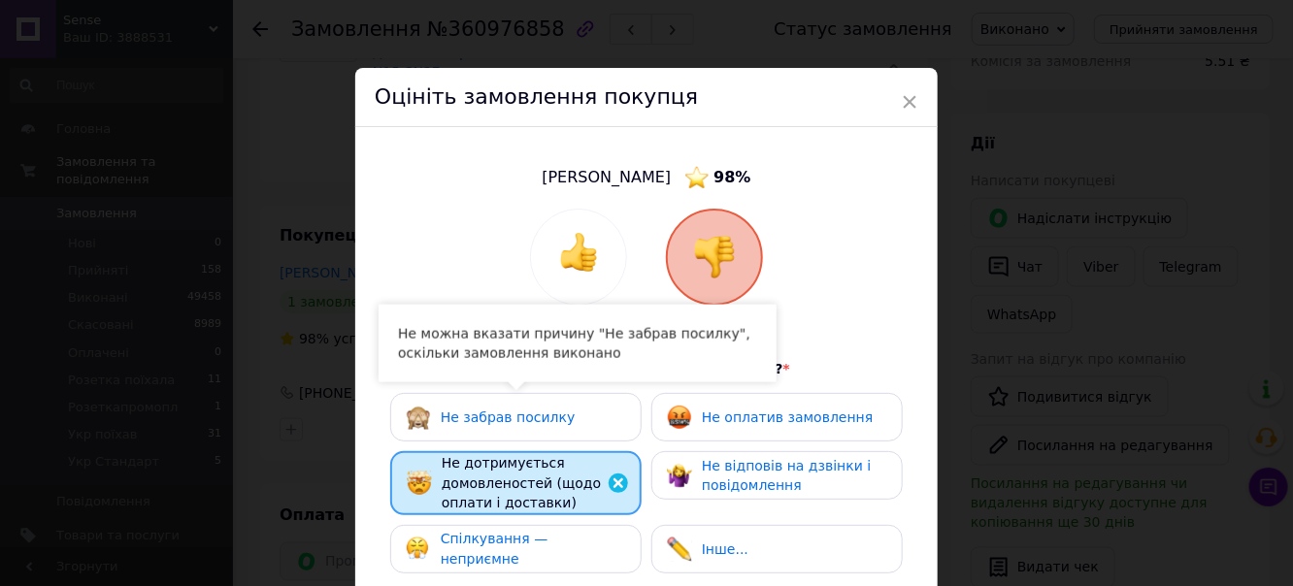
drag, startPoint x: 562, startPoint y: 535, endPoint x: 623, endPoint y: 507, distance: 67.3
click at [578, 533] on div "Спілкування — неприємне" at bounding box center [515, 549] width 251 height 49
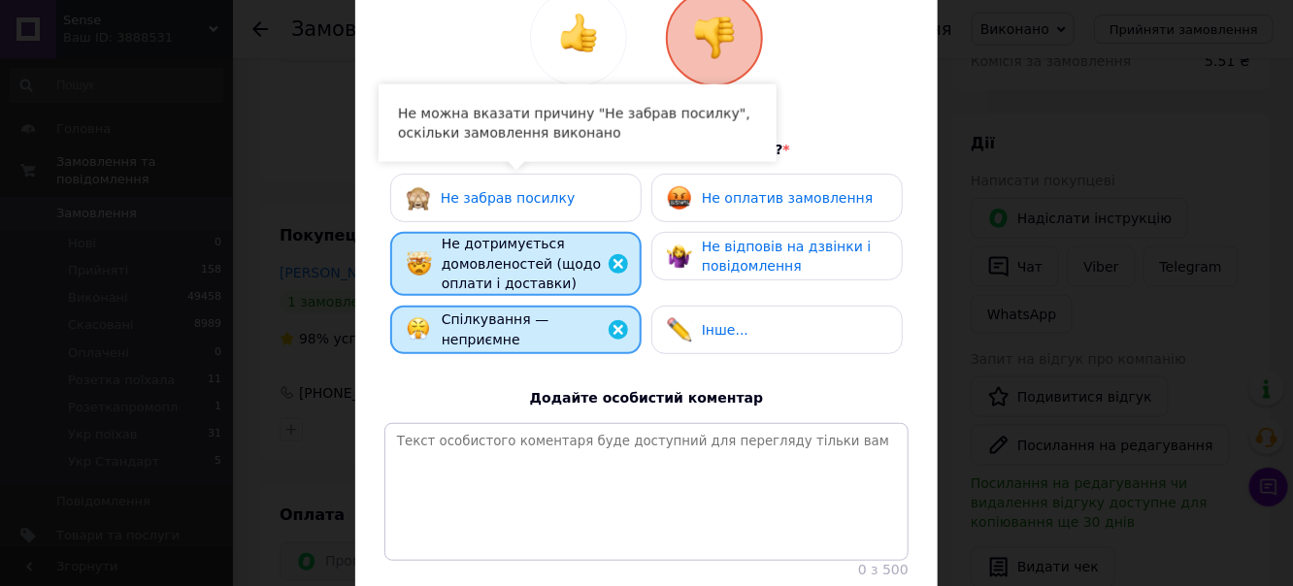
scroll to position [402, 0]
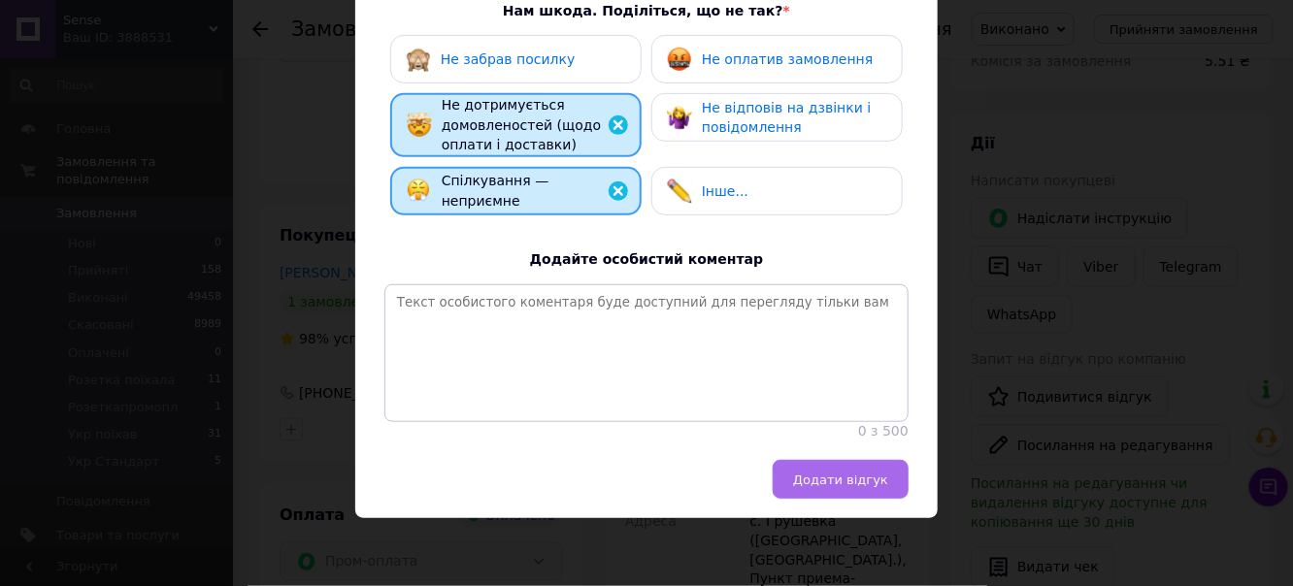
click at [832, 487] on span "Додати відгук" at bounding box center [840, 480] width 95 height 15
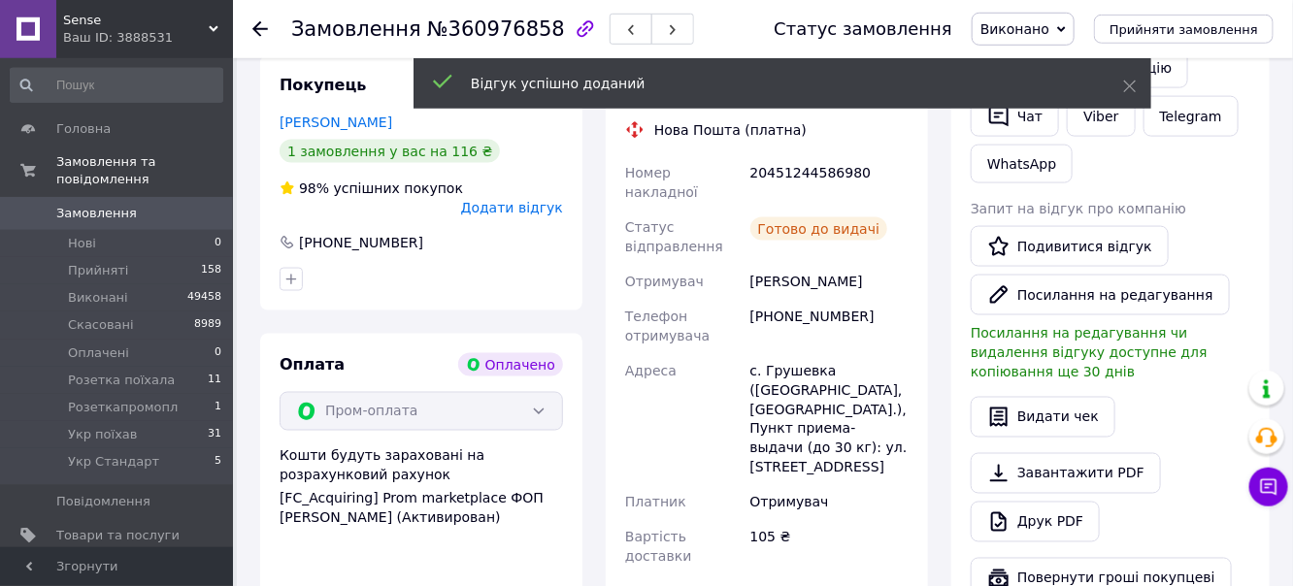
scroll to position [1025, 0]
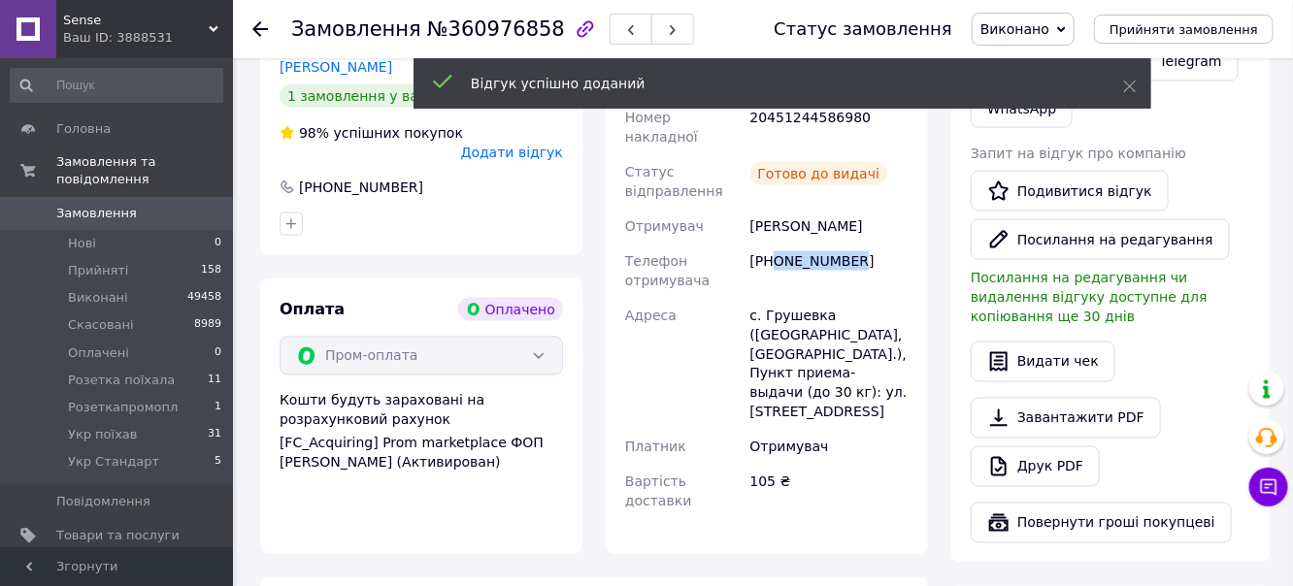
drag, startPoint x: 870, startPoint y: 202, endPoint x: 772, endPoint y: 203, distance: 98.0
click at [772, 244] on div "[PHONE_NUMBER]" at bounding box center [829, 271] width 166 height 54
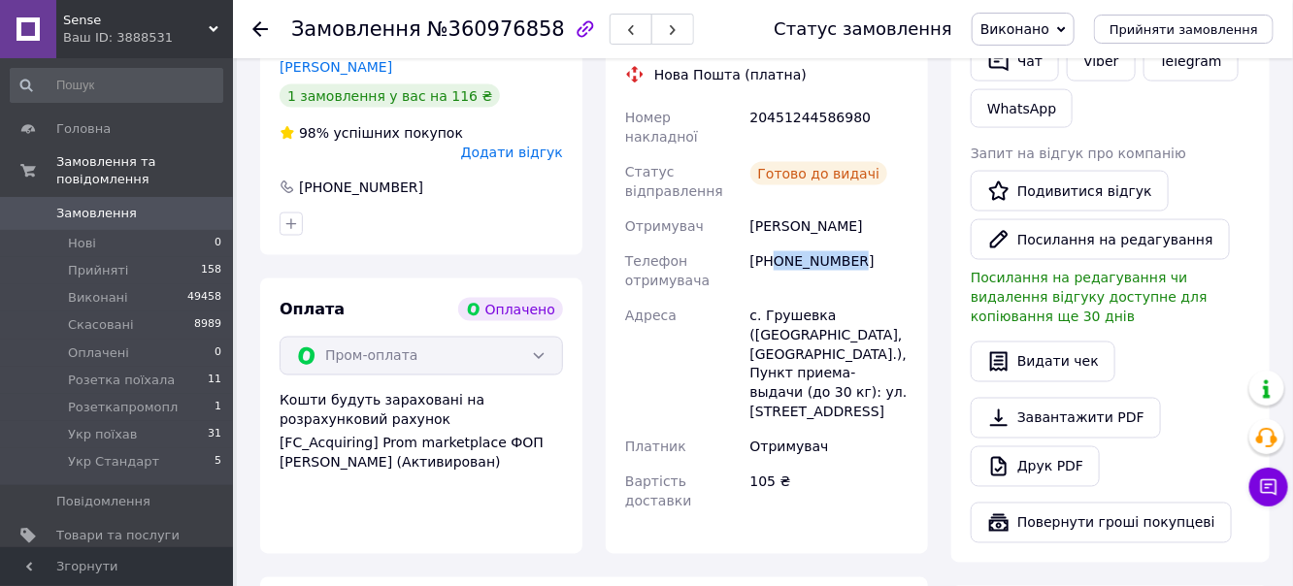
copy div "0987413810"
drag, startPoint x: 652, startPoint y: 497, endPoint x: 786, endPoint y: 396, distance: 167.7
click at [653, 496] on div "Замовлення з додатку Оплачено [DATE] 15:31 Товари в замовленні (1) Мінівентилят…" at bounding box center [593, 407] width 691 height 1543
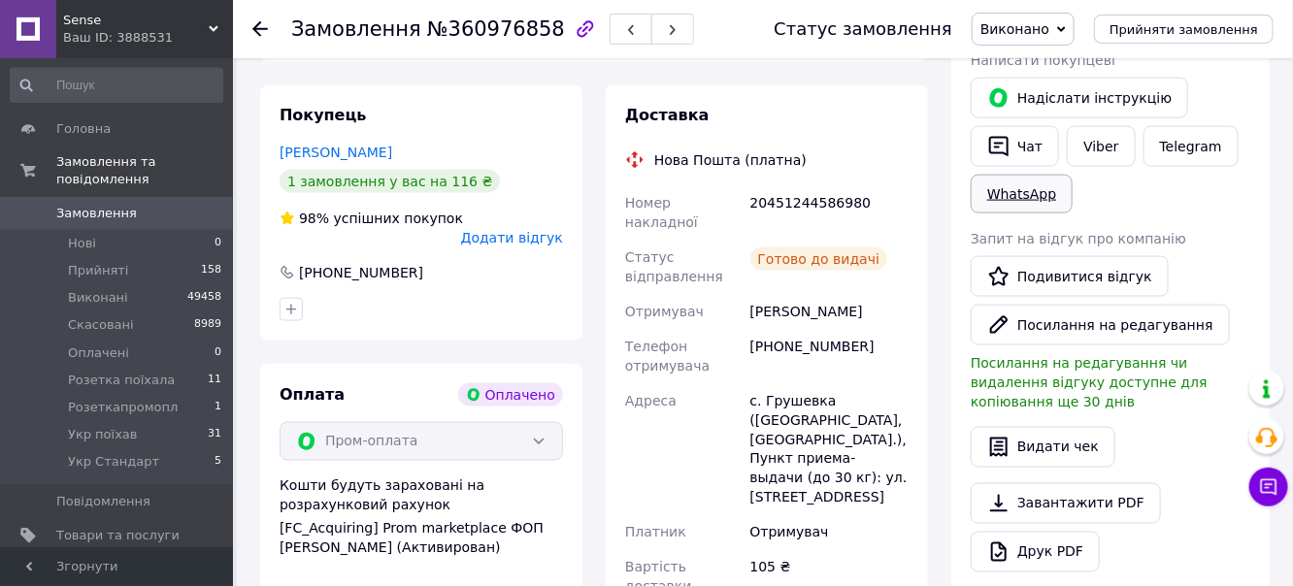
scroll to position [614, 0]
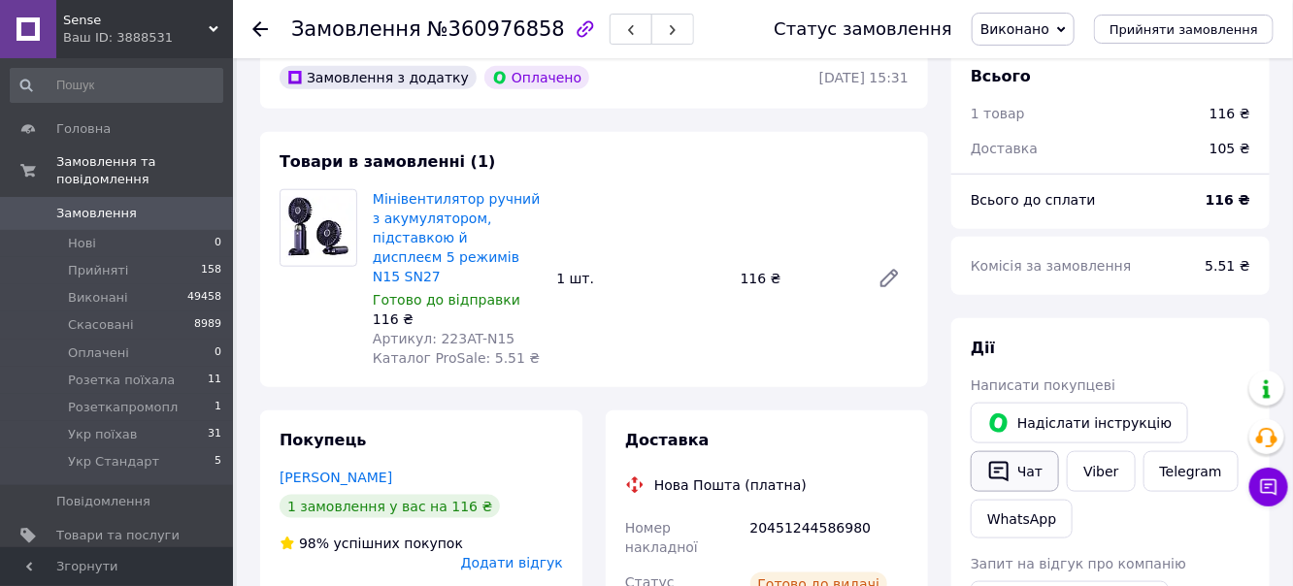
click at [1022, 451] on button "Чат" at bounding box center [1015, 471] width 88 height 41
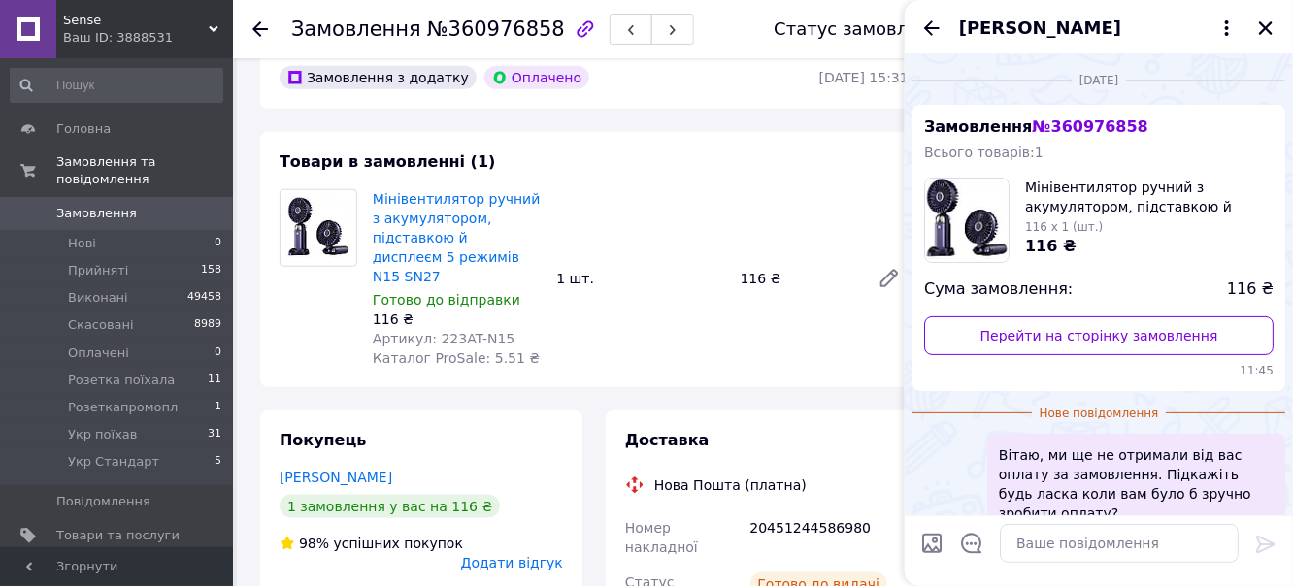
scroll to position [26, 0]
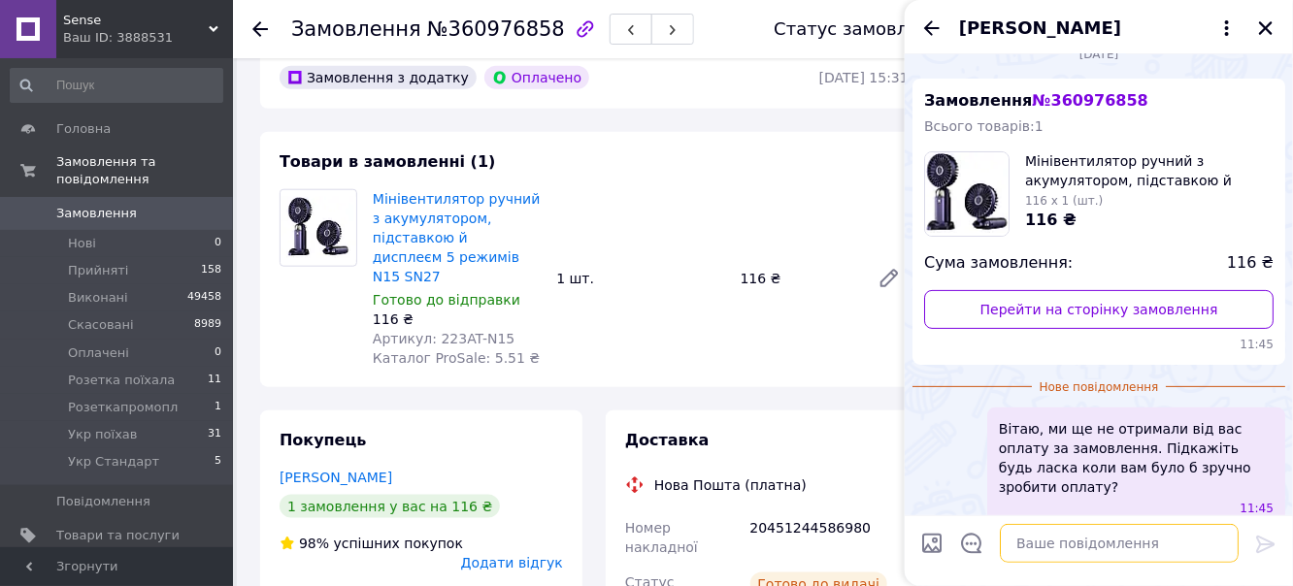
click at [1030, 541] on textarea at bounding box center [1119, 543] width 239 height 39
click at [1039, 545] on textarea at bounding box center [1119, 543] width 239 height 39
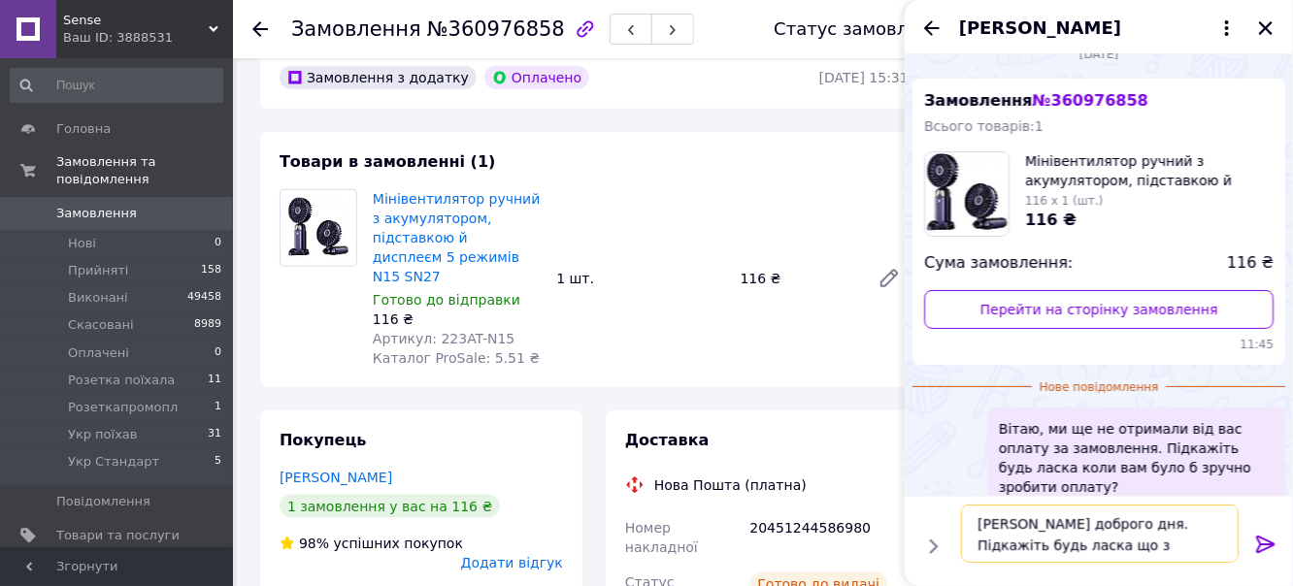
type textarea "[PERSON_NAME] доброго дня. Підкажіть будь ласка що з вентиляторм?"
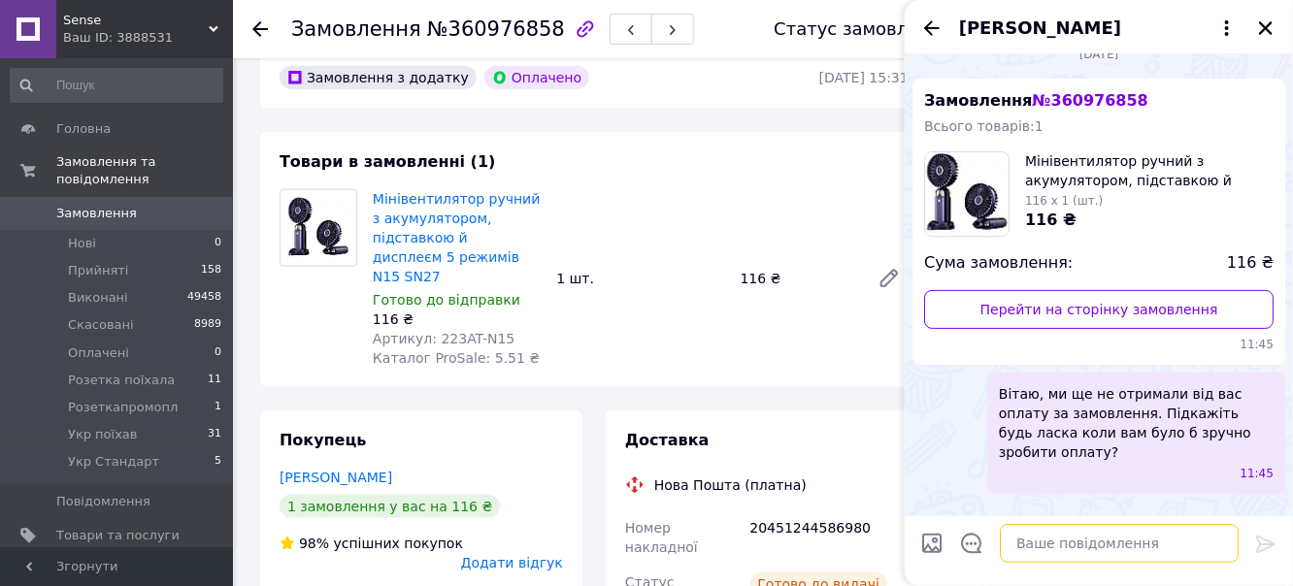
scroll to position [133, 0]
